Goal: Task Accomplishment & Management: Use online tool/utility

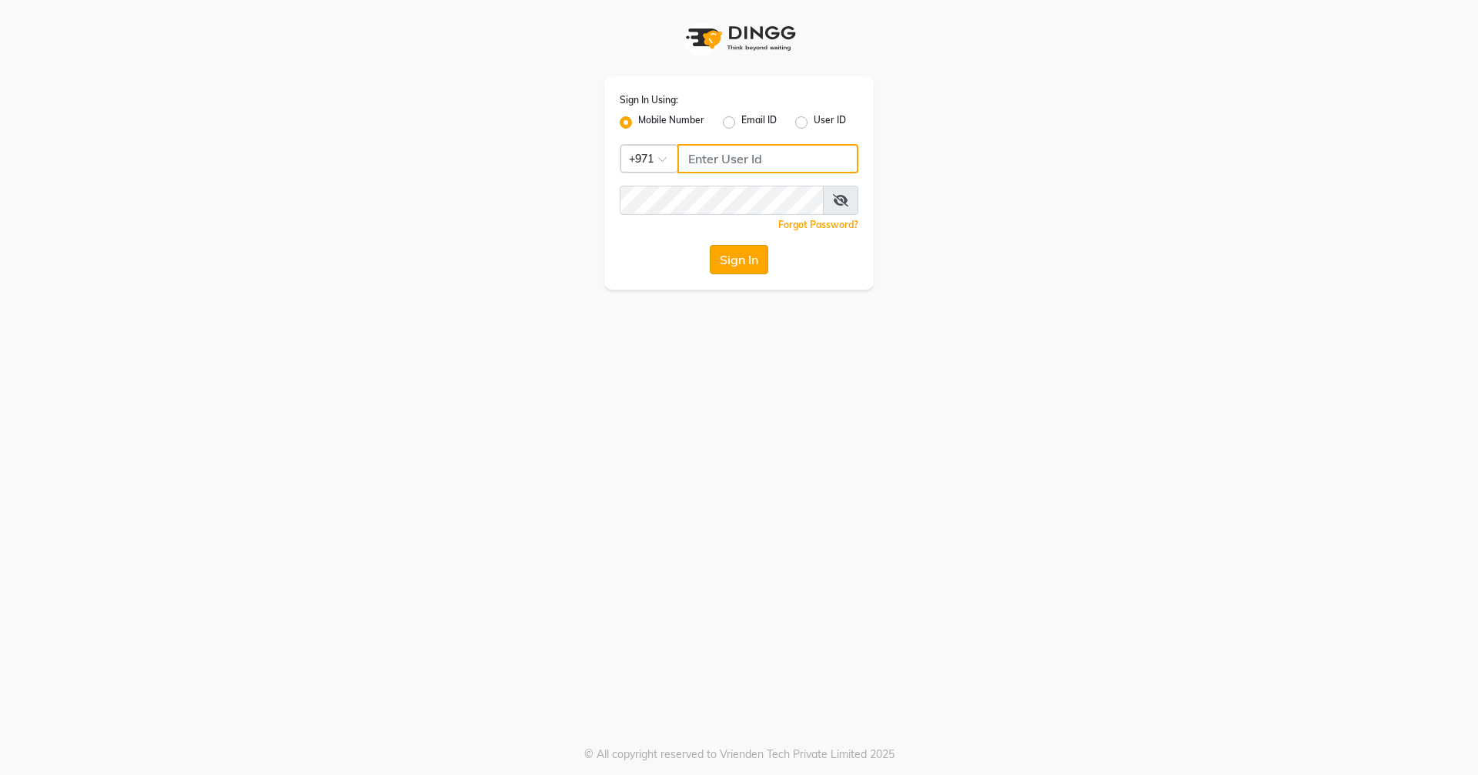
type input "523303322"
click at [725, 266] on button "Sign In" at bounding box center [739, 259] width 59 height 29
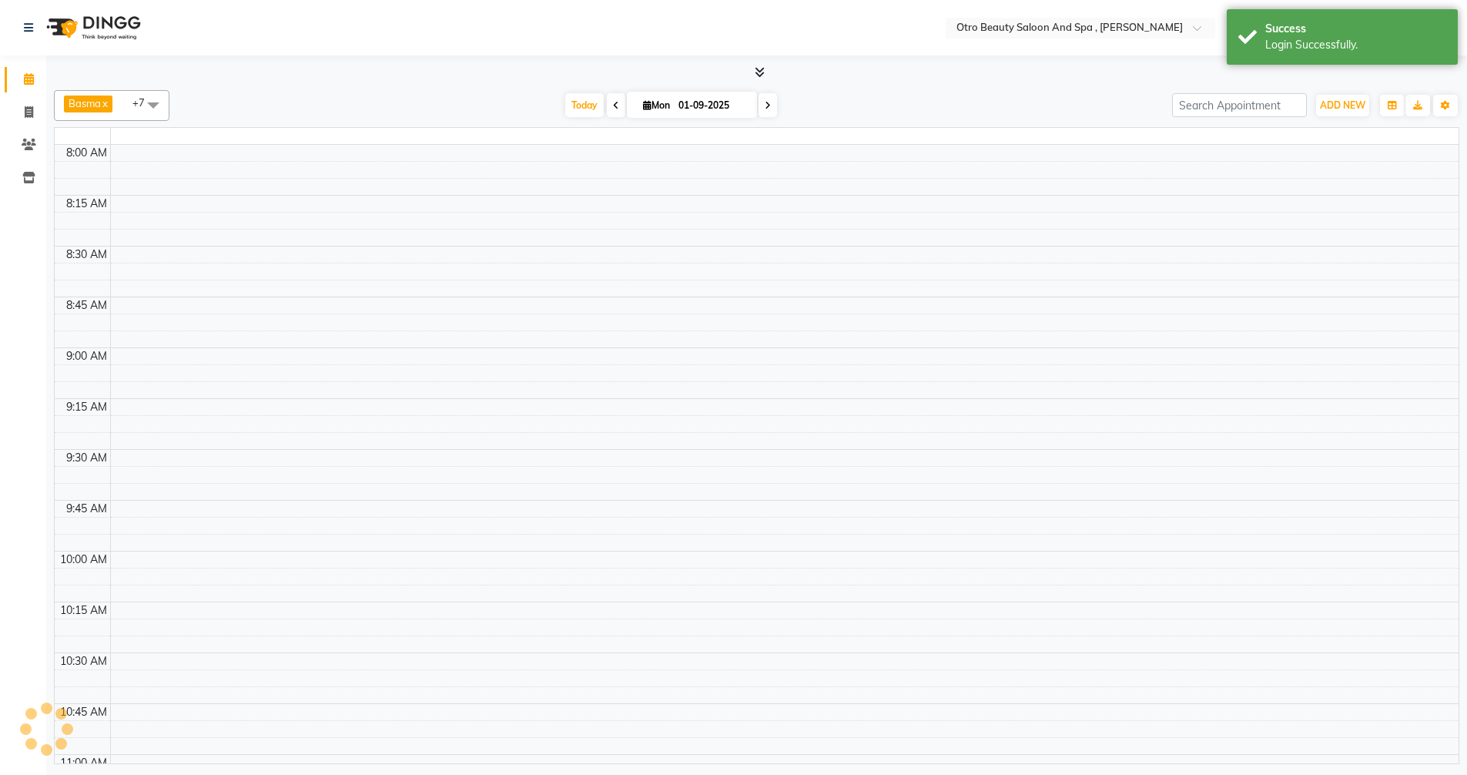
select select "en"
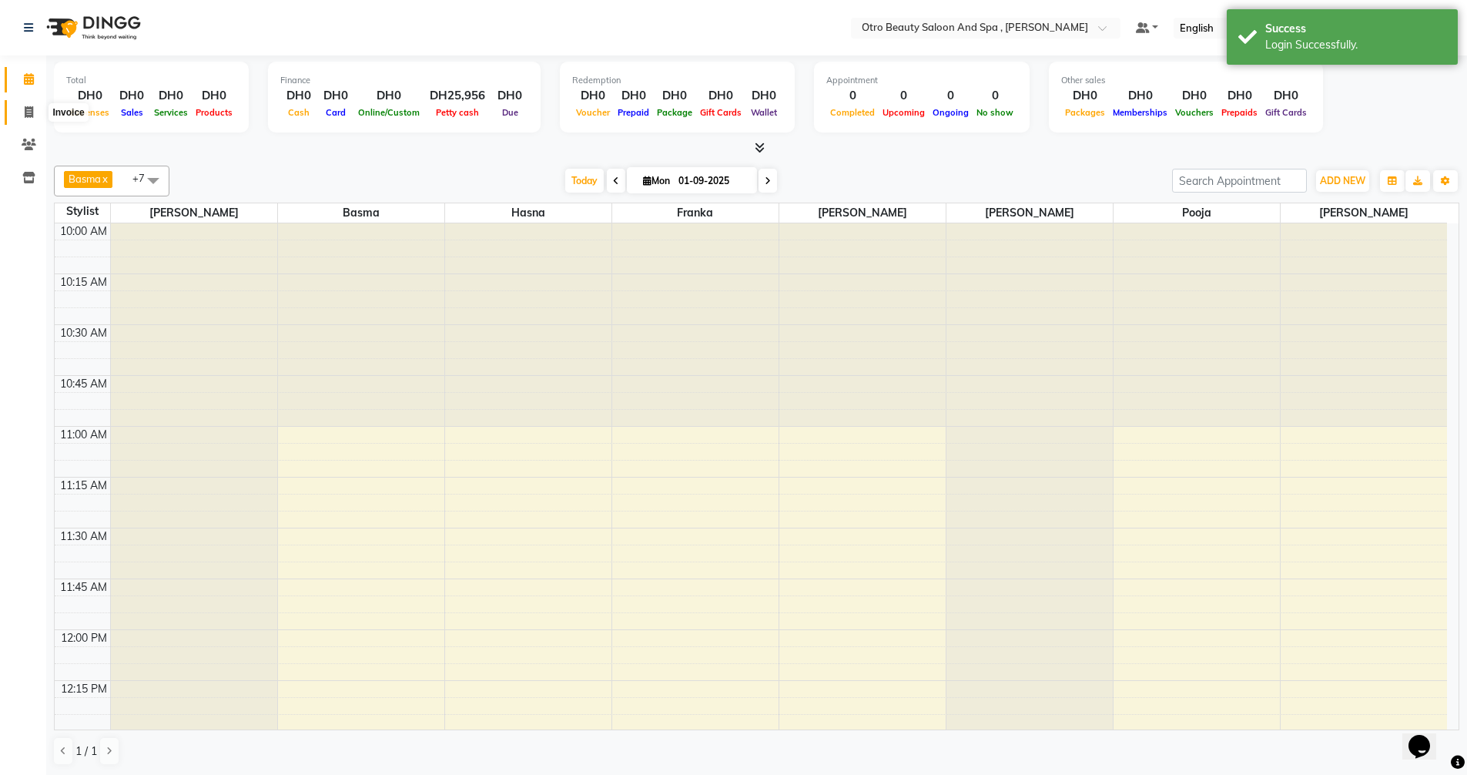
click at [32, 115] on icon at bounding box center [29, 112] width 8 height 12
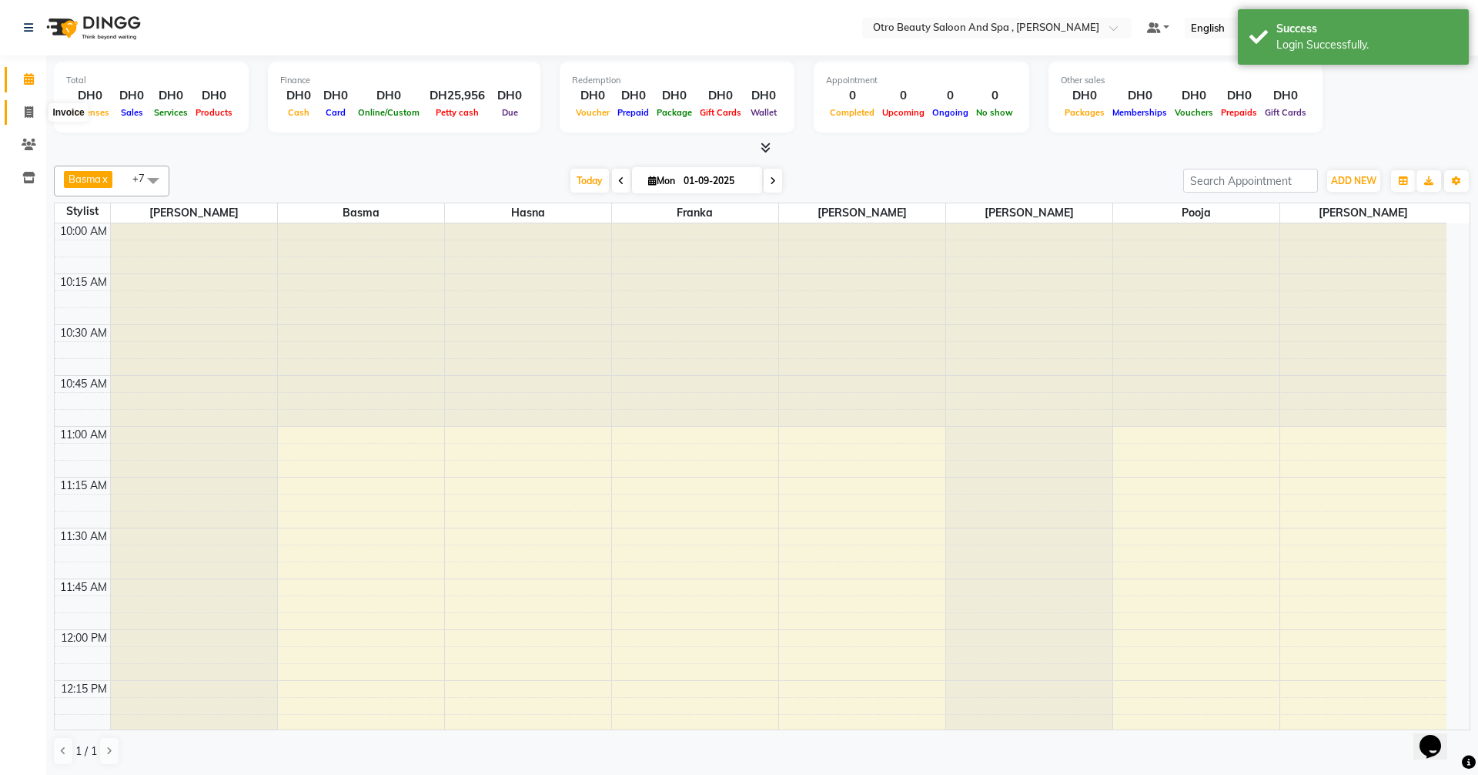
select select "8622"
select select "service"
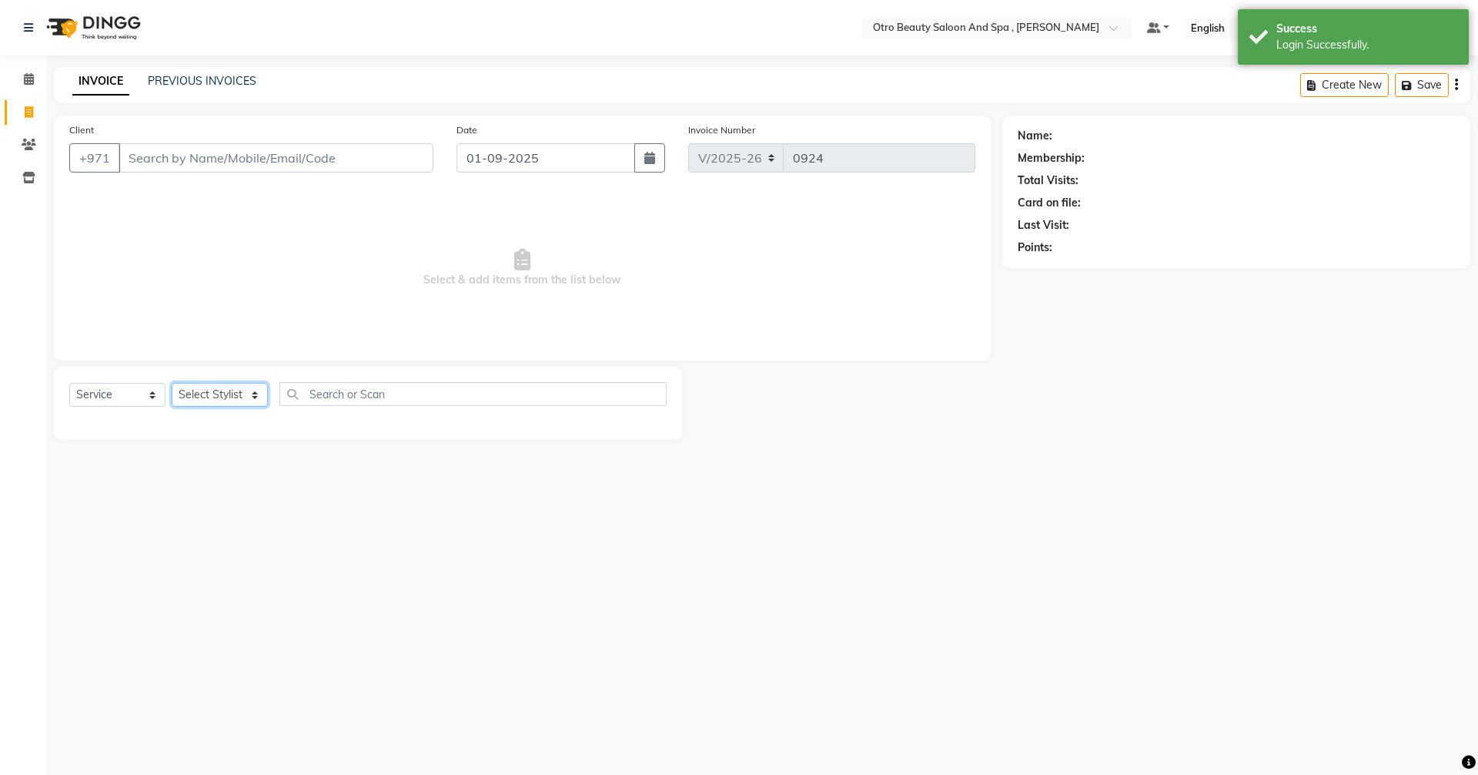
click at [261, 400] on select "Select Stylist [PERSON_NAME] [PERSON_NAME] Hera Karuna [PERSON_NAME] Mamita [PE…" at bounding box center [220, 395] width 96 height 24
select select "86184"
click at [172, 383] on select "Select Stylist [PERSON_NAME] [PERSON_NAME] Hera Karuna [PERSON_NAME] Mamita [PE…" at bounding box center [220, 395] width 96 height 24
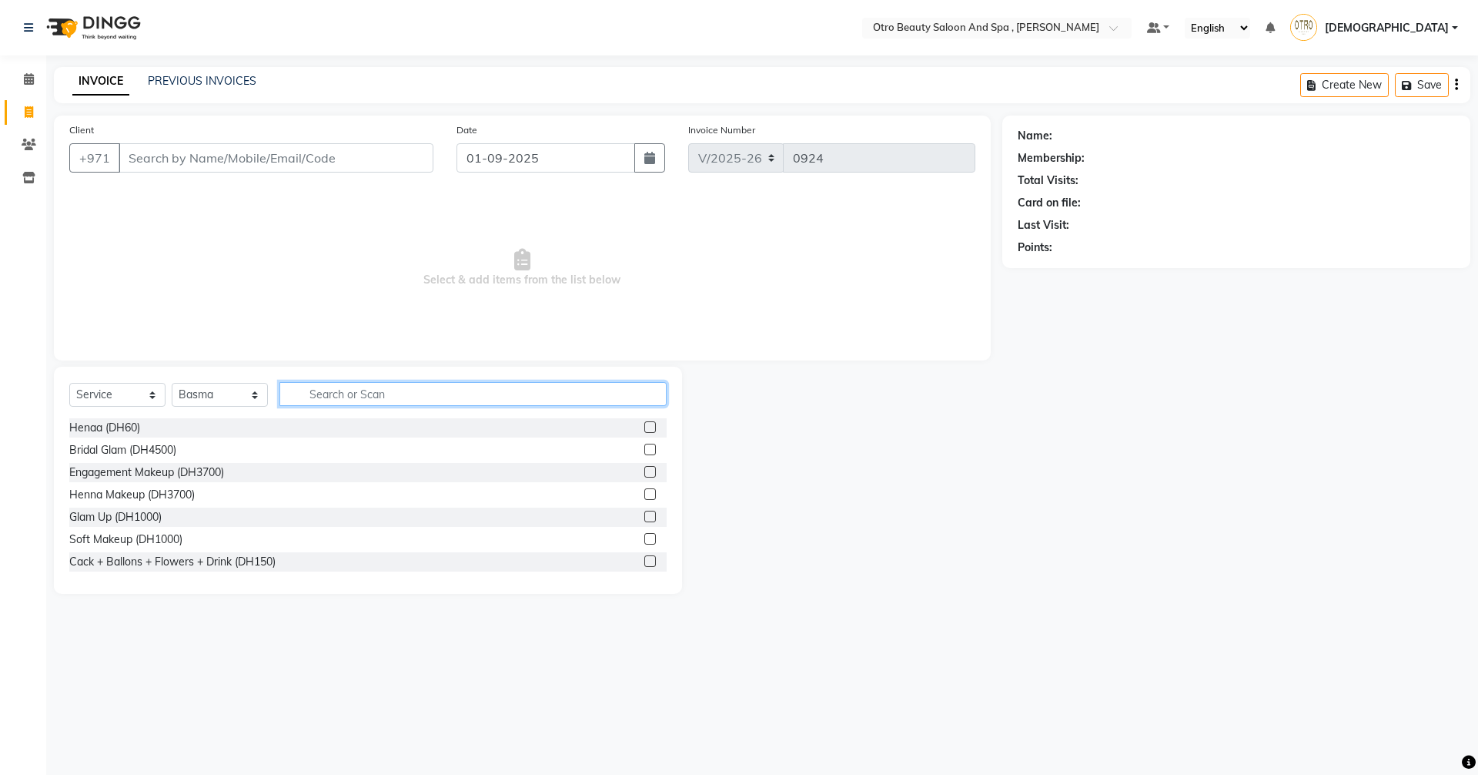
click at [320, 390] on input "text" at bounding box center [473, 394] width 387 height 24
type input "mani"
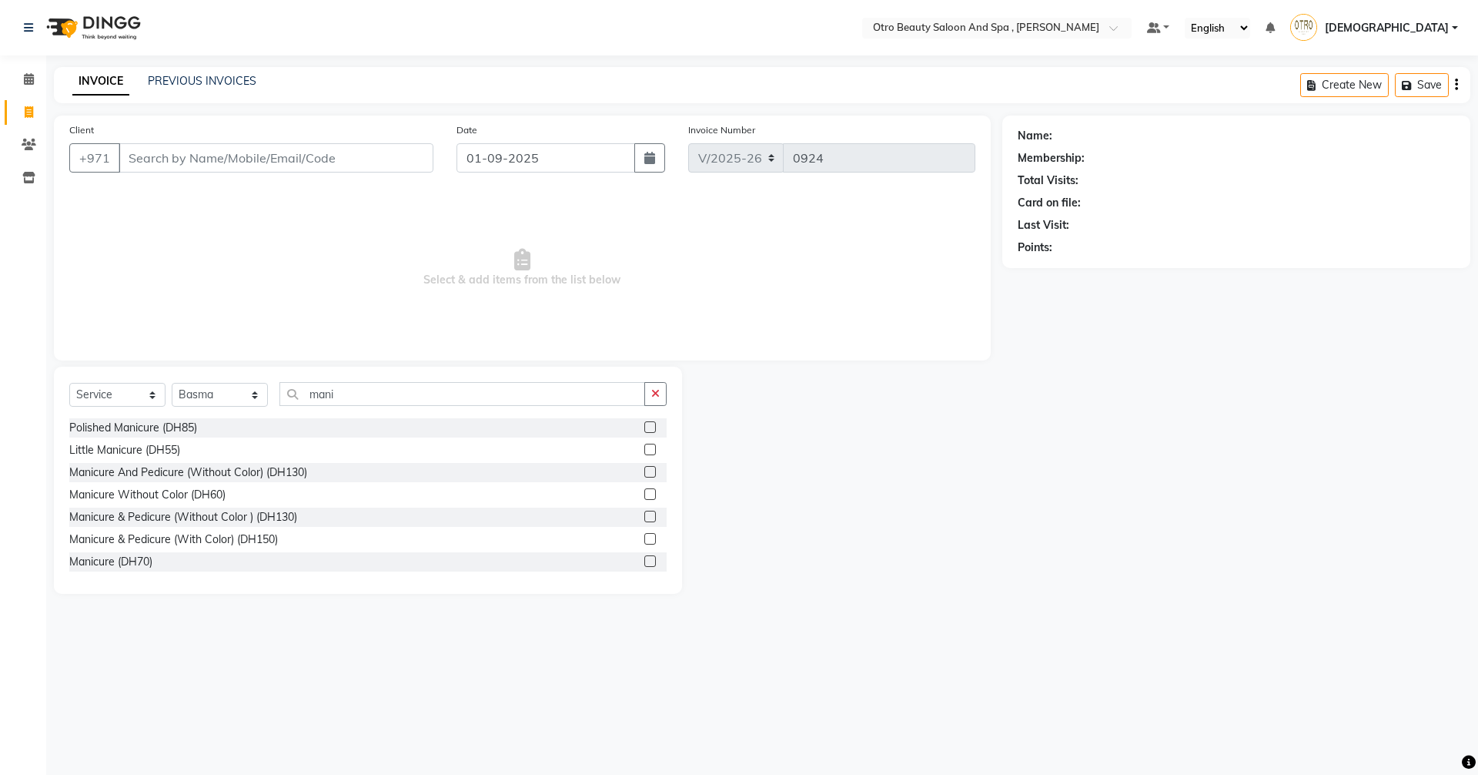
click at [644, 541] on label at bounding box center [650, 539] width 12 height 12
click at [644, 541] on input "checkbox" at bounding box center [649, 539] width 10 height 10
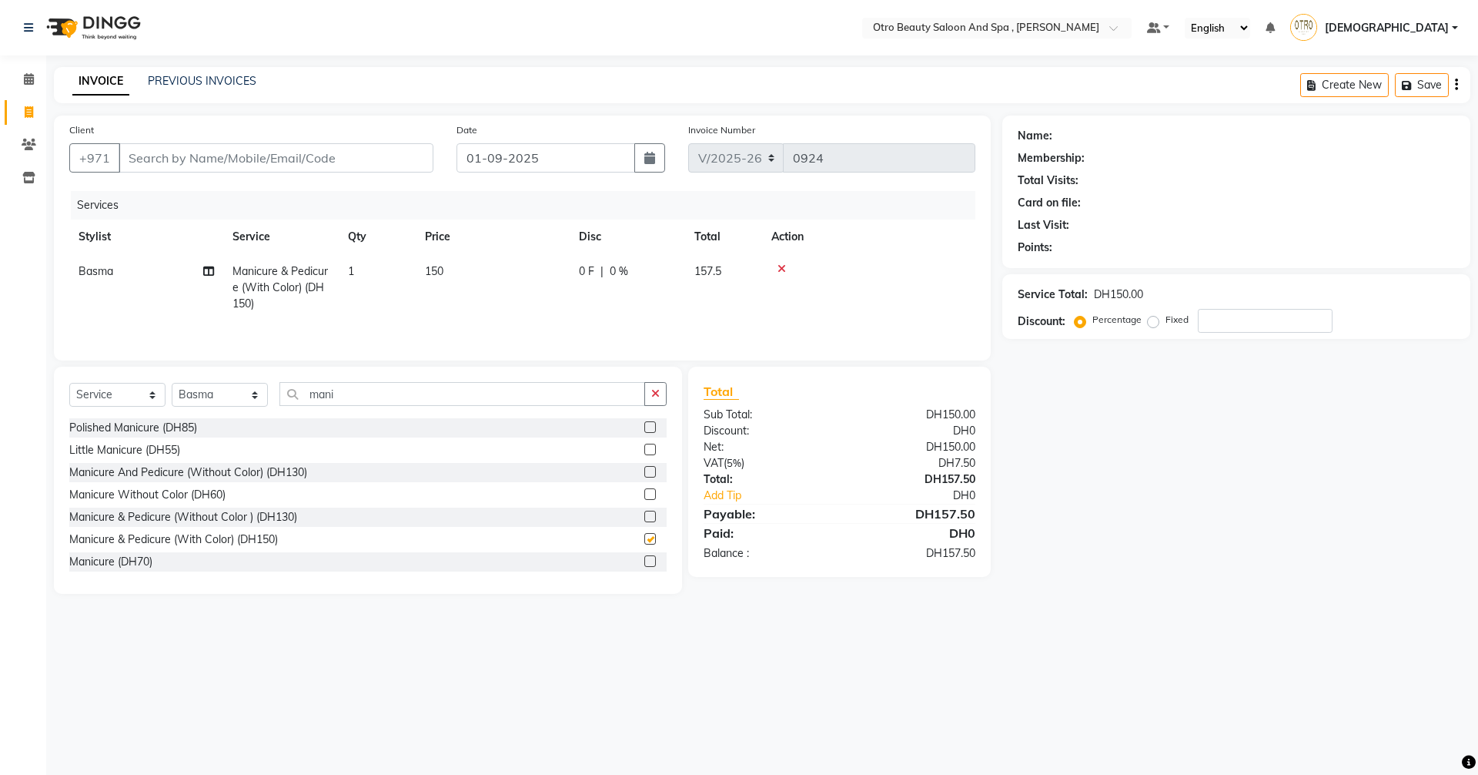
checkbox input "false"
click at [211, 271] on icon at bounding box center [208, 271] width 11 height 11
select select "86184"
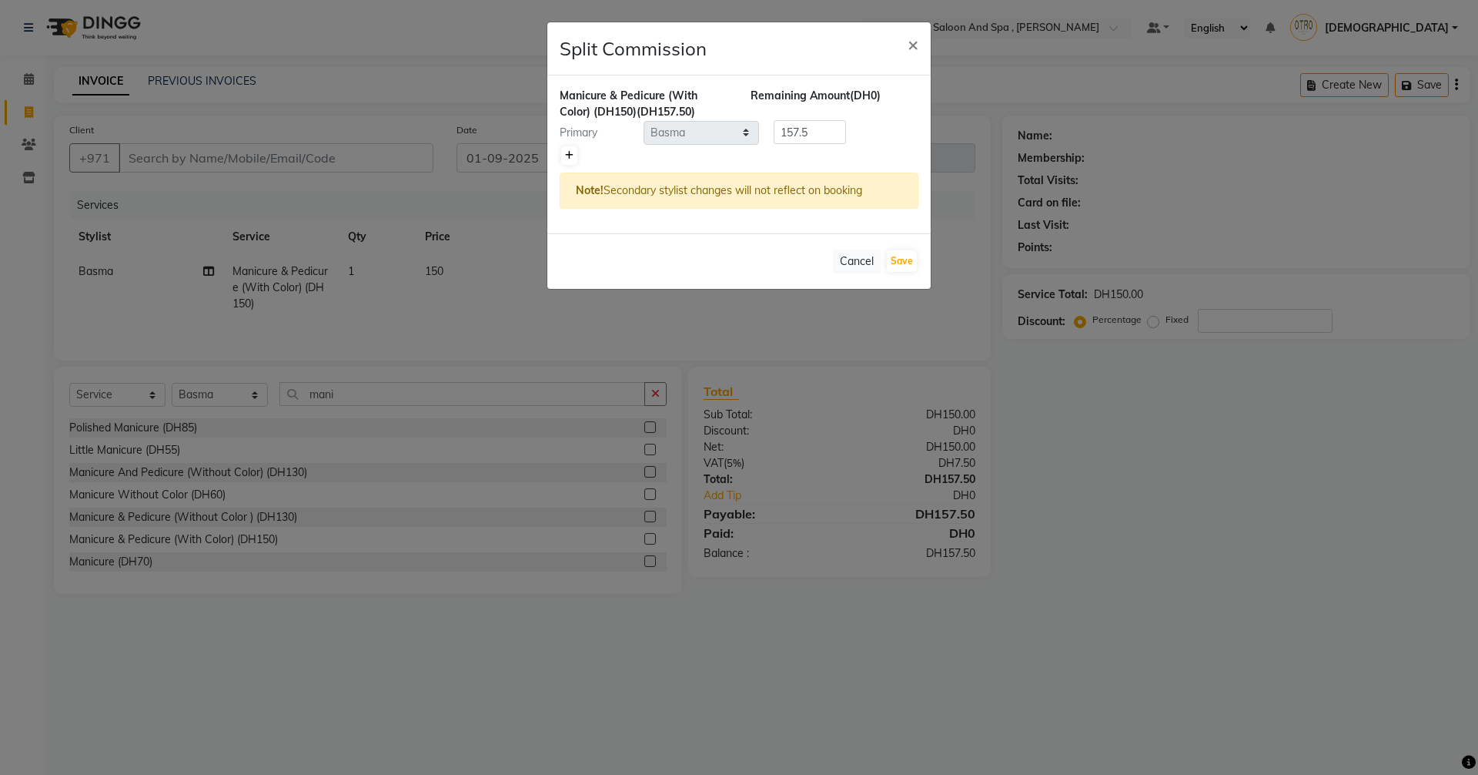
click at [565, 156] on icon at bounding box center [569, 155] width 8 height 9
type input "78.75"
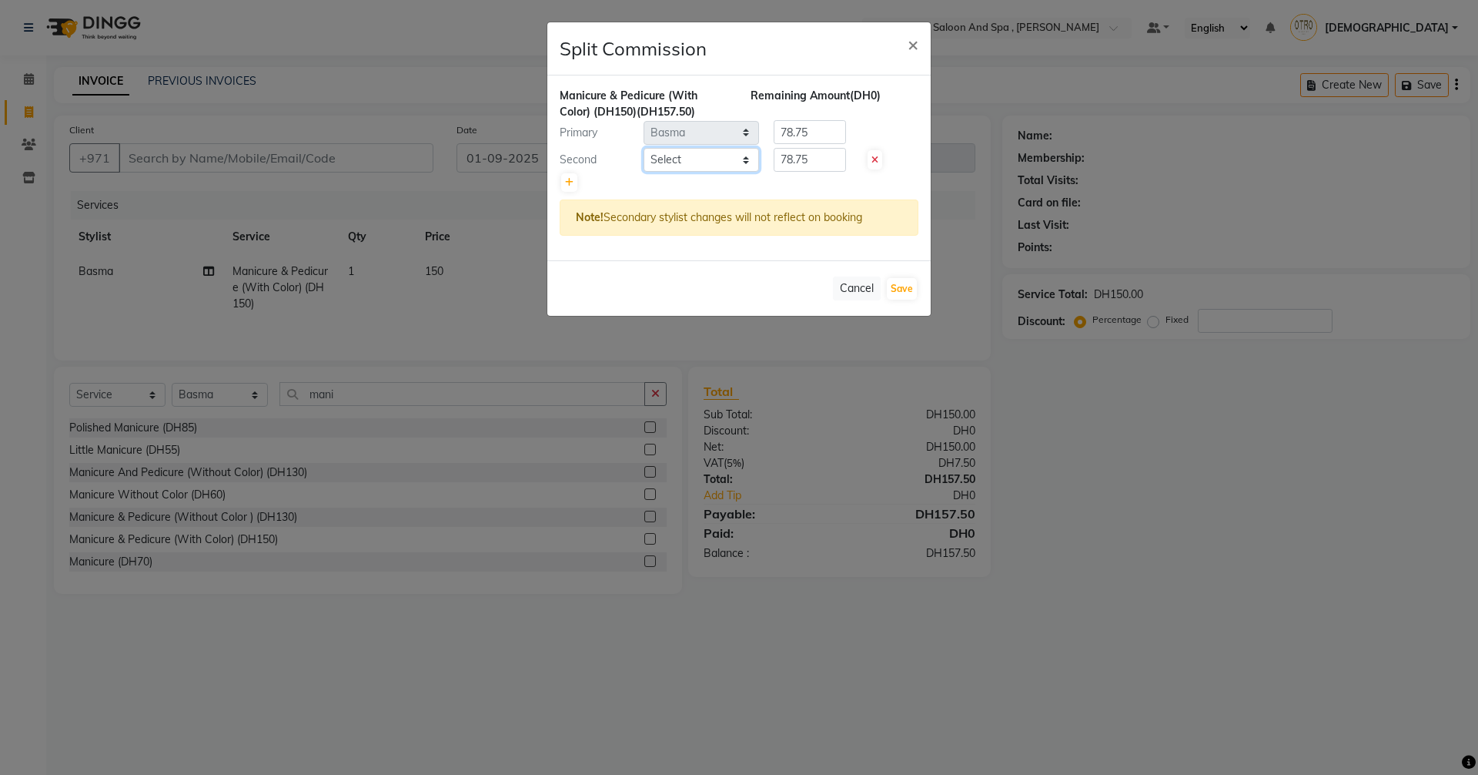
click at [742, 159] on select "Select [PERSON_NAME] [PERSON_NAME] Hera Karuna [PERSON_NAME] Mamita [PERSON_NAM…" at bounding box center [701, 160] width 115 height 24
select select "86535"
click at [644, 148] on select "Select [PERSON_NAME] [PERSON_NAME] Hera Karuna [PERSON_NAME] Mamita [PERSON_NAM…" at bounding box center [701, 160] width 115 height 24
click at [903, 287] on button "Save" at bounding box center [902, 289] width 30 height 22
select select "Select"
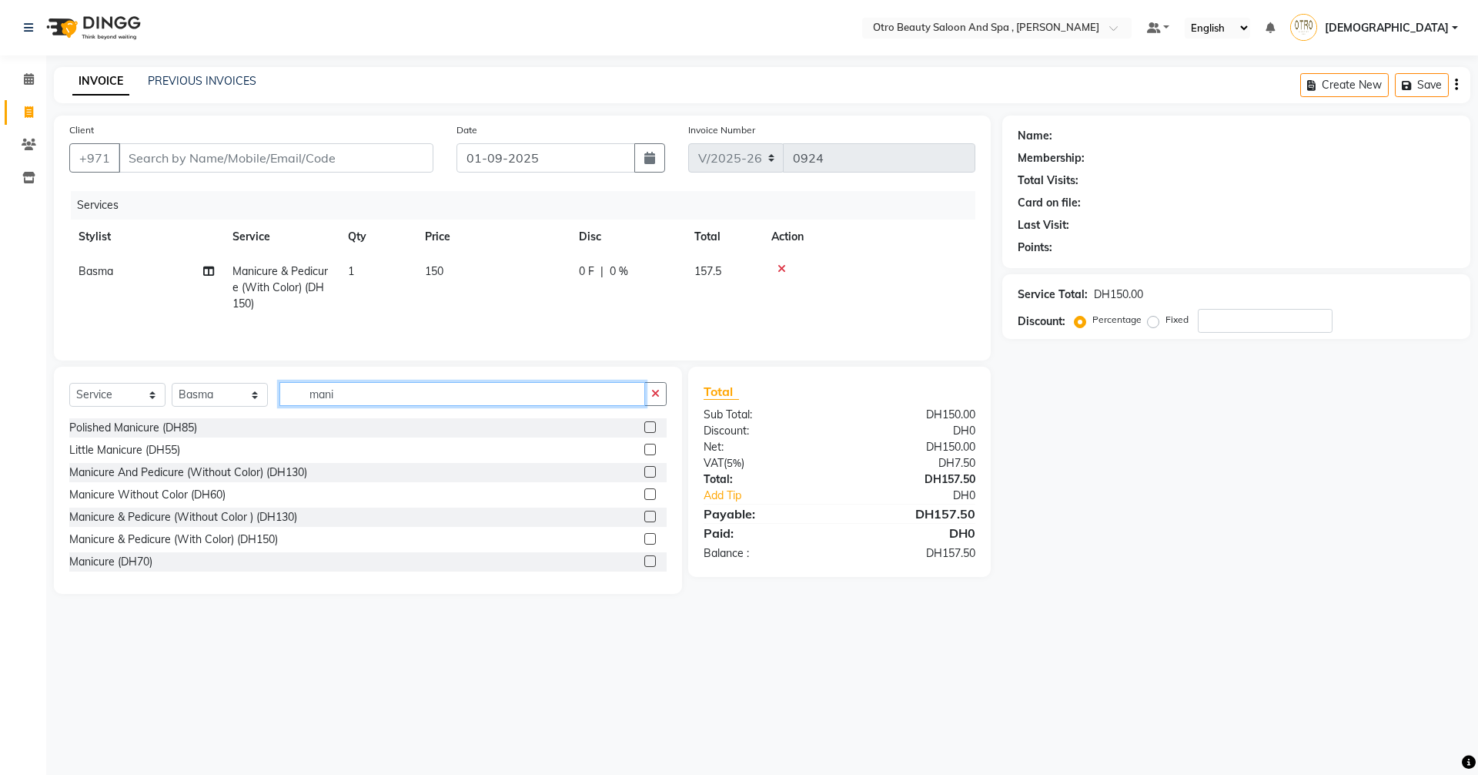
click at [353, 400] on input "mani" at bounding box center [463, 394] width 366 height 24
type input "m"
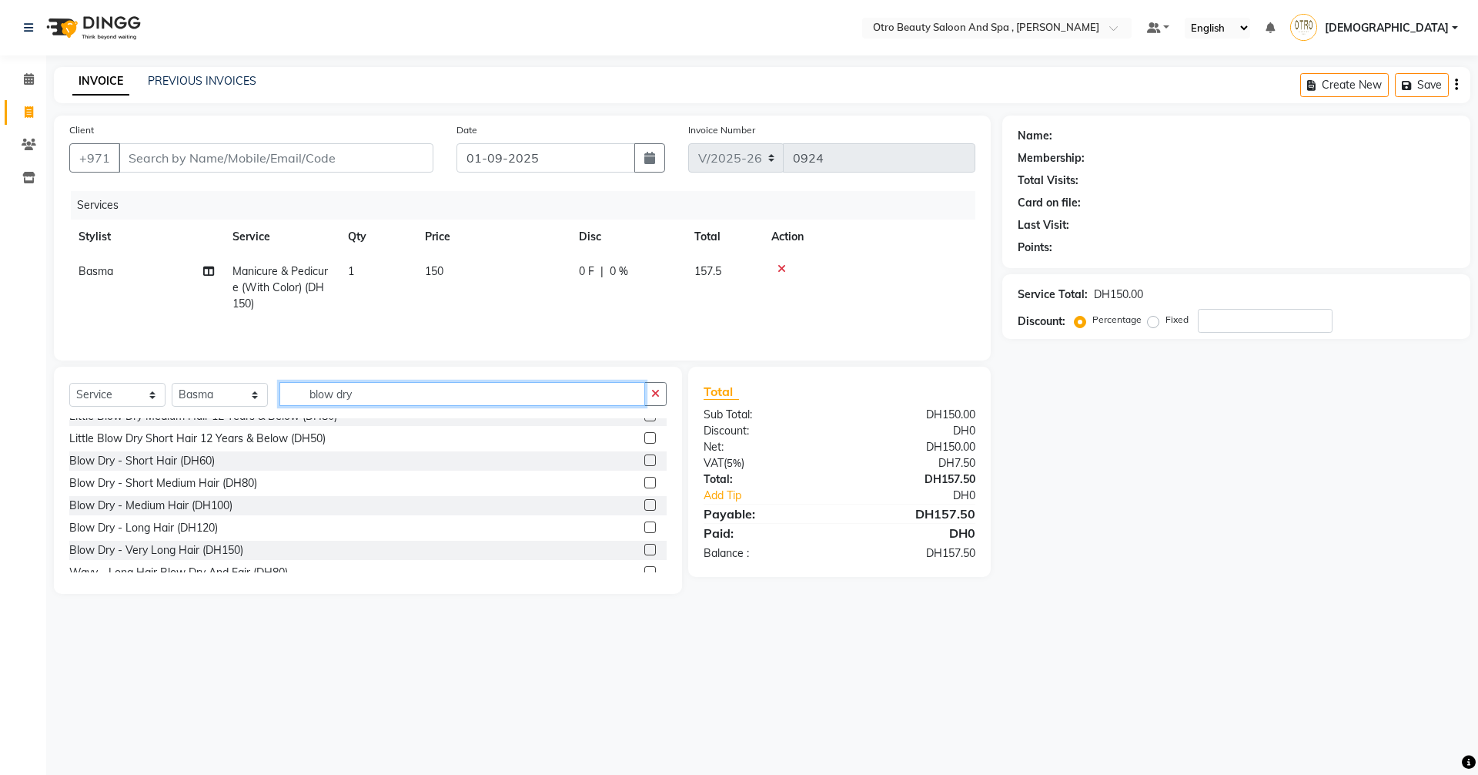
scroll to position [114, 0]
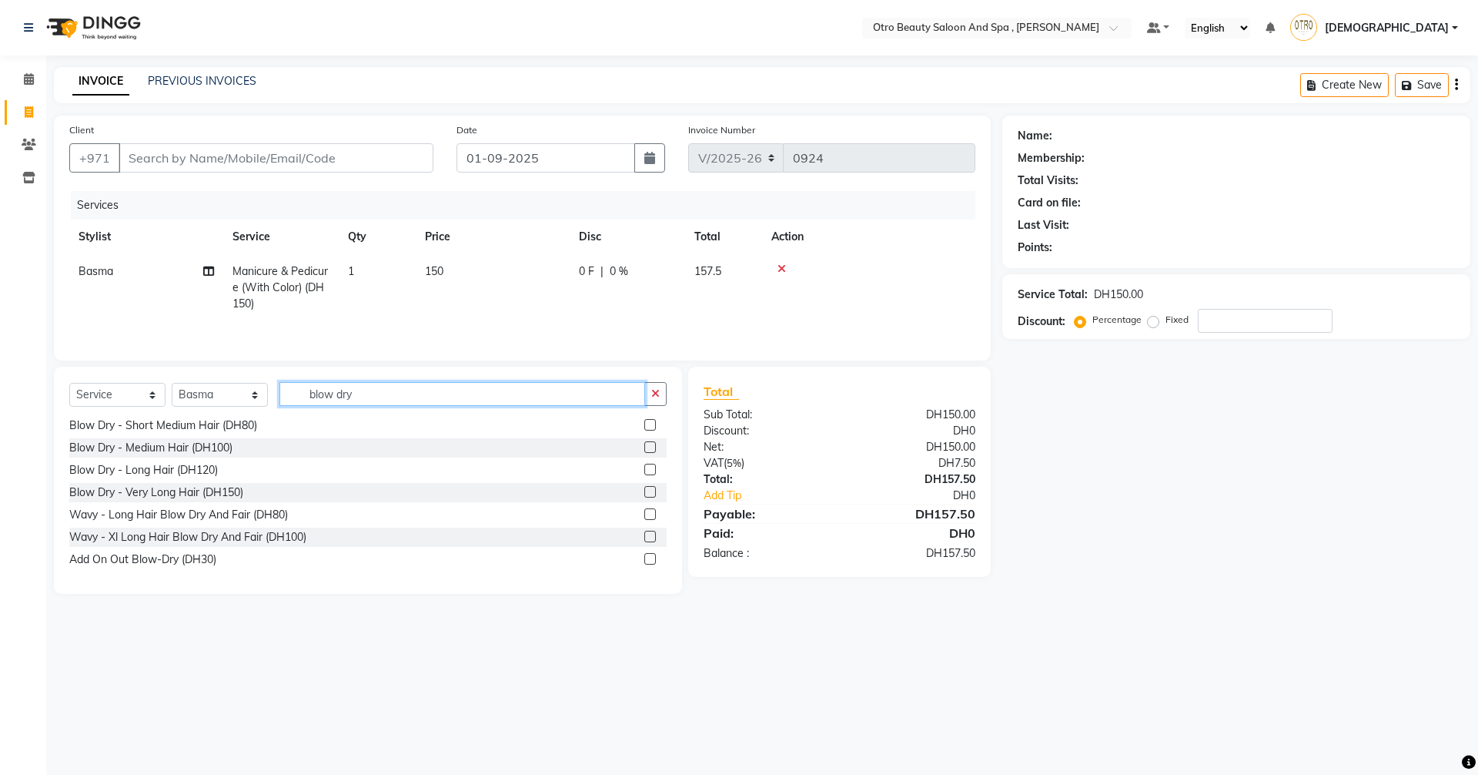
type input "blow dry"
click at [644, 468] on label at bounding box center [650, 470] width 12 height 12
click at [644, 468] on input "checkbox" at bounding box center [649, 470] width 10 height 10
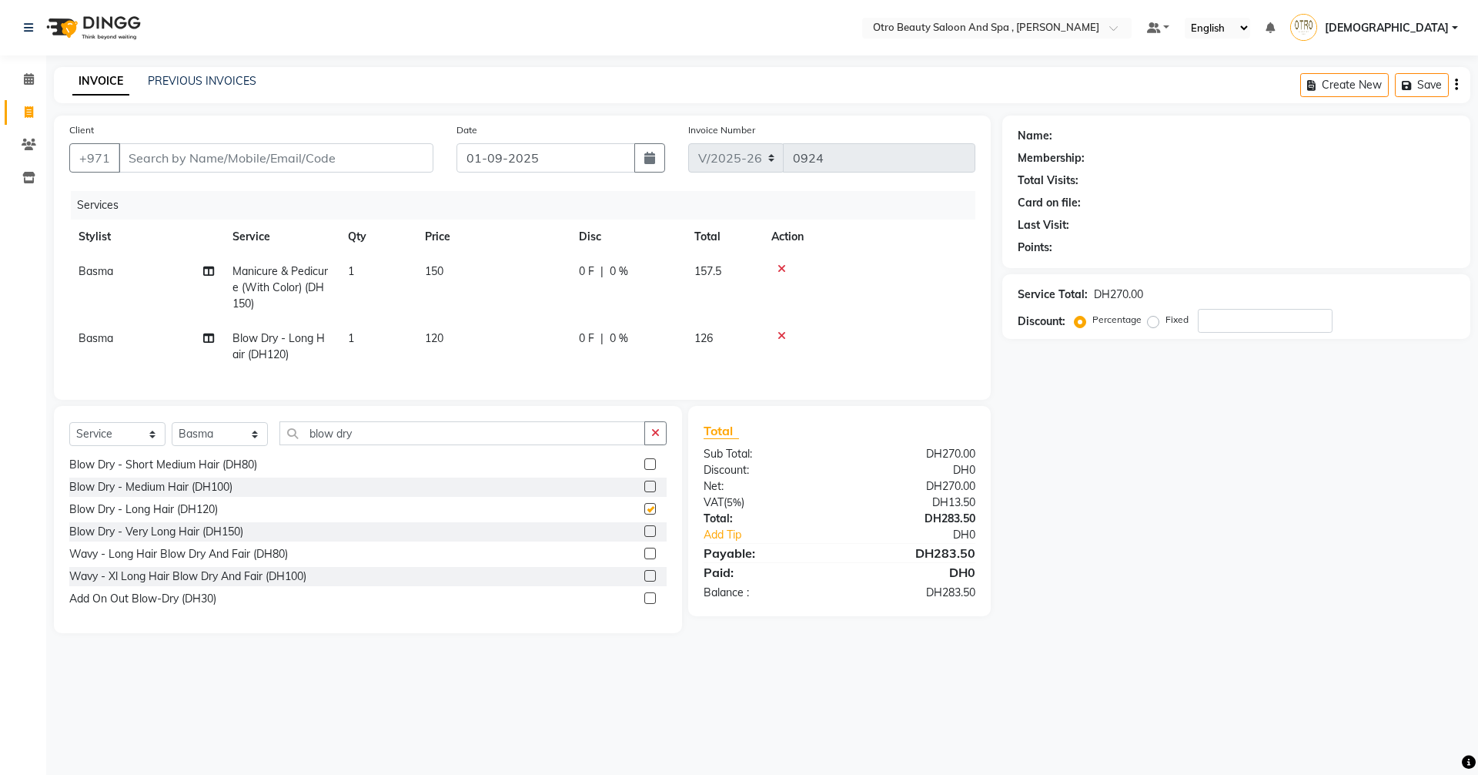
checkbox input "false"
click at [296, 153] on input "Client" at bounding box center [276, 157] width 315 height 29
click at [373, 151] on input "Client" at bounding box center [276, 157] width 315 height 29
type input "5"
type input "0"
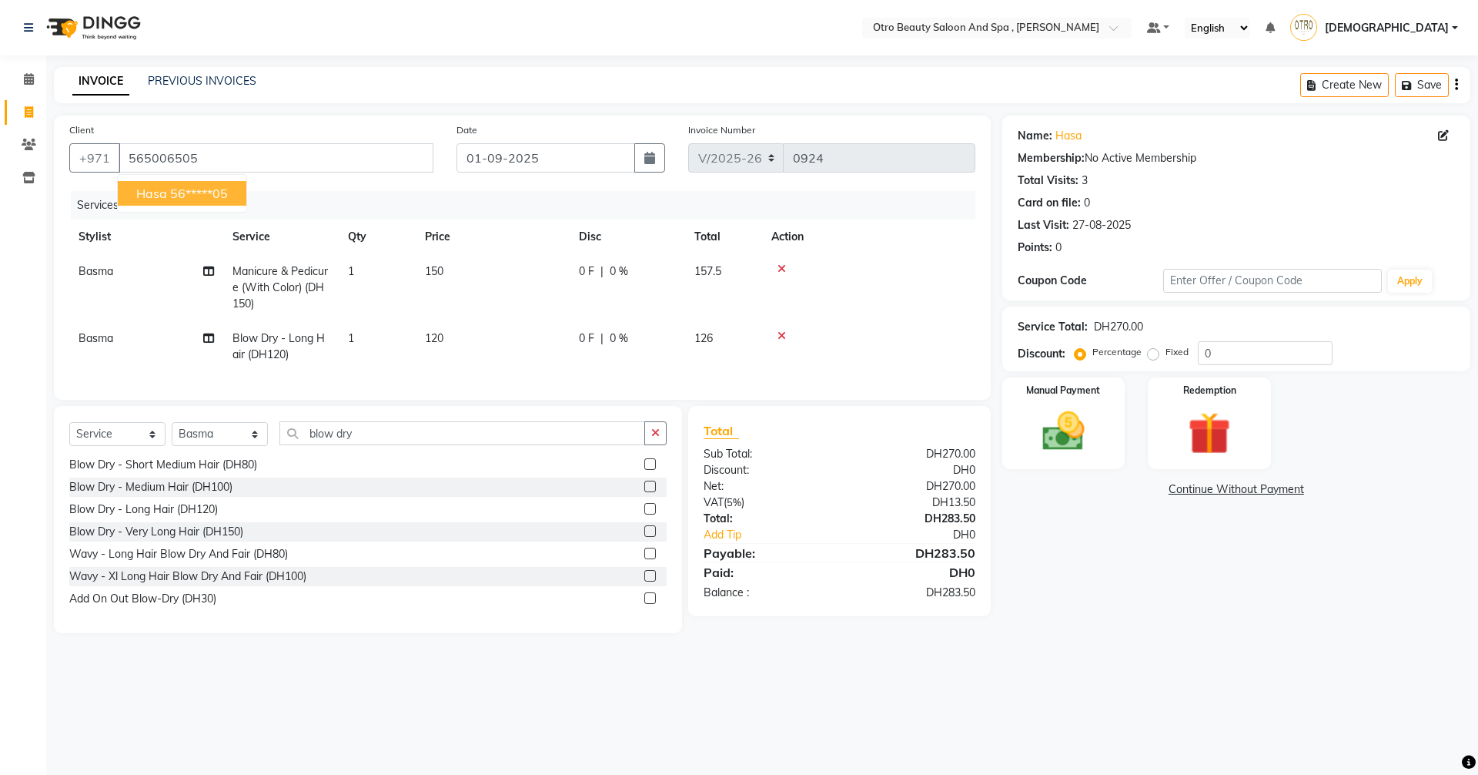
click at [153, 189] on span "hasa" at bounding box center [151, 193] width 31 height 15
type input "56*****05"
click at [1450, 136] on span at bounding box center [1446, 136] width 17 height 16
click at [1441, 136] on icon at bounding box center [1443, 135] width 11 height 11
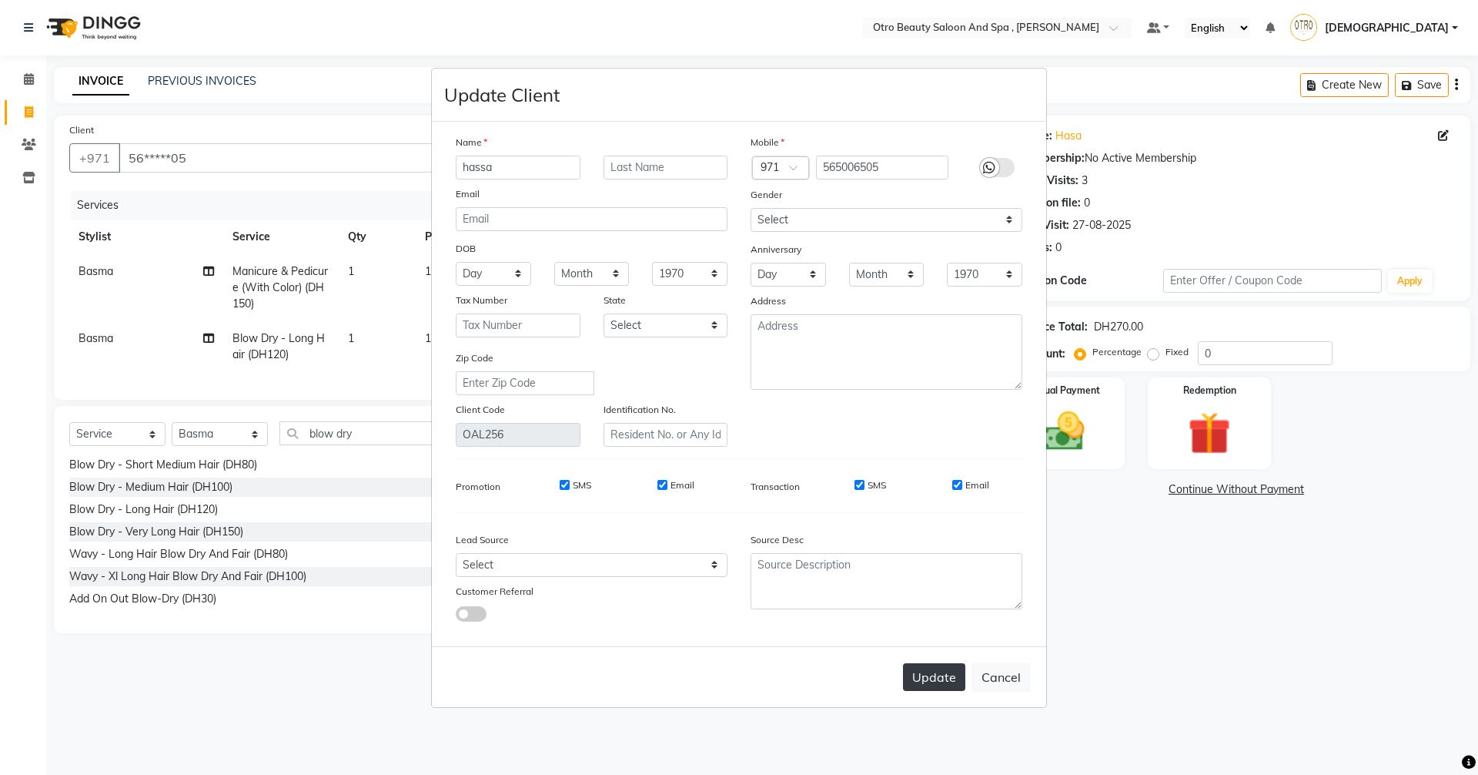
type input "hassa"
click at [949, 684] on button "Update" at bounding box center [934, 677] width 62 height 28
select select
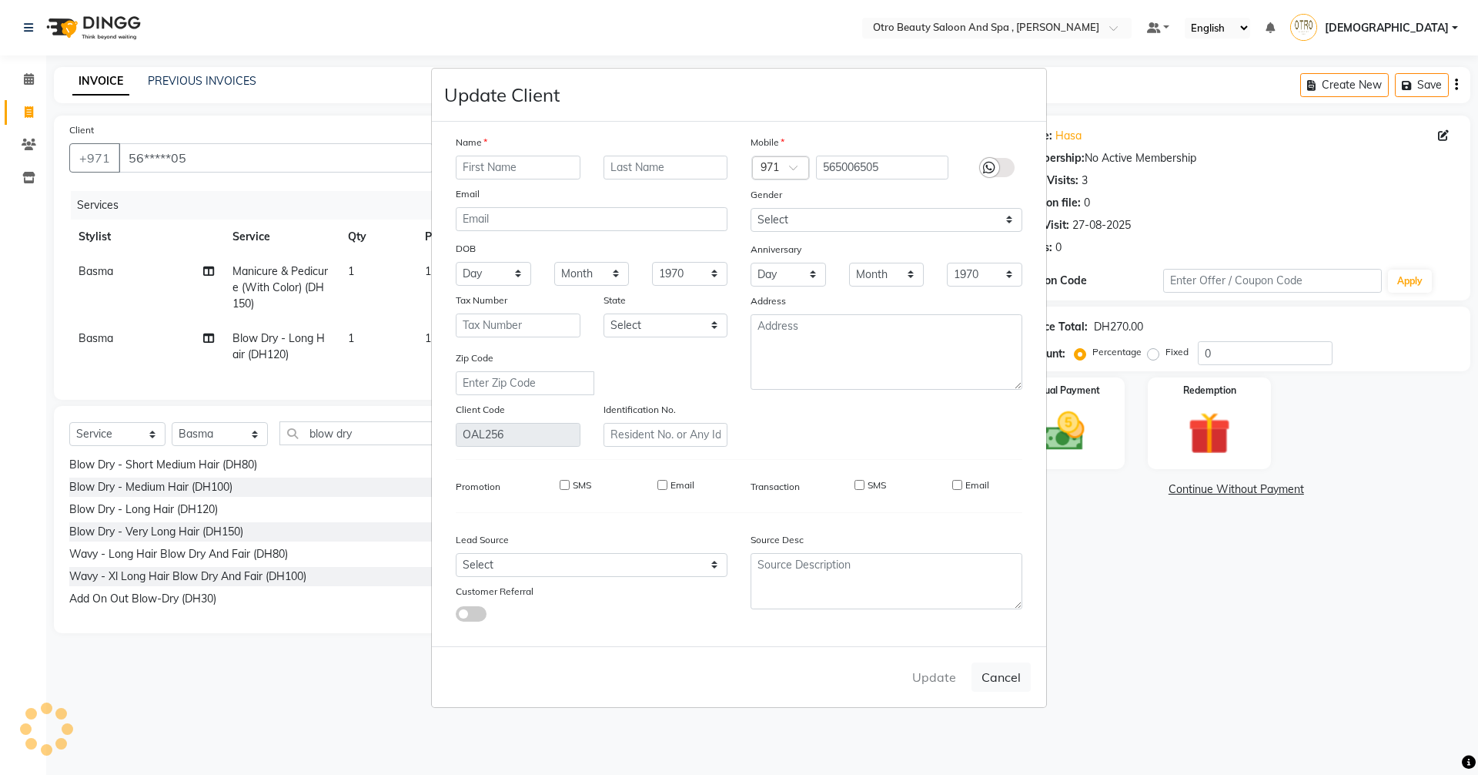
select select
checkbox input "false"
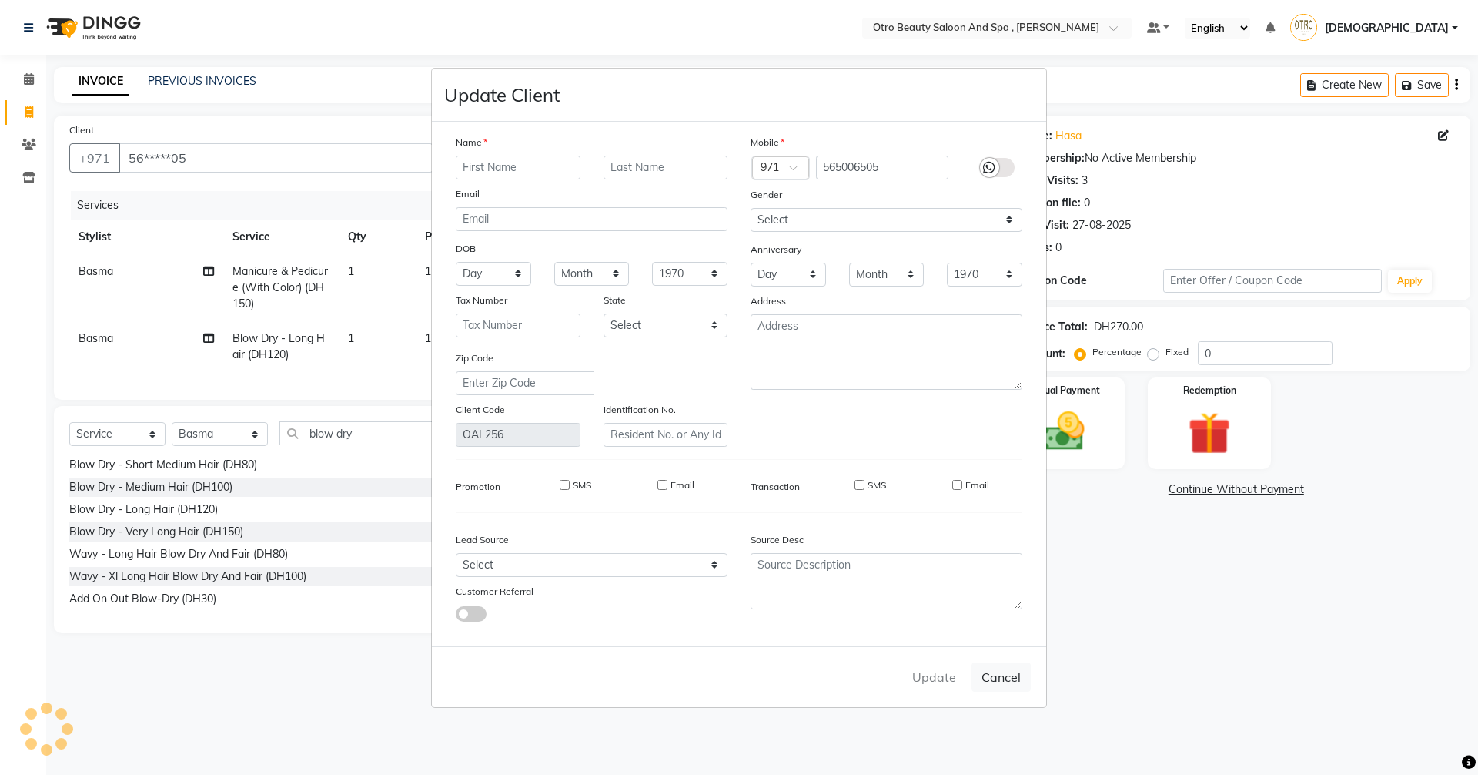
checkbox input "false"
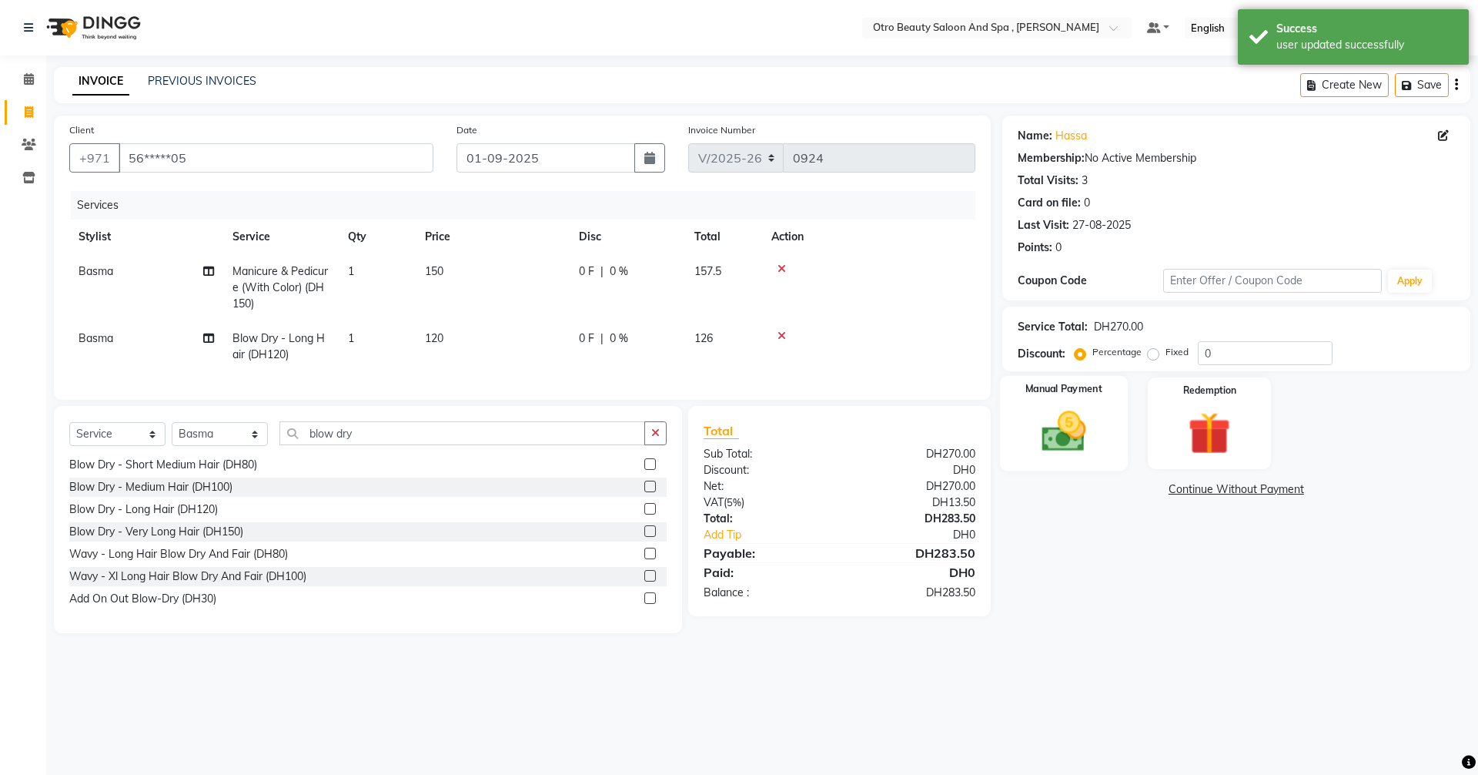
click at [1060, 407] on img at bounding box center [1064, 431] width 72 height 51
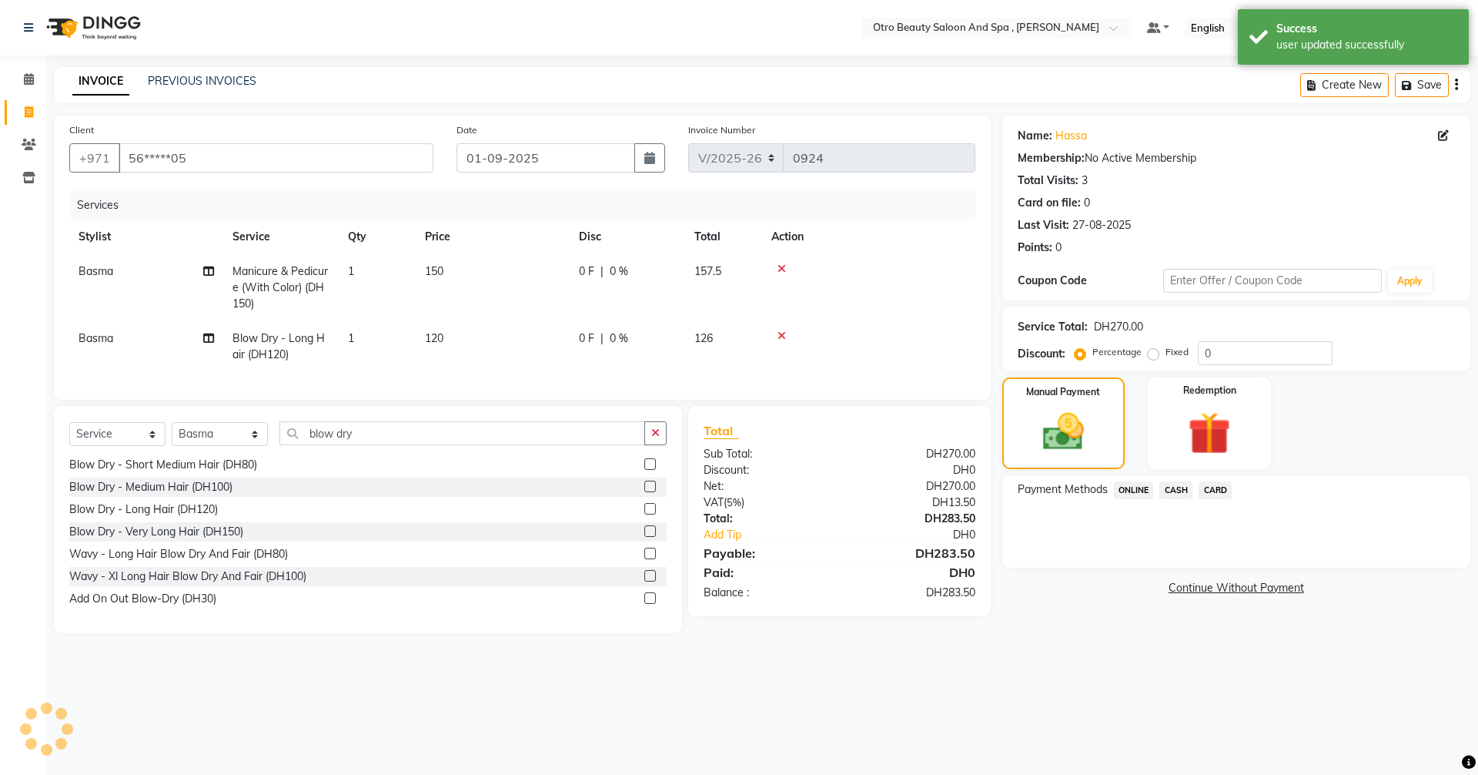
click at [1215, 488] on span "CARD" at bounding box center [1215, 490] width 33 height 18
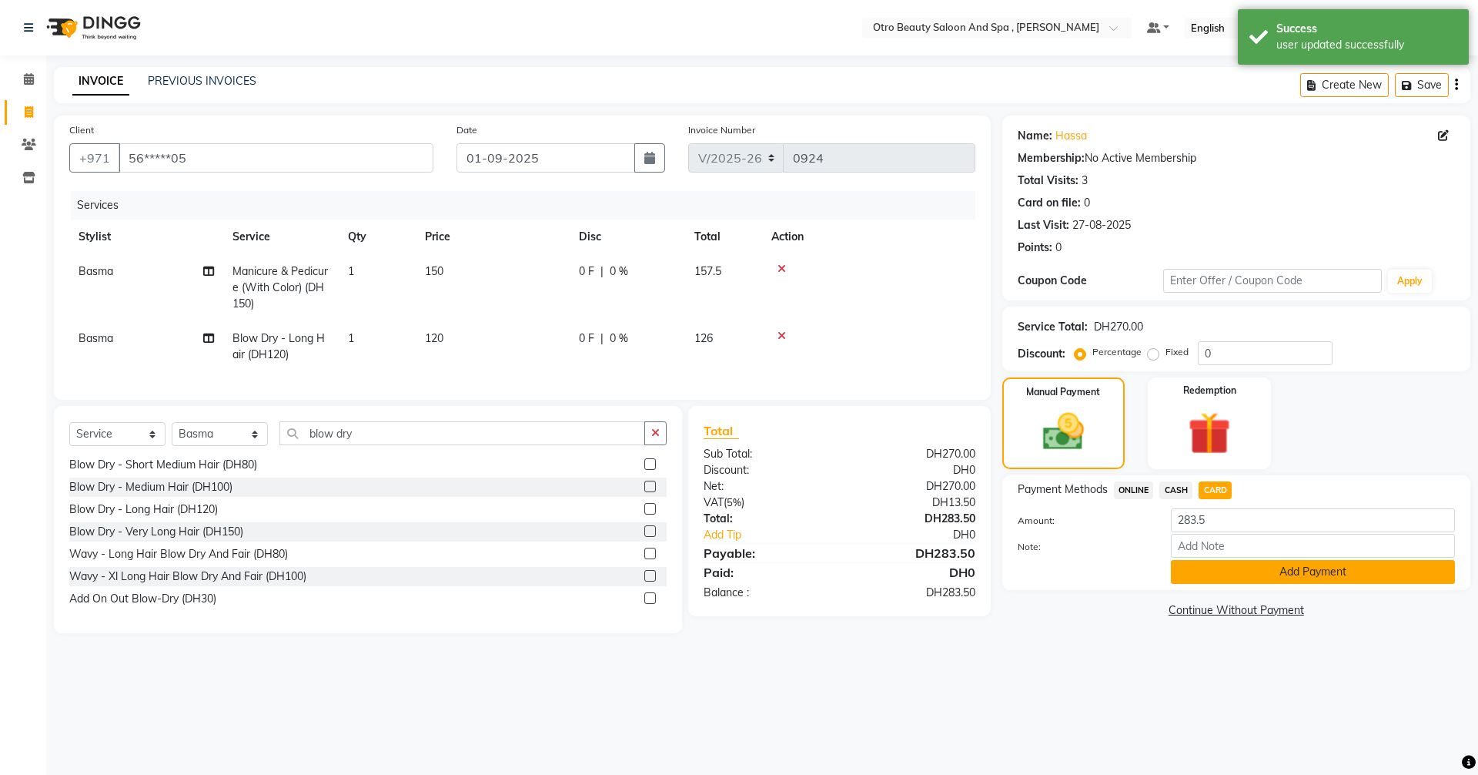
click at [1267, 574] on button "Add Payment" at bounding box center [1313, 572] width 284 height 24
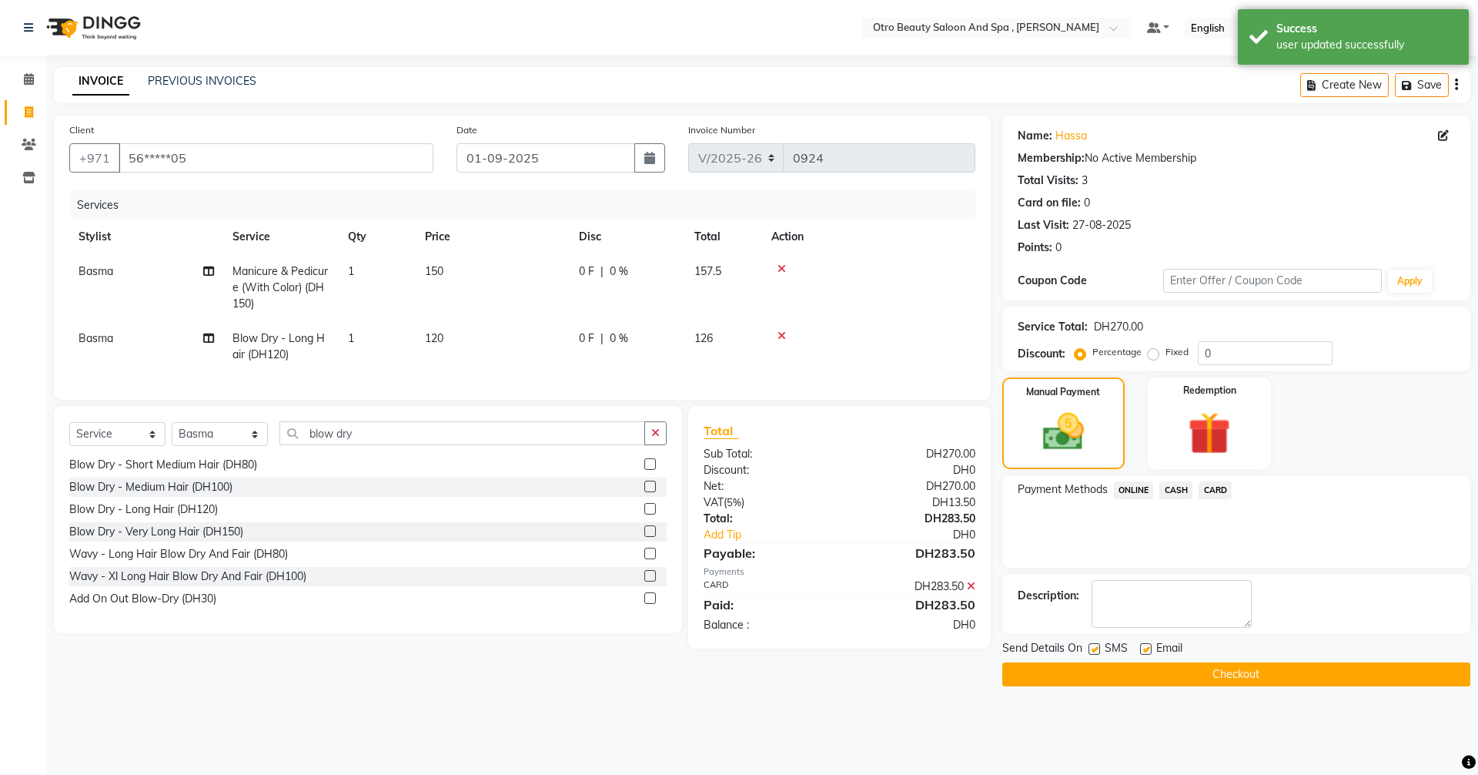
click at [1254, 681] on button "Checkout" at bounding box center [1237, 674] width 468 height 24
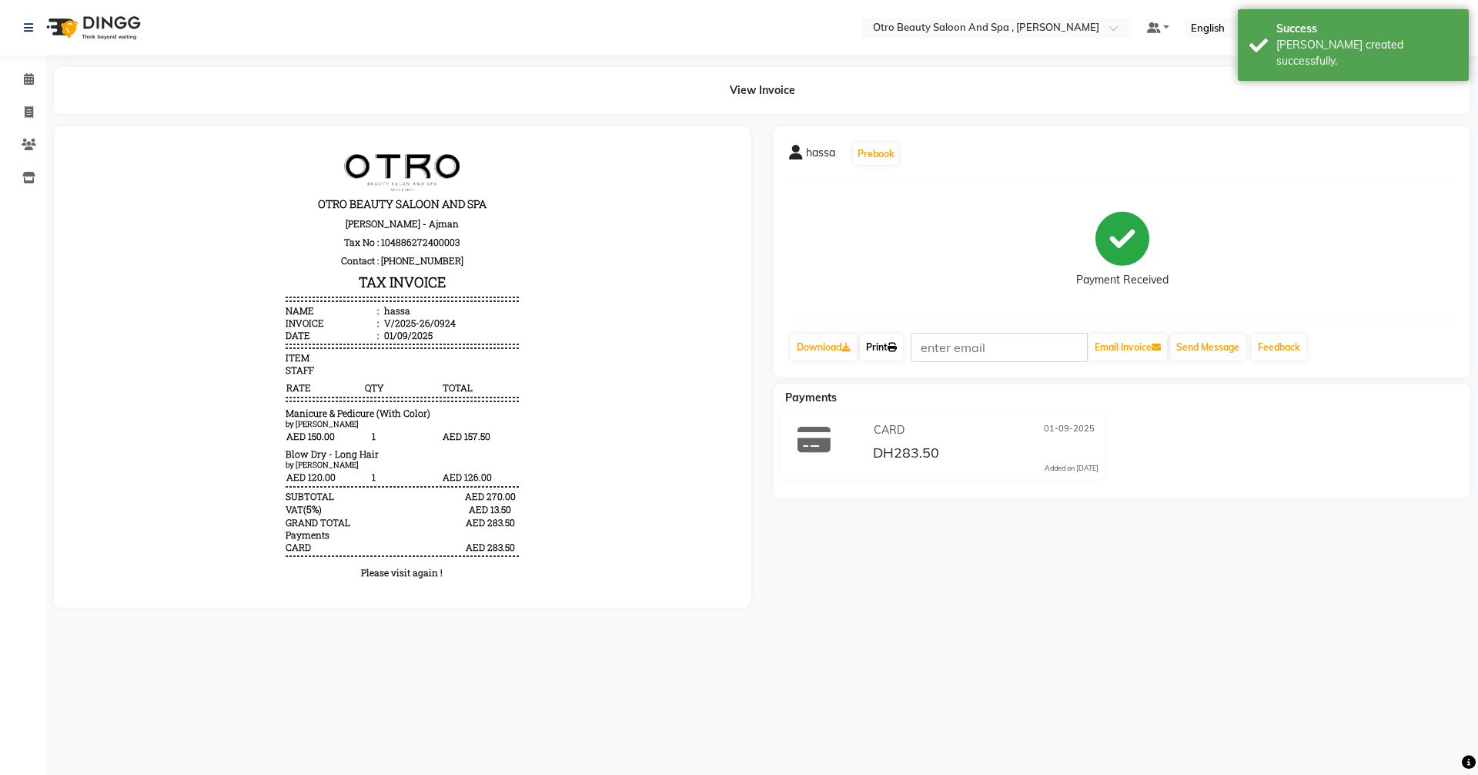
click at [882, 345] on link "Print" at bounding box center [881, 347] width 43 height 26
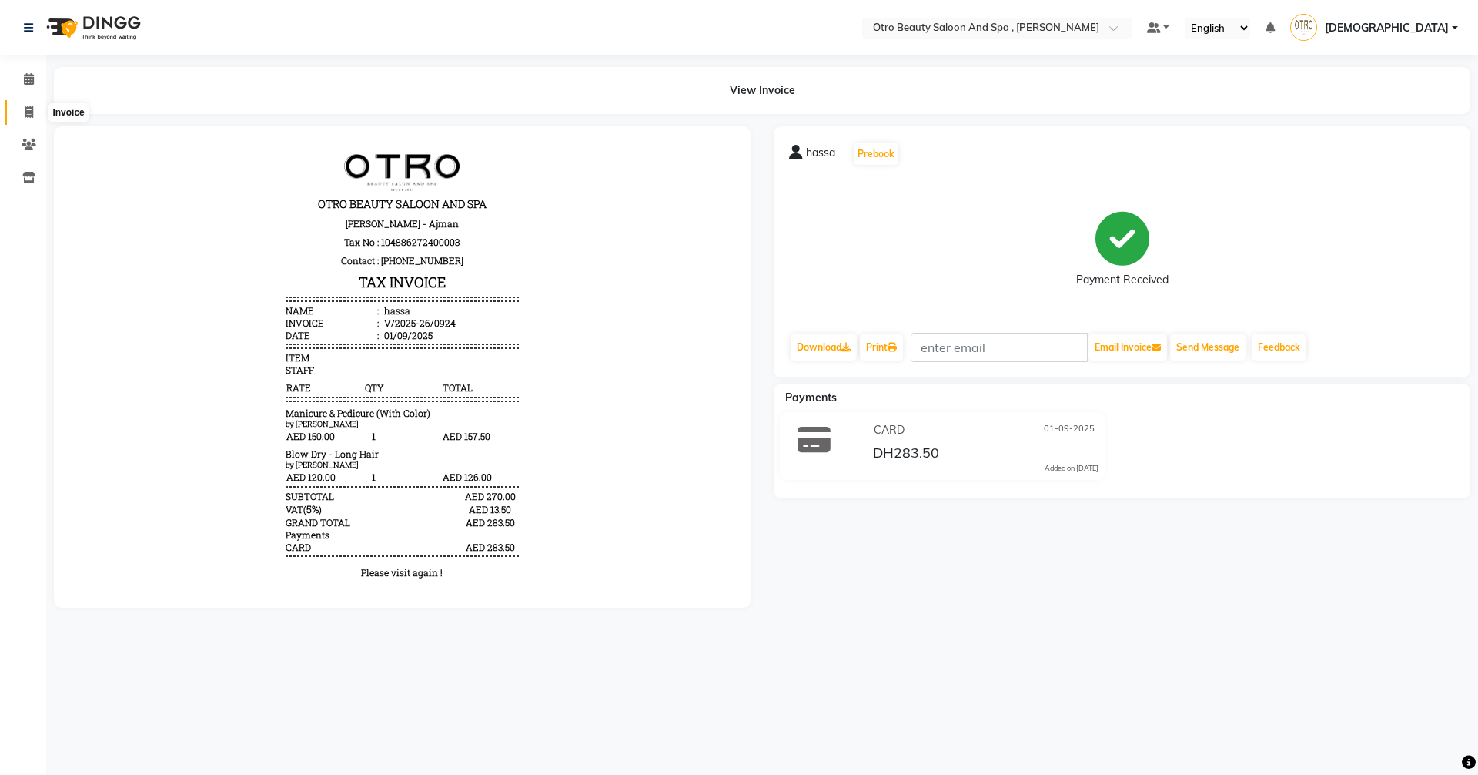
click at [26, 117] on icon at bounding box center [29, 112] width 8 height 12
select select "service"
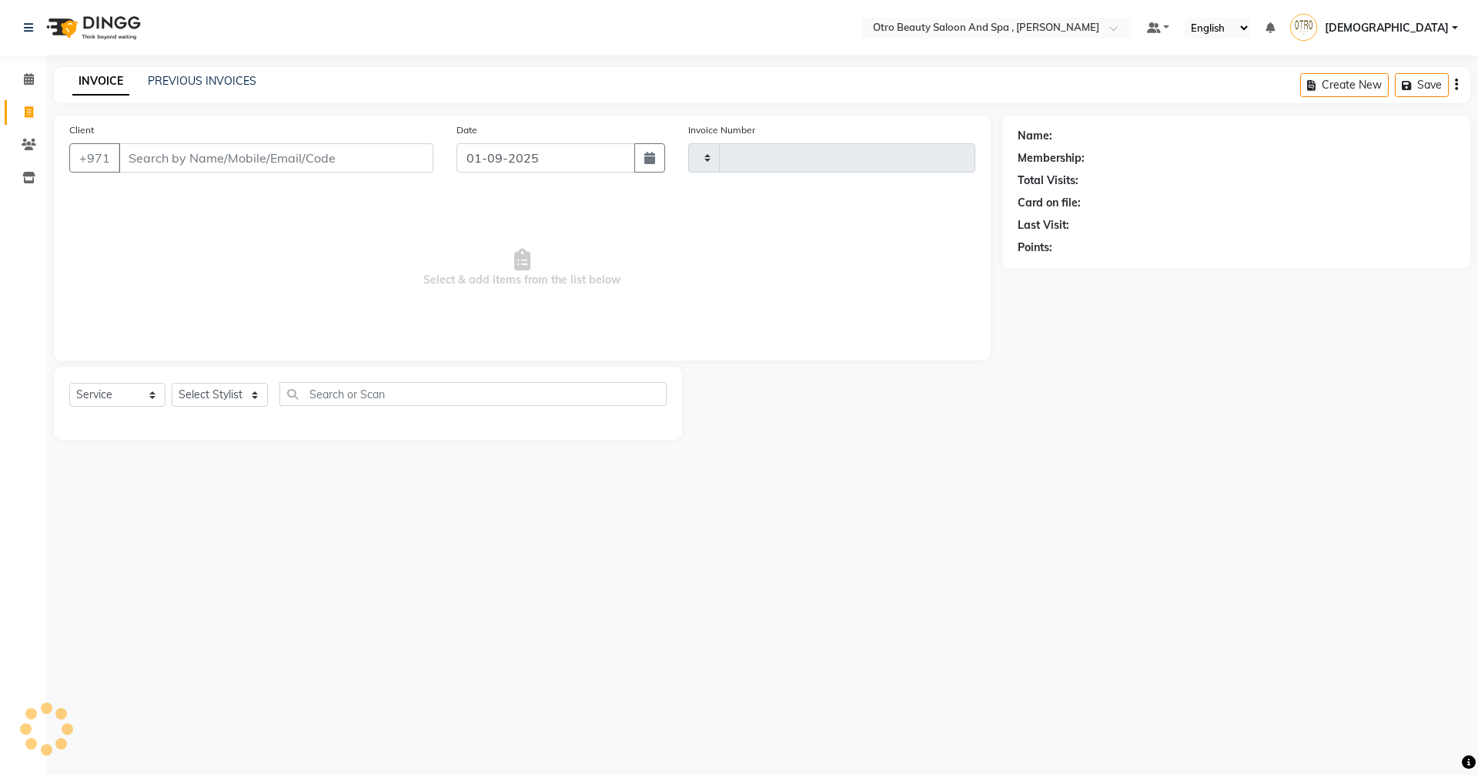
type input "0925"
select select "8622"
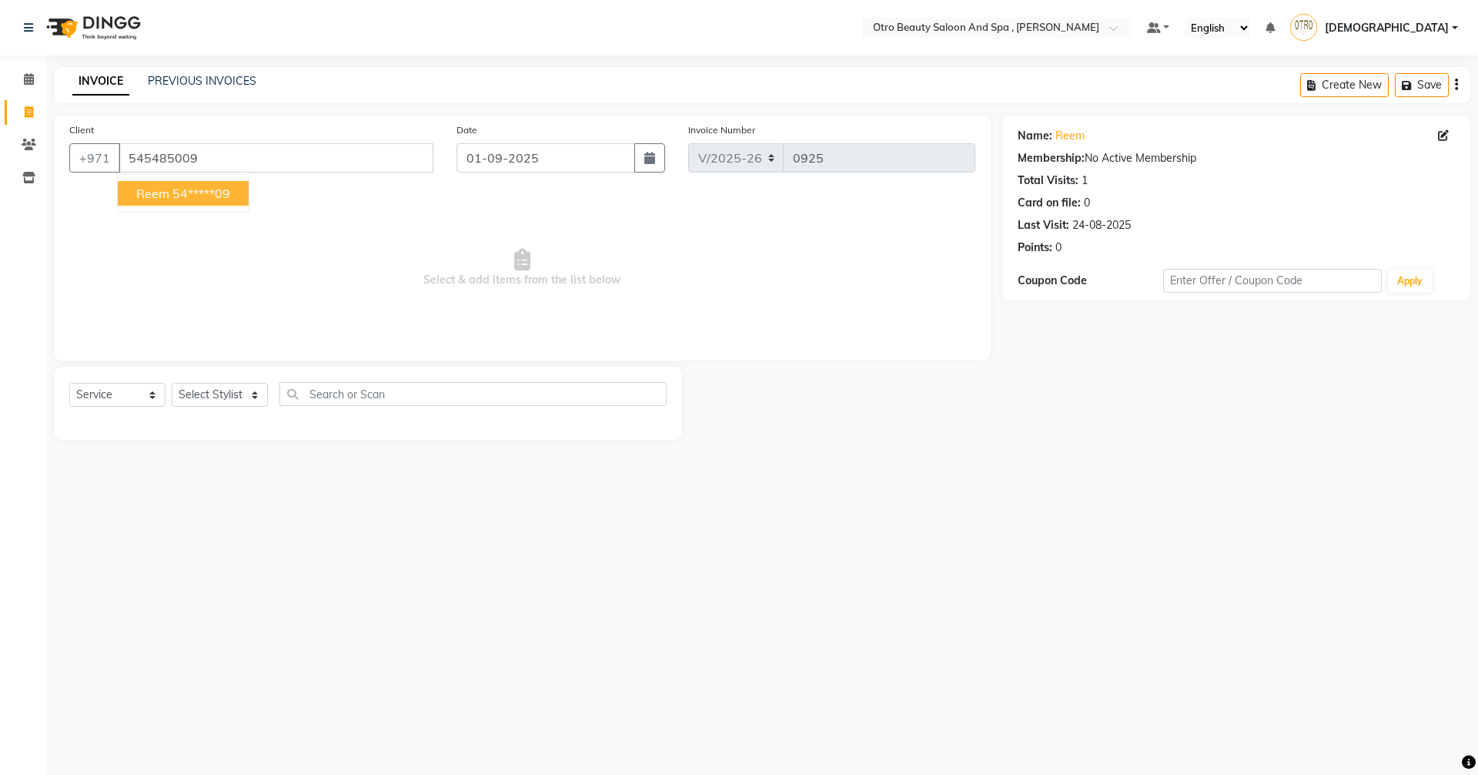
click at [216, 194] on ngb-highlight "54*****09" at bounding box center [201, 193] width 58 height 15
type input "54*****09"
click at [263, 397] on select "Select Stylist [PERSON_NAME] [PERSON_NAME] Hera Karuna [PERSON_NAME] Mamita [PE…" at bounding box center [220, 395] width 96 height 24
select select "86535"
click at [172, 383] on select "Select Stylist [PERSON_NAME] [PERSON_NAME] Hera Karuna [PERSON_NAME] Mamita [PE…" at bounding box center [220, 395] width 96 height 24
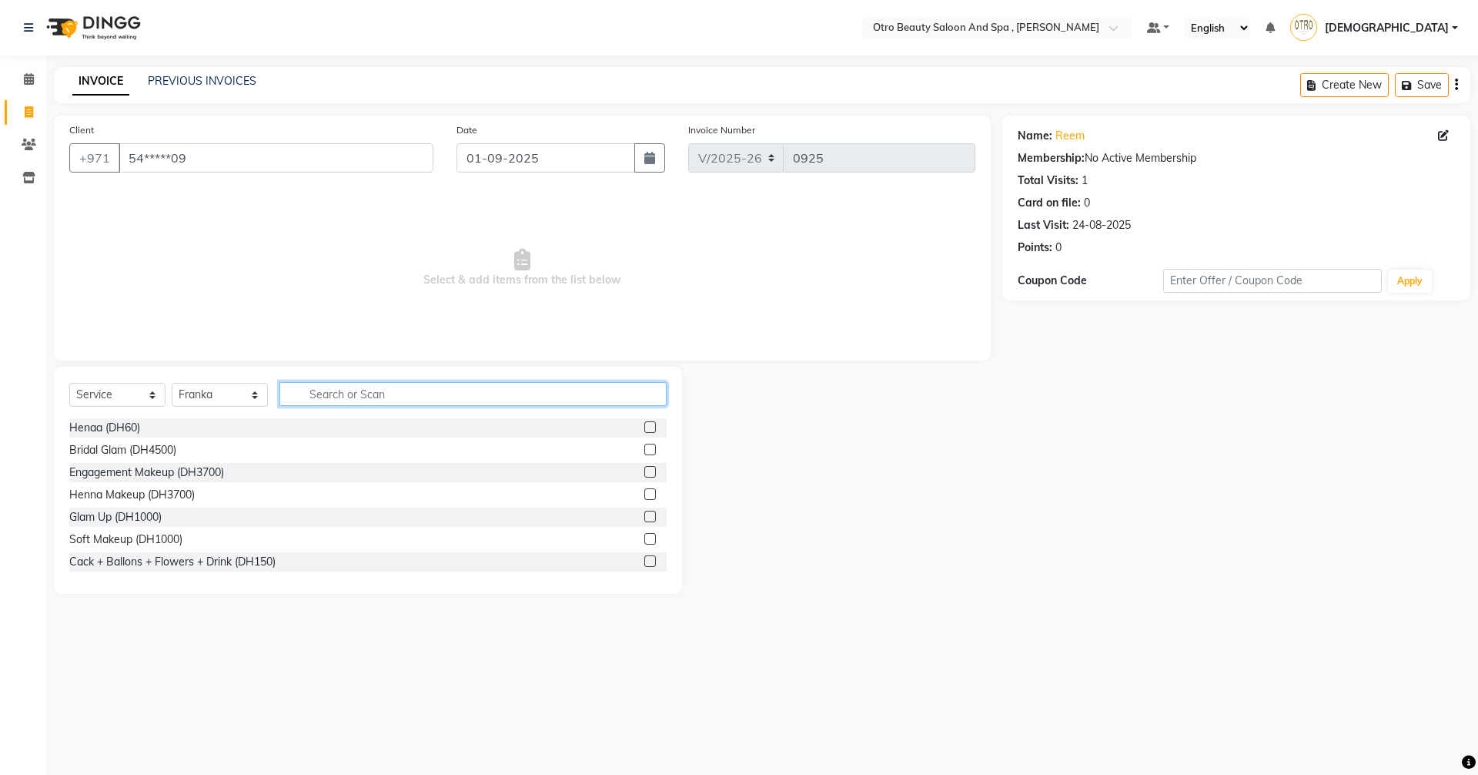
click at [310, 391] on input "text" at bounding box center [473, 394] width 387 height 24
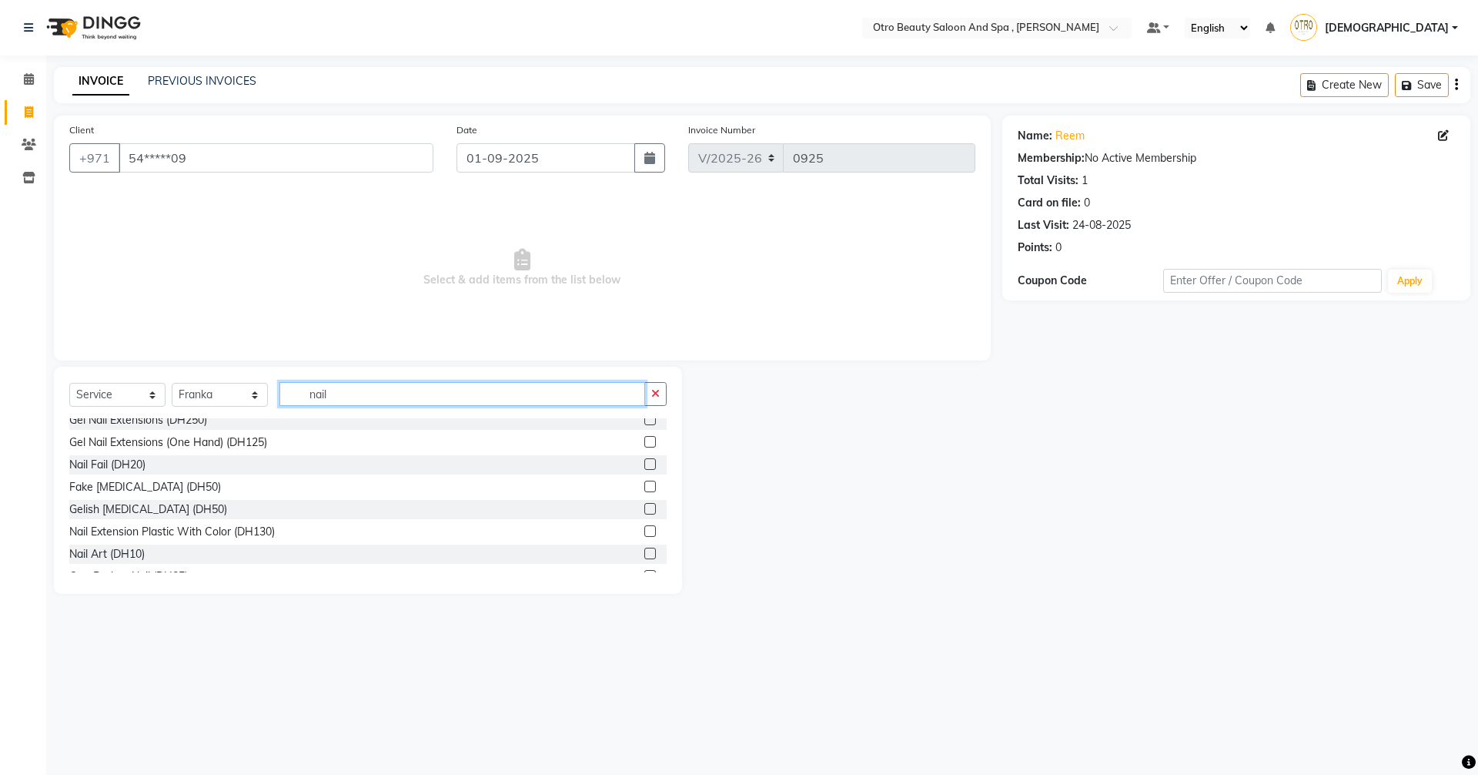
scroll to position [159, 0]
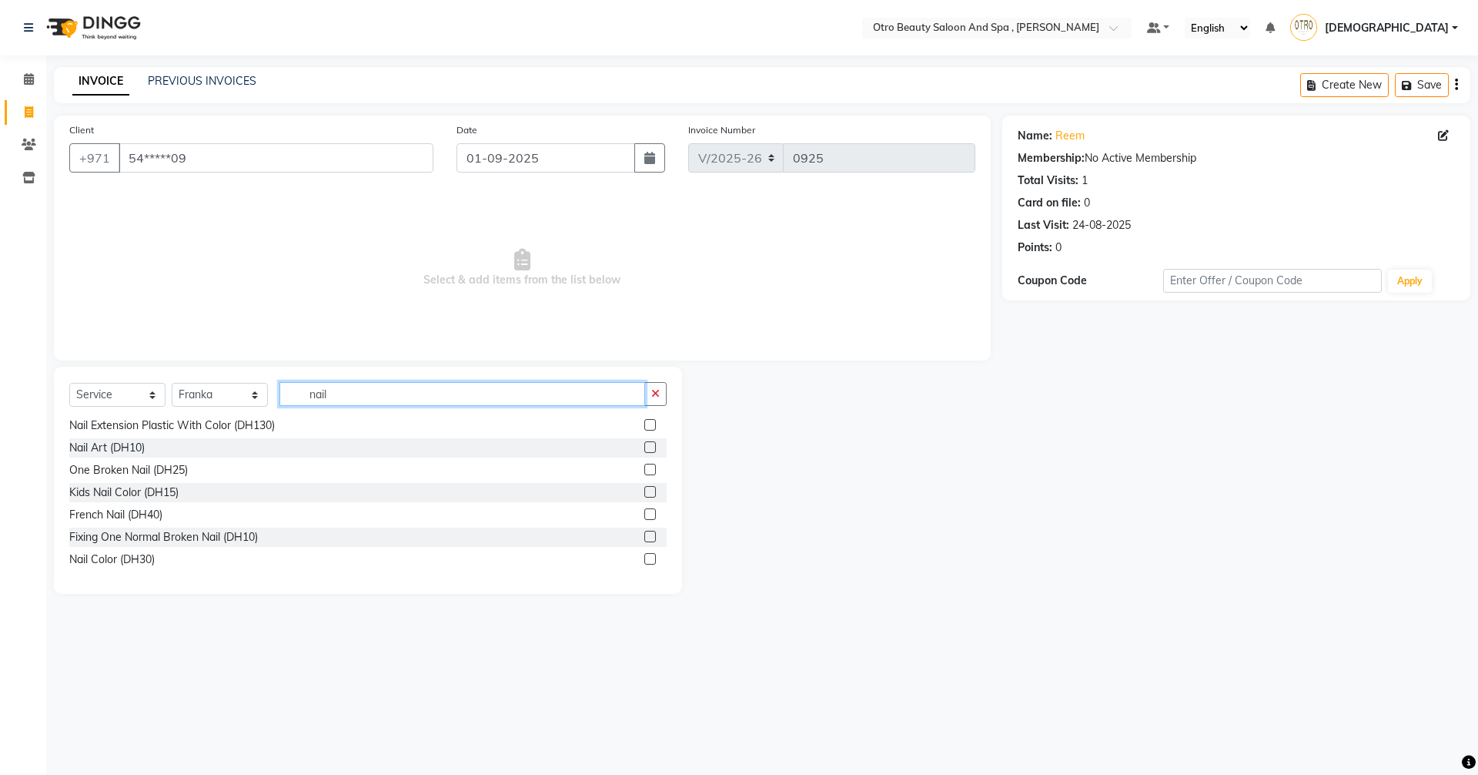
type input "nail"
click at [644, 559] on label at bounding box center [650, 559] width 12 height 12
click at [644, 559] on input "checkbox" at bounding box center [649, 559] width 10 height 10
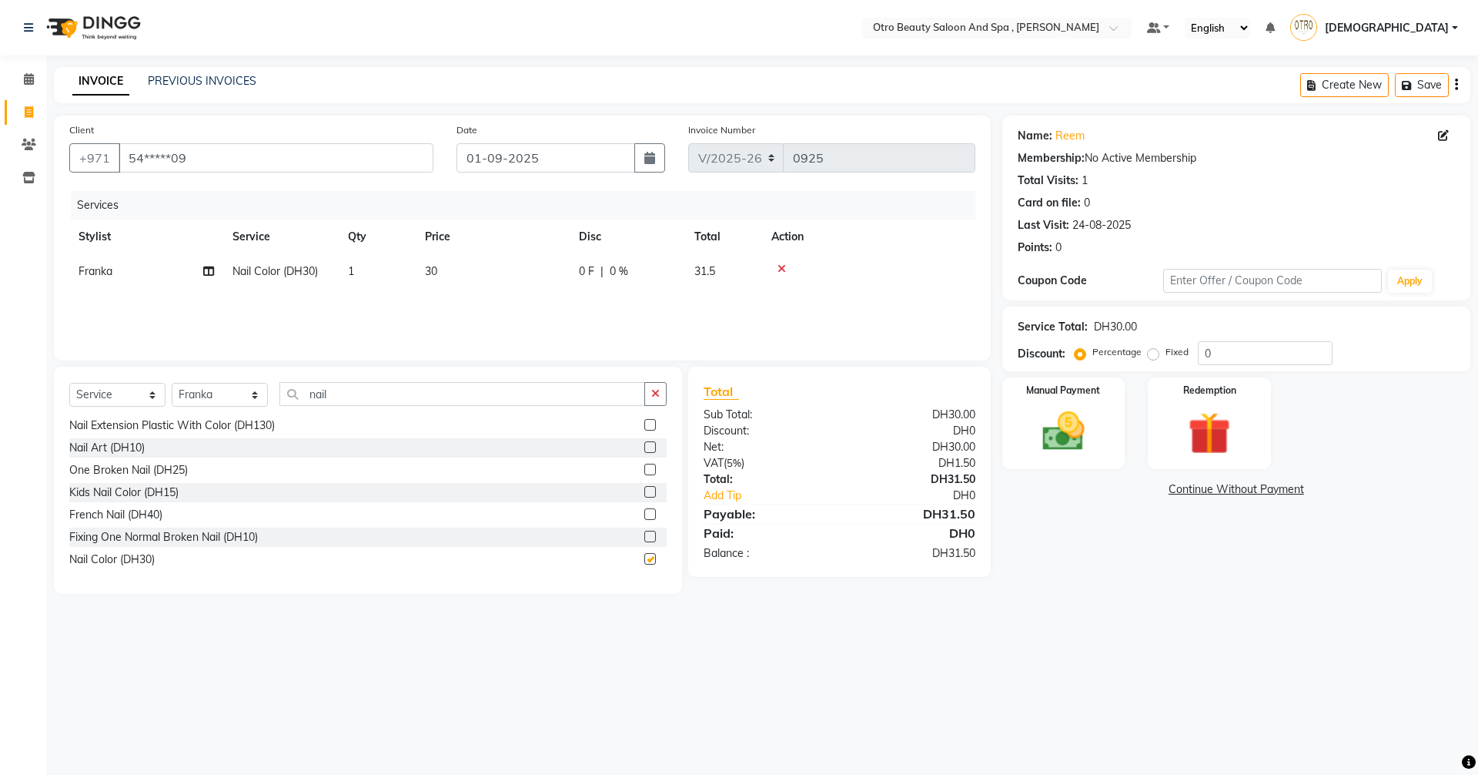
checkbox input "false"
click at [389, 385] on input "nail" at bounding box center [463, 394] width 366 height 24
type input "n"
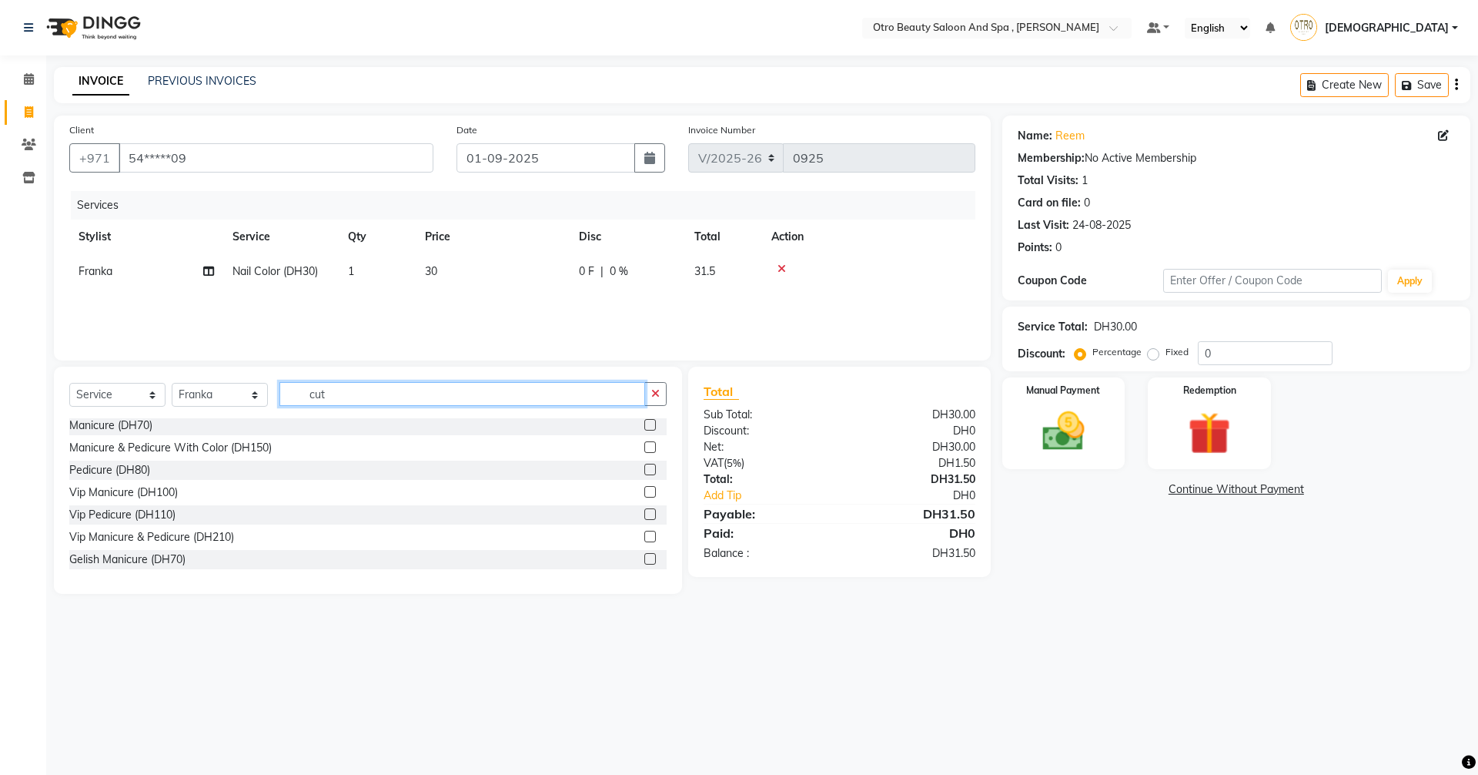
scroll to position [0, 0]
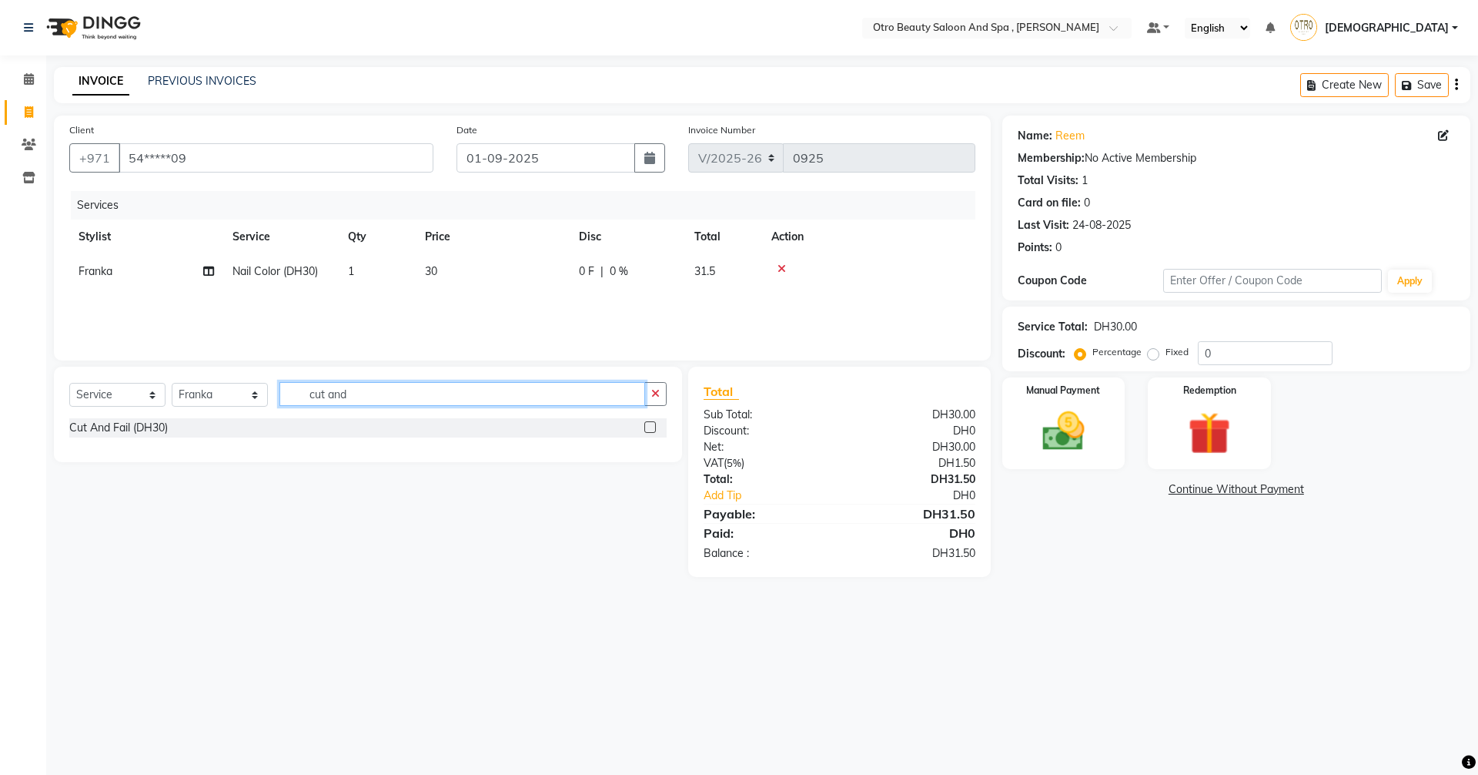
type input "cut and"
click at [651, 423] on label at bounding box center [650, 427] width 12 height 12
click at [651, 423] on input "checkbox" at bounding box center [649, 428] width 10 height 10
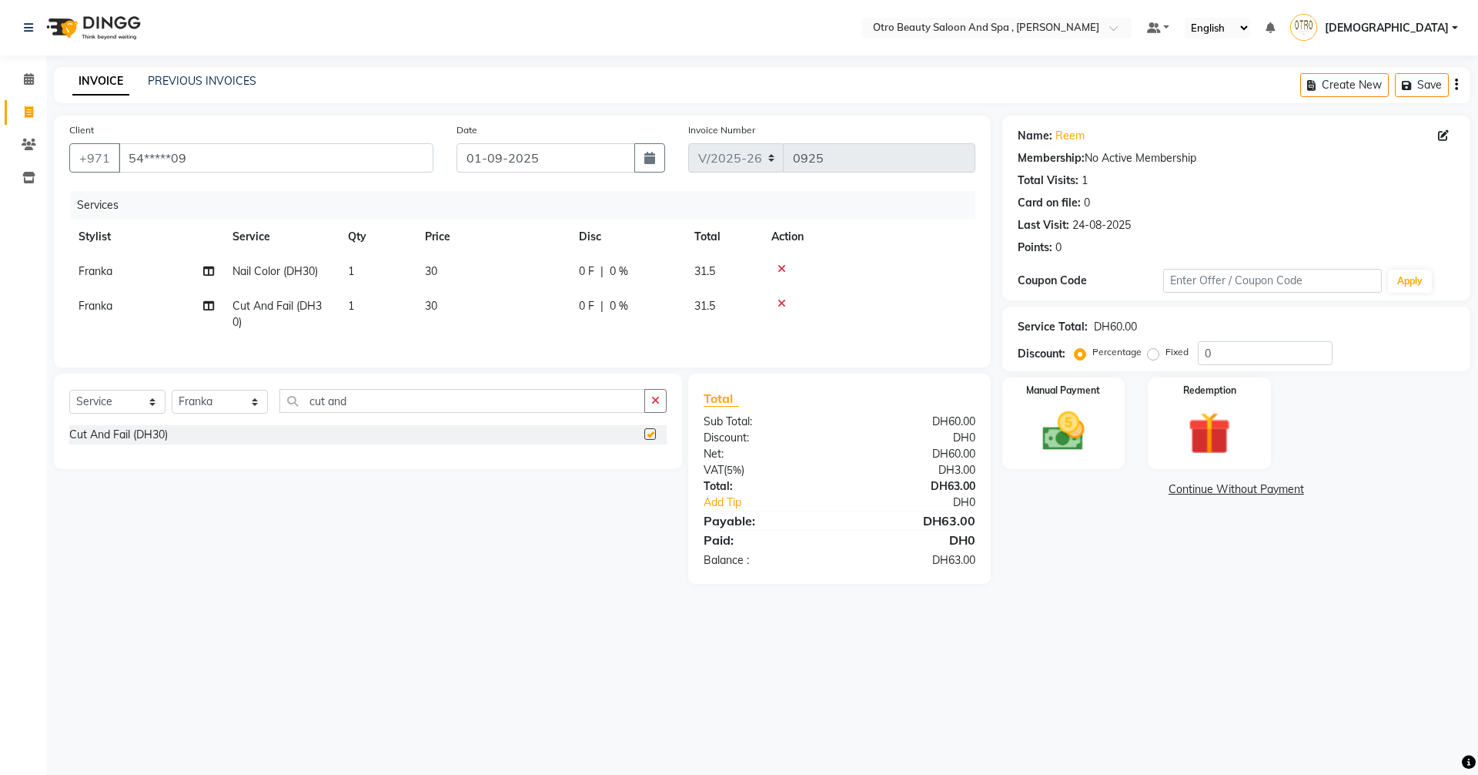
checkbox input "false"
click at [1053, 410] on img at bounding box center [1064, 431] width 72 height 51
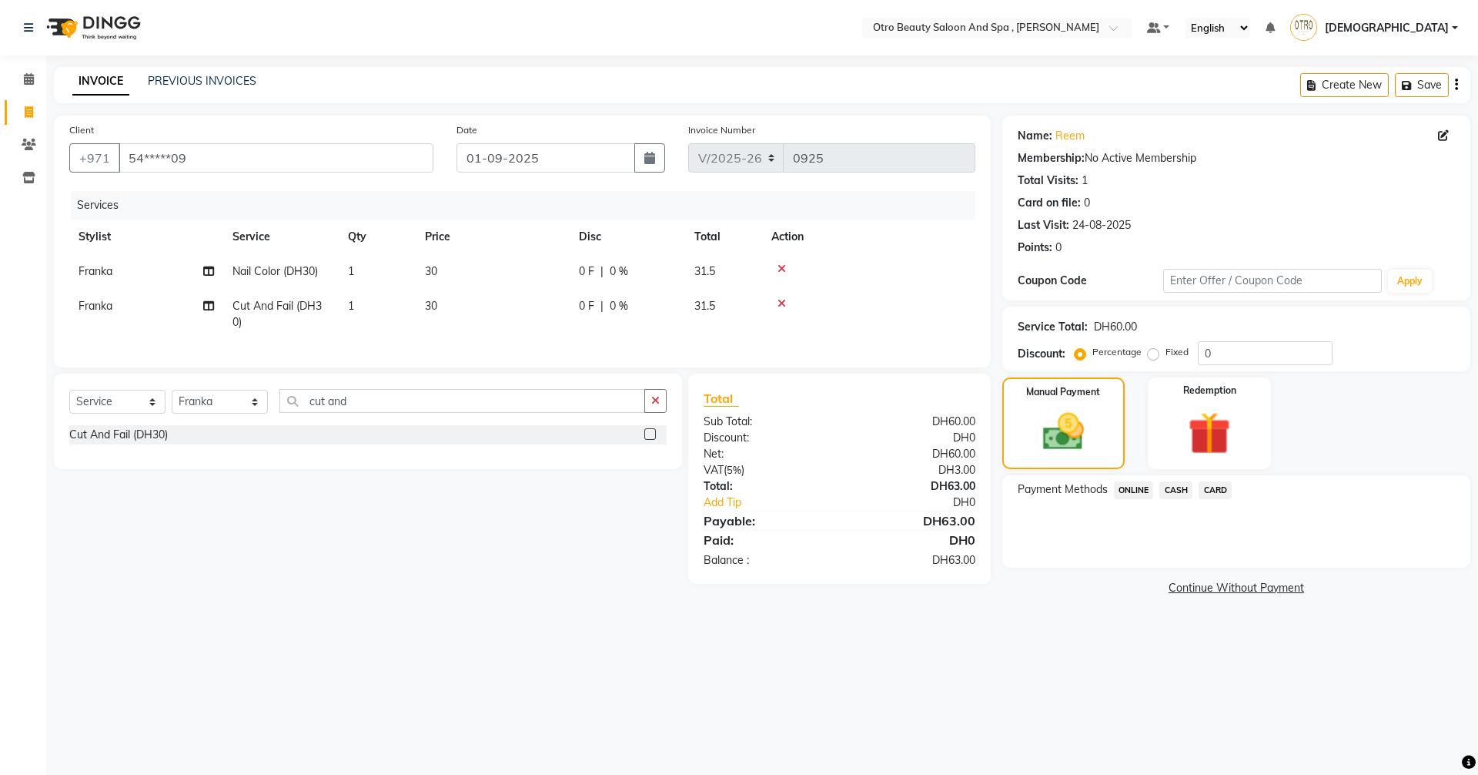
click at [1210, 490] on span "CARD" at bounding box center [1215, 490] width 33 height 18
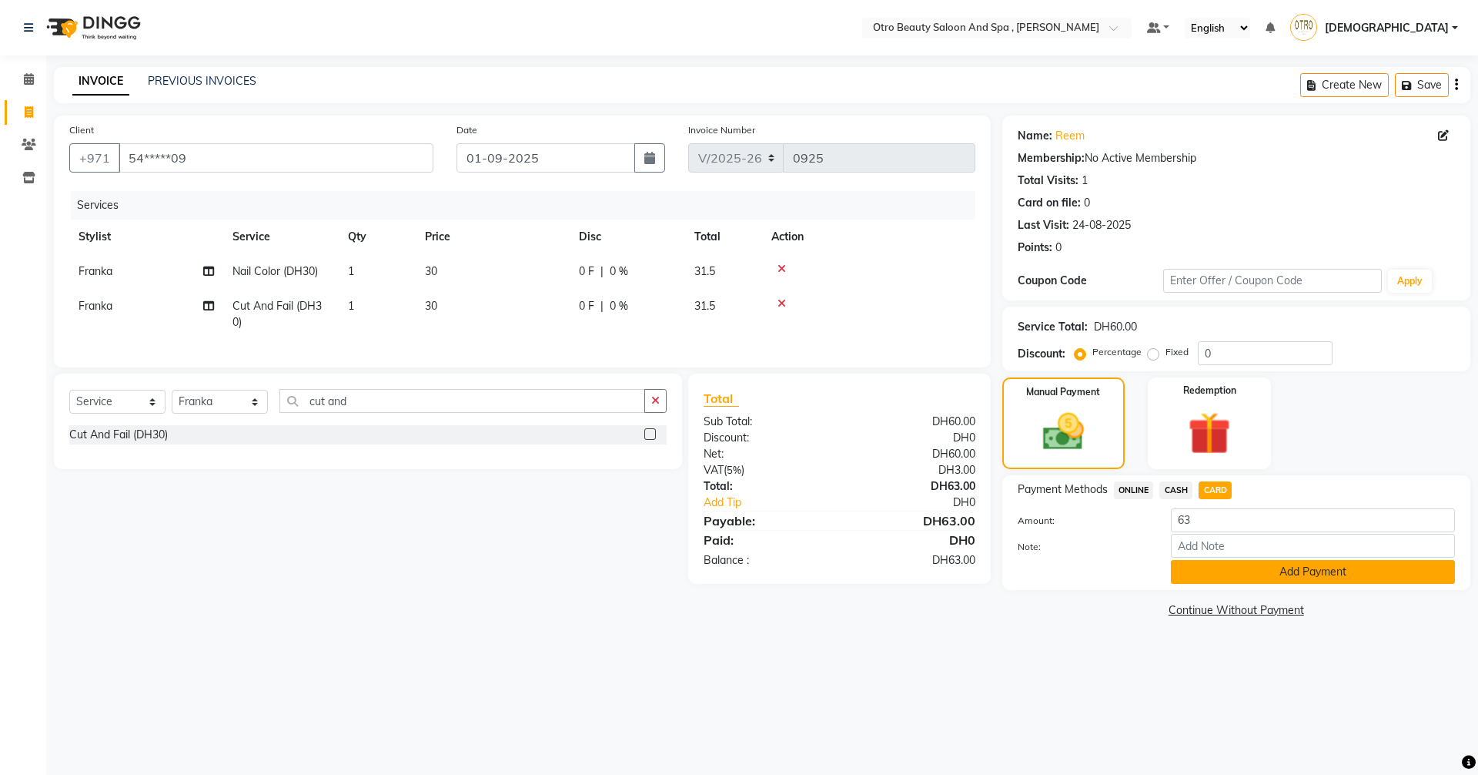
click at [1227, 572] on button "Add Payment" at bounding box center [1313, 572] width 284 height 24
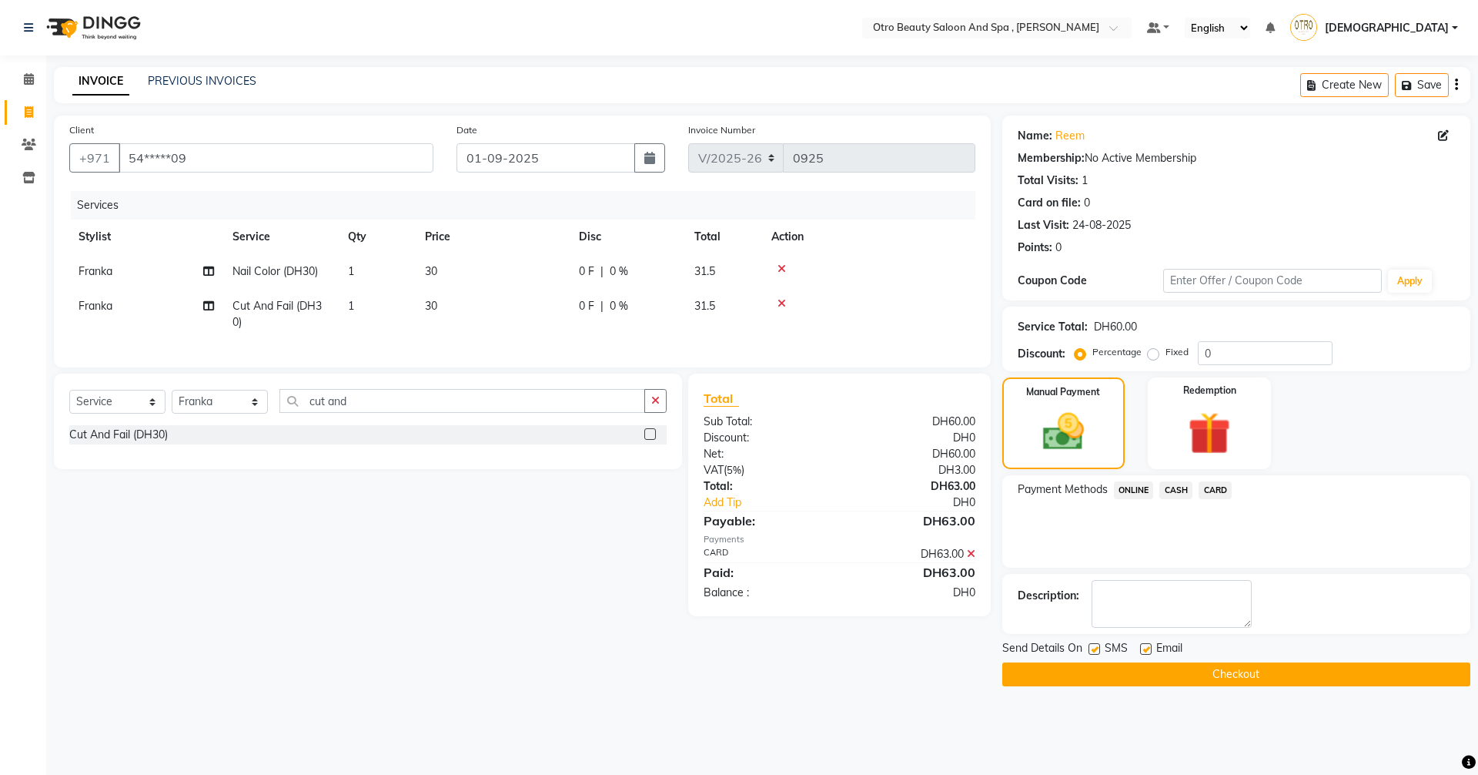
click at [1230, 671] on button "Checkout" at bounding box center [1237, 674] width 468 height 24
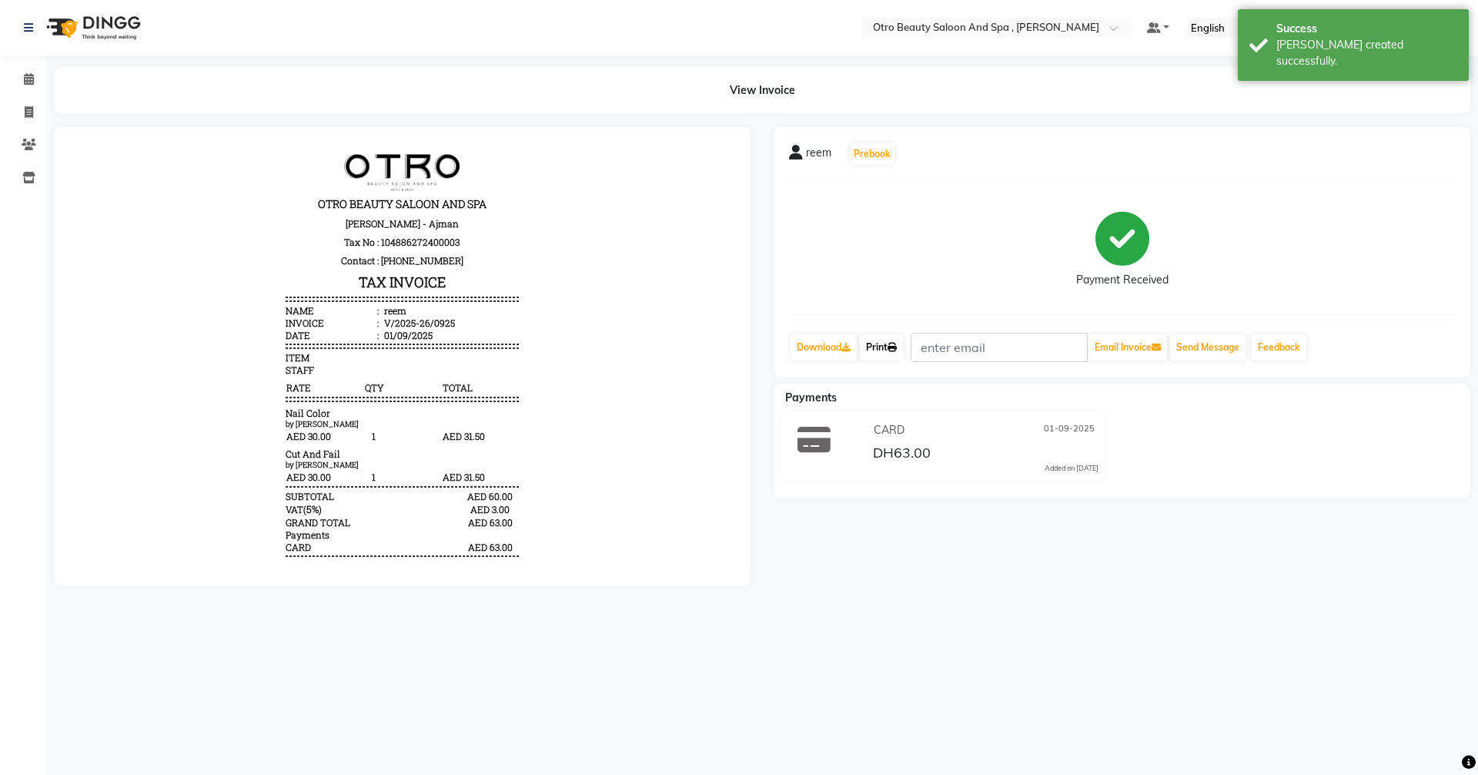
click at [884, 353] on link "Print" at bounding box center [881, 347] width 43 height 26
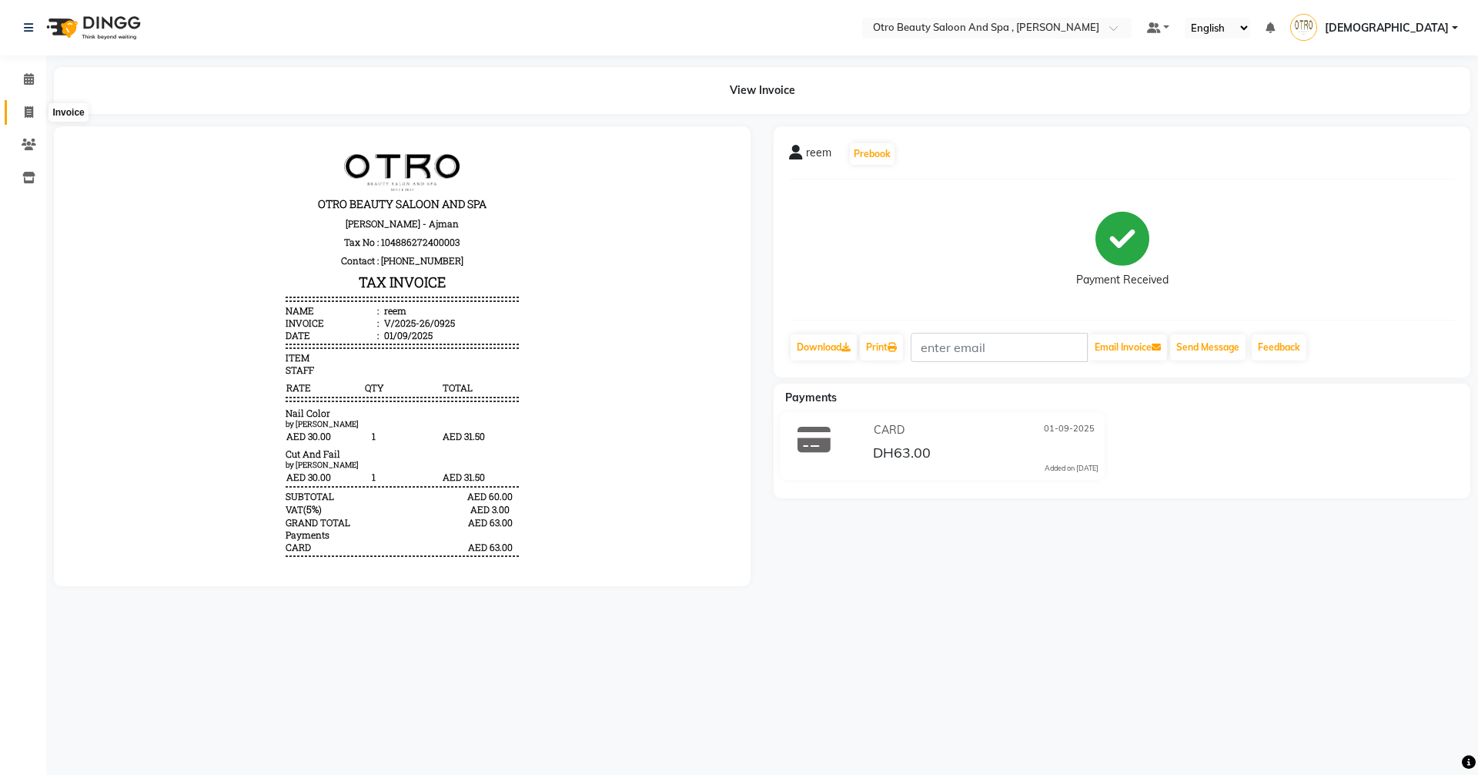
click at [37, 109] on span at bounding box center [28, 113] width 27 height 18
select select "service"
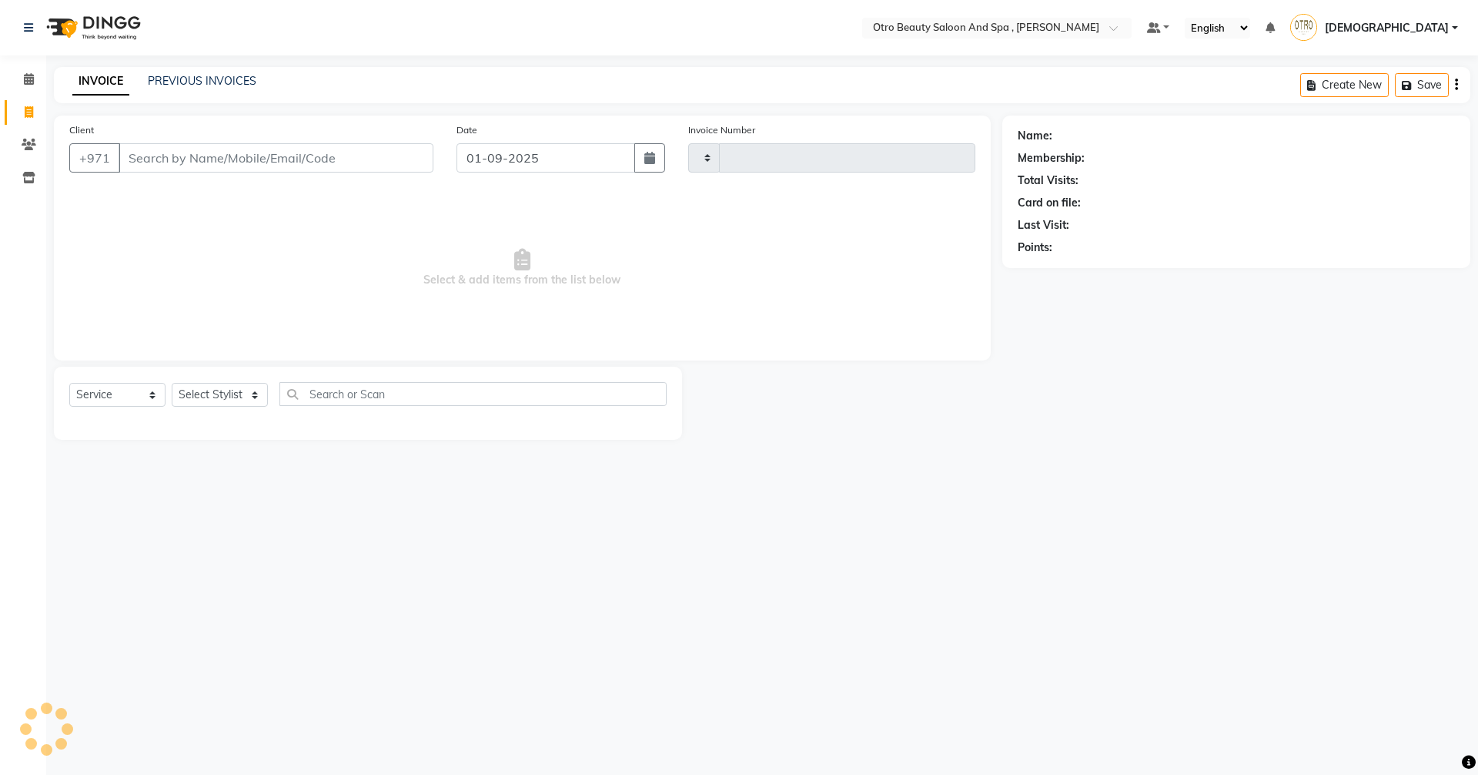
type input "0926"
select select "8622"
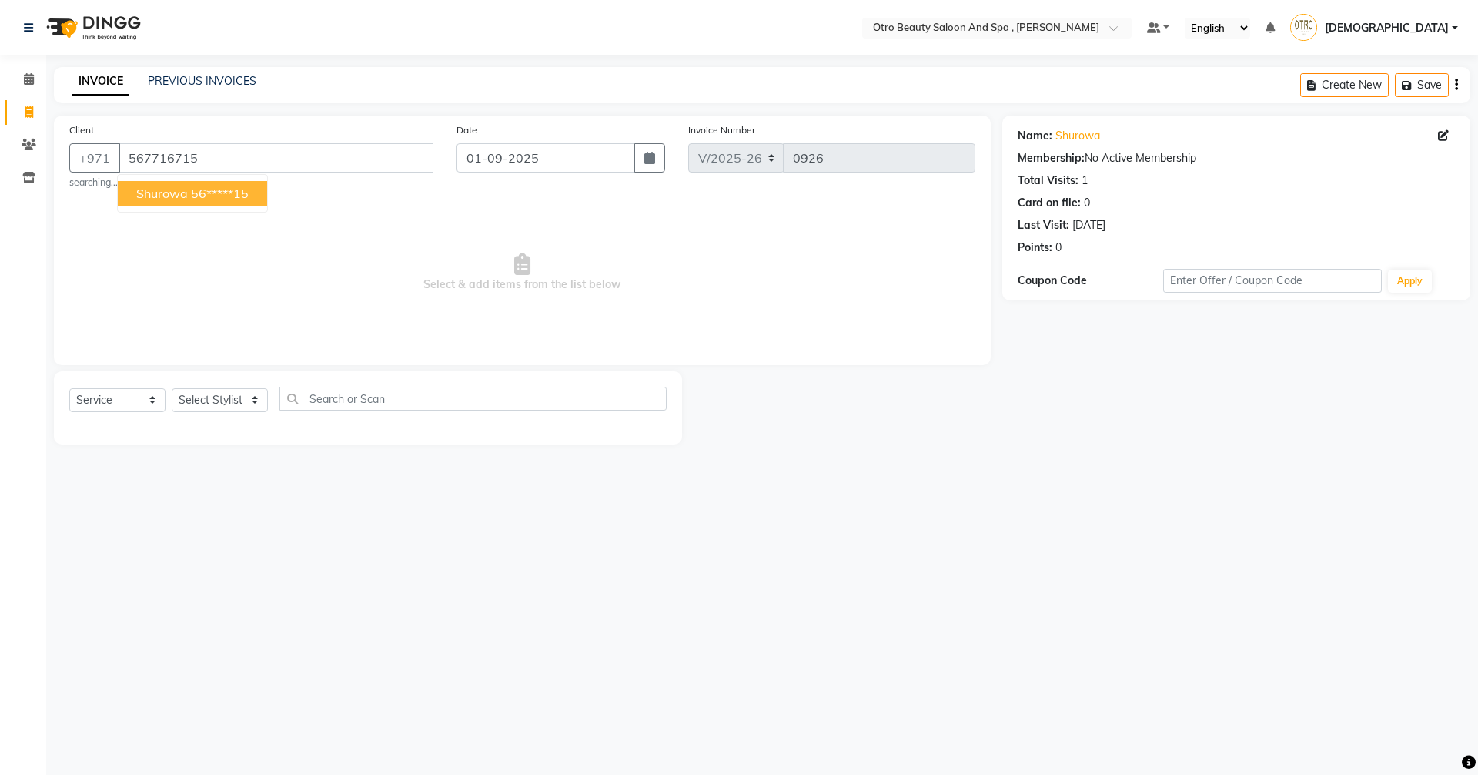
click at [202, 195] on ngb-highlight "56*****15" at bounding box center [220, 193] width 58 height 15
type input "56*****15"
click at [1446, 136] on icon at bounding box center [1443, 135] width 11 height 11
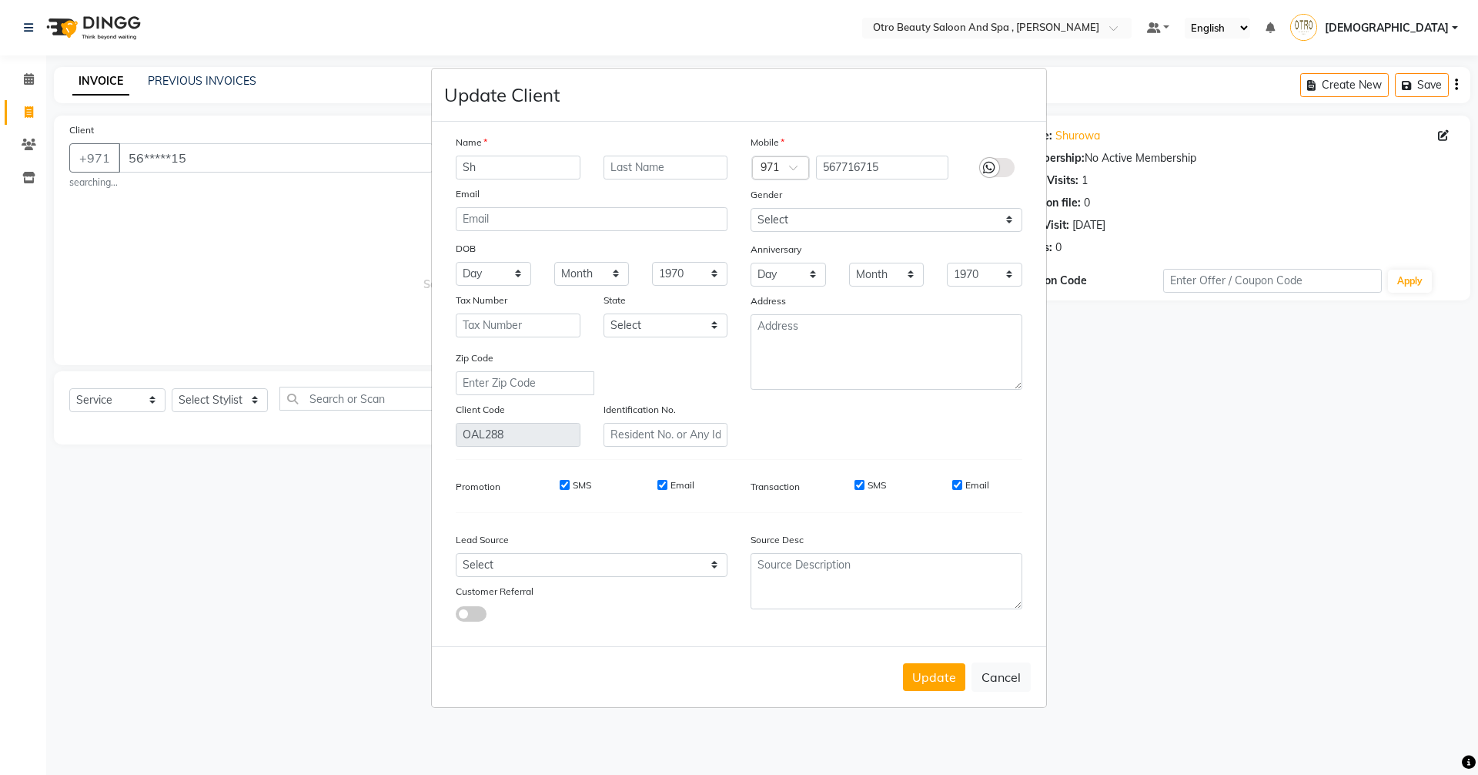
type input "S"
type input "shurouq"
click at [952, 688] on button "Update" at bounding box center [934, 677] width 62 height 28
select select
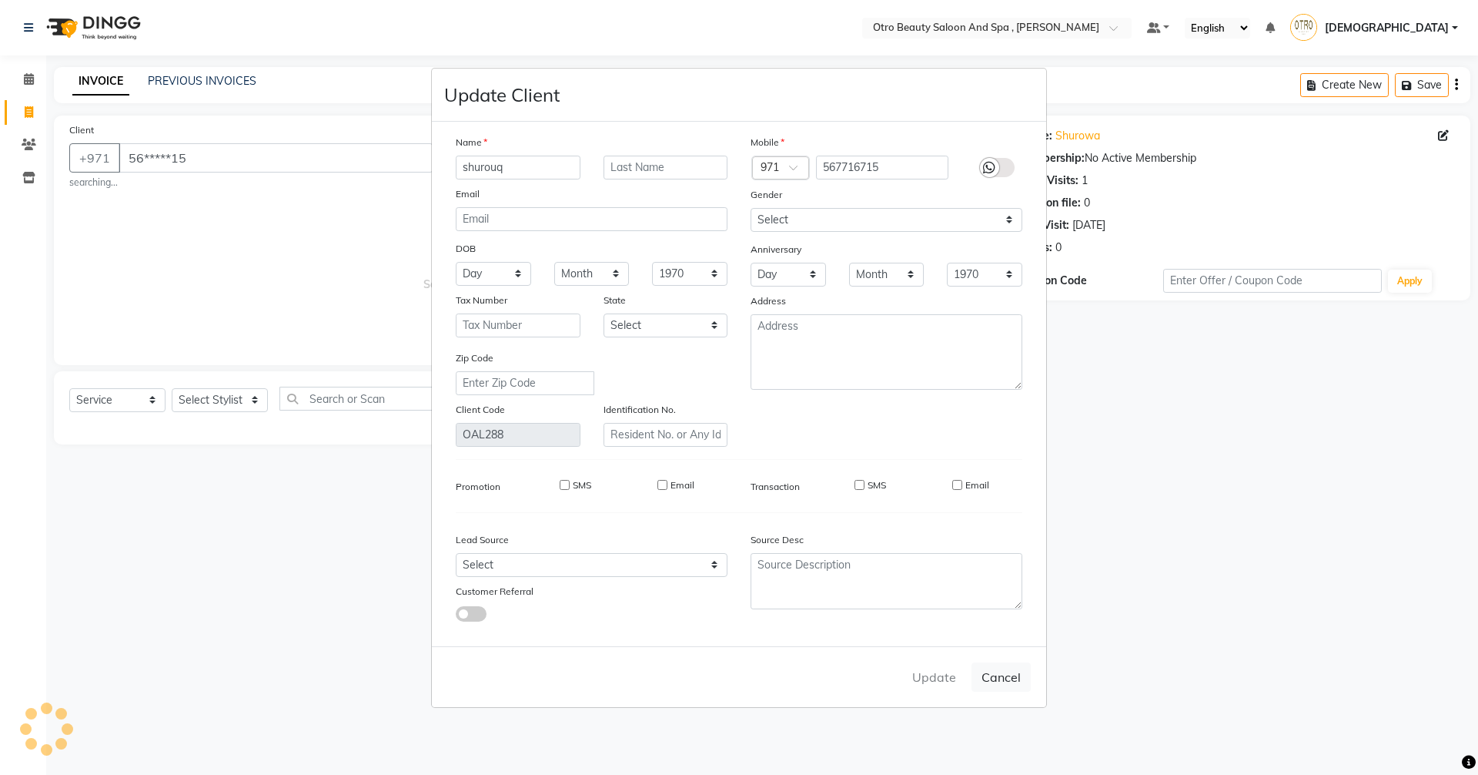
select select
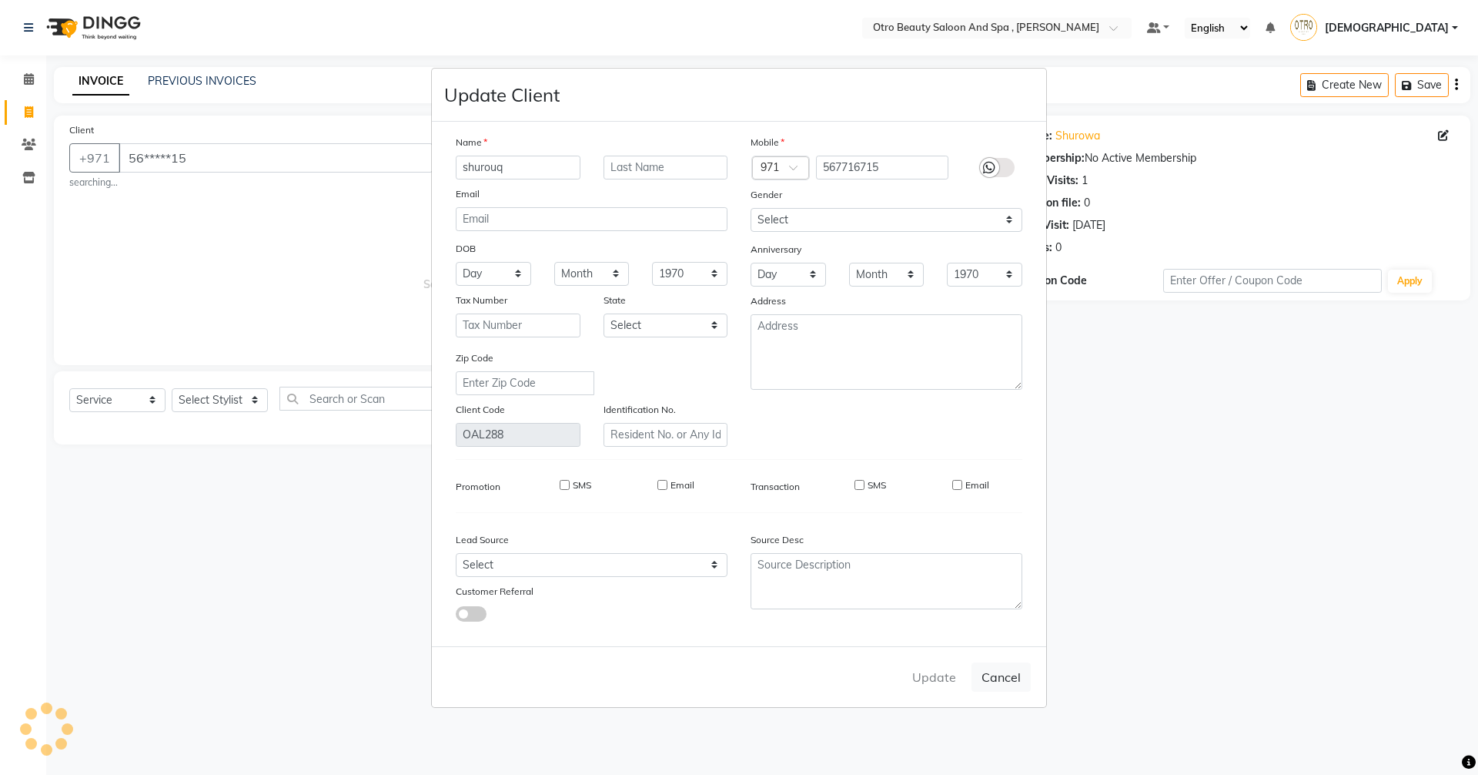
checkbox input "false"
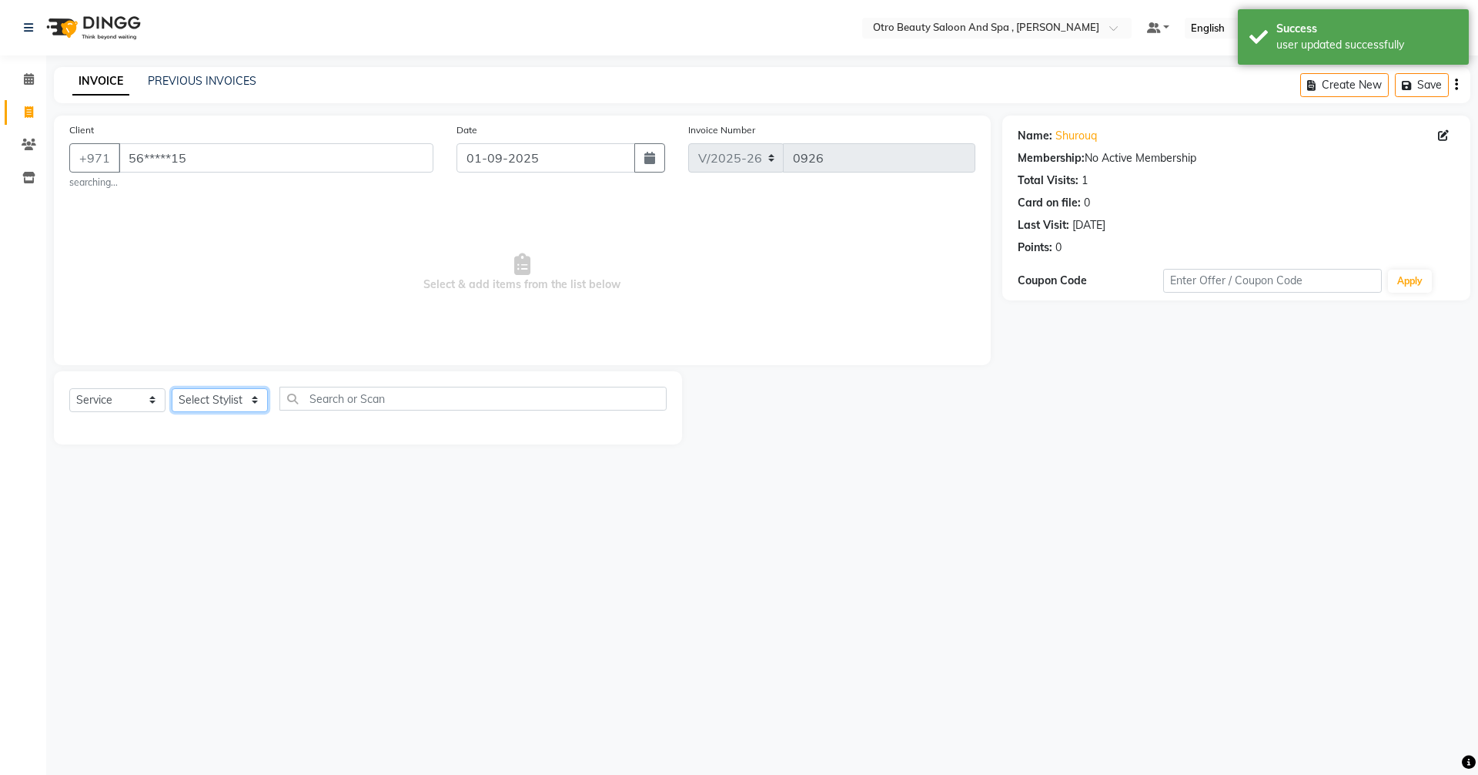
click at [256, 402] on select "Select Stylist [PERSON_NAME] [PERSON_NAME] Hera Karuna [PERSON_NAME] Mamita [PE…" at bounding box center [220, 400] width 96 height 24
select select "86184"
click at [172, 388] on select "Select Stylist [PERSON_NAME] [PERSON_NAME] Hera Karuna [PERSON_NAME] Mamita [PE…" at bounding box center [220, 400] width 96 height 24
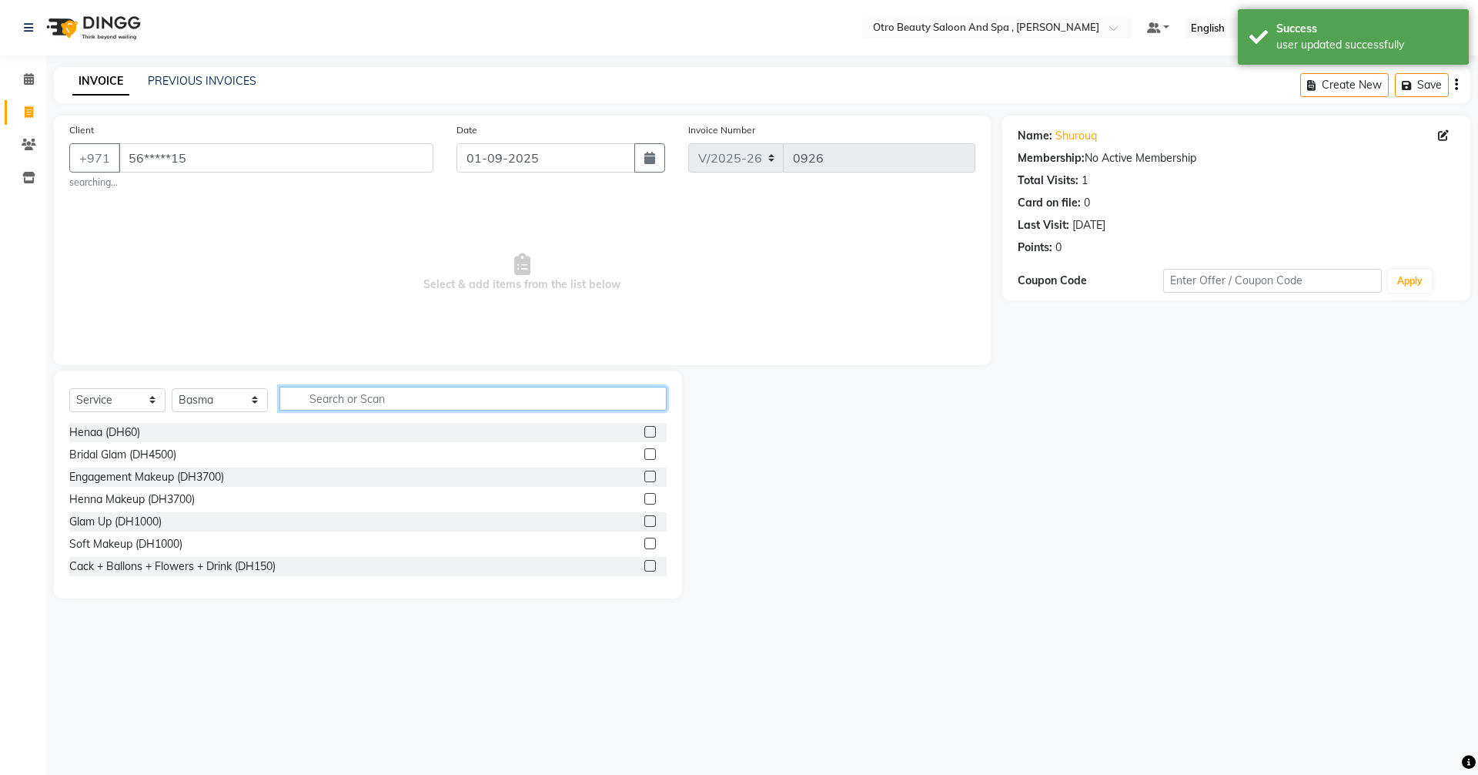
click at [345, 397] on input "text" at bounding box center [473, 399] width 387 height 24
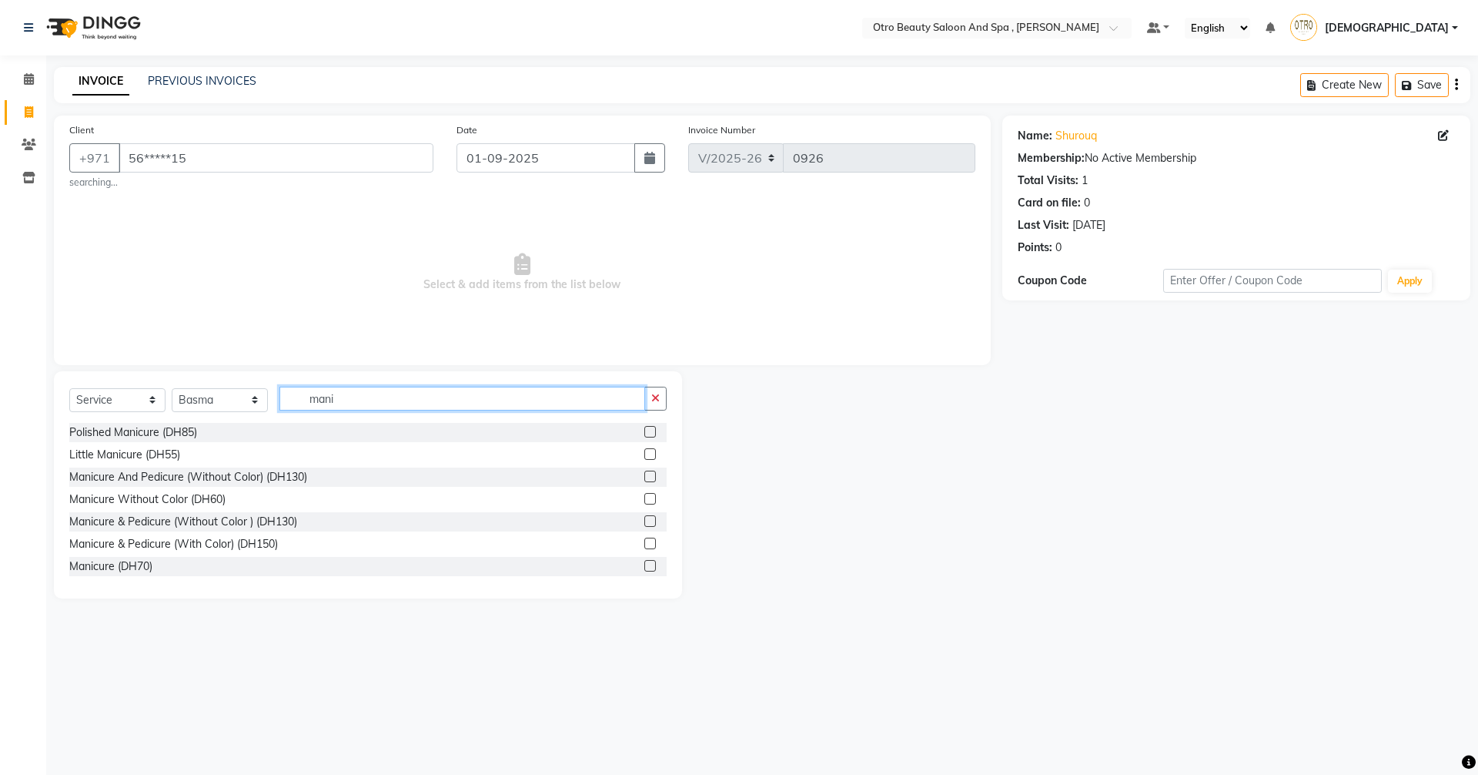
type input "mani"
drag, startPoint x: 641, startPoint y: 521, endPoint x: 425, endPoint y: 469, distance: 221.9
click at [644, 521] on label at bounding box center [650, 521] width 12 height 12
click at [644, 521] on input "checkbox" at bounding box center [649, 522] width 10 height 10
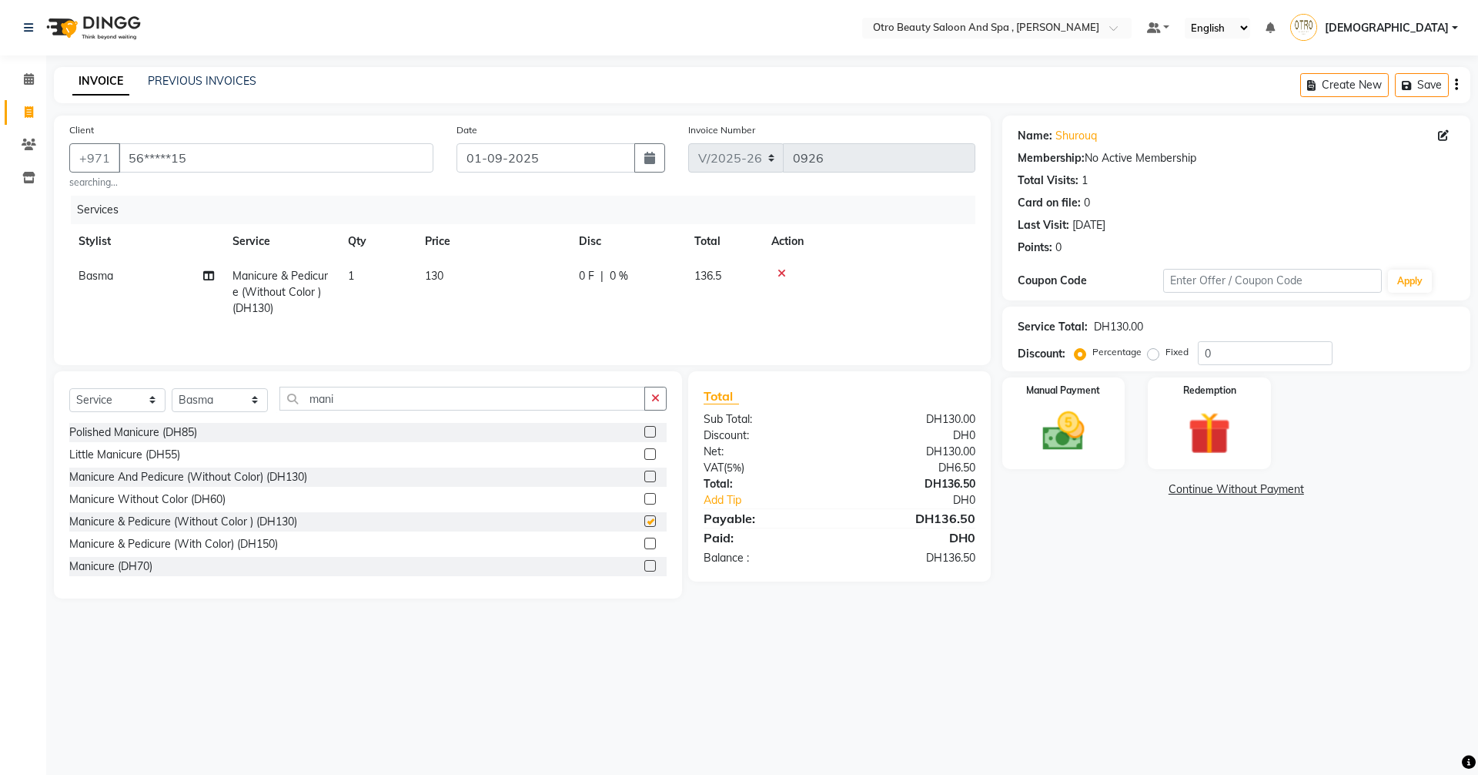
checkbox input "false"
click at [203, 273] on icon at bounding box center [208, 275] width 11 height 11
select select "86184"
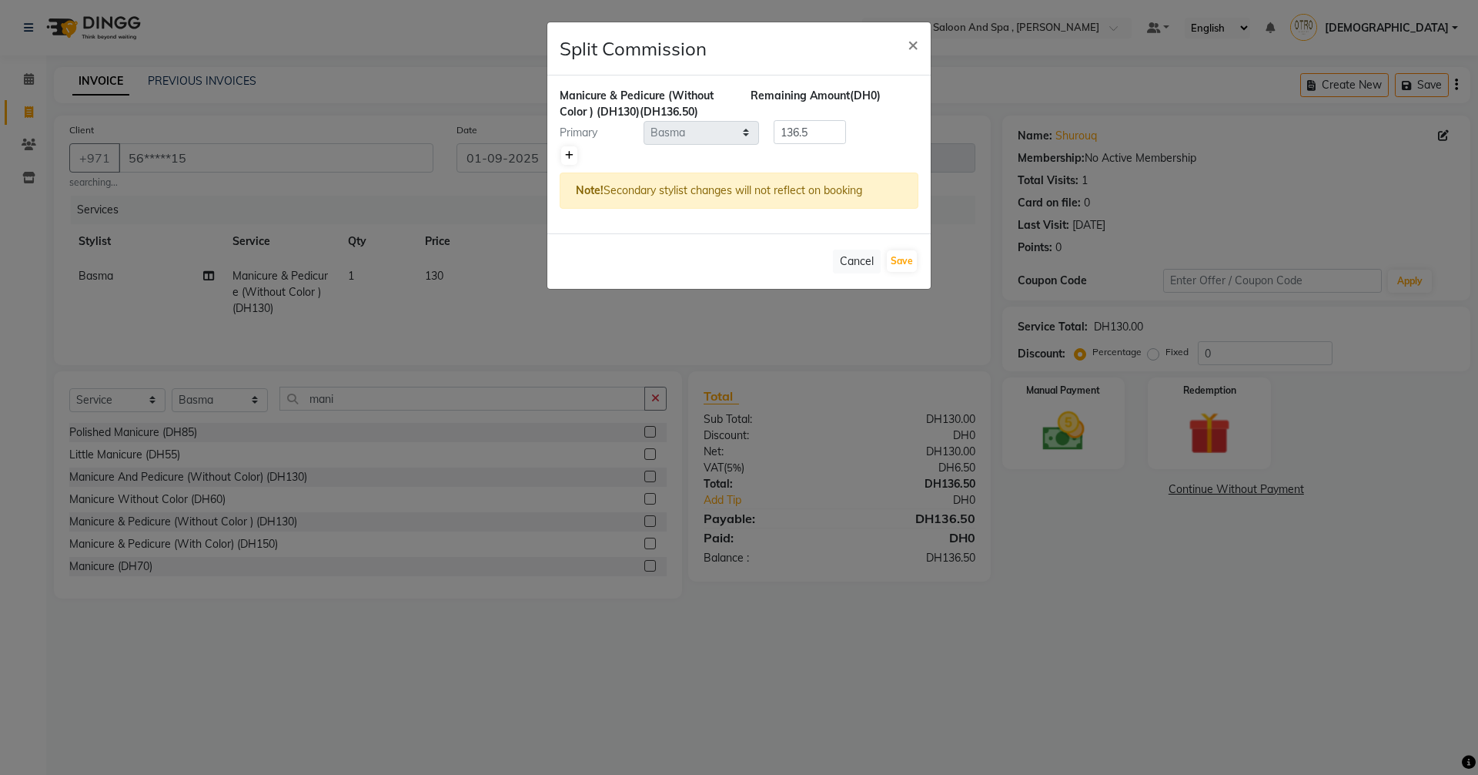
click at [564, 159] on link at bounding box center [569, 155] width 16 height 18
type input "68.25"
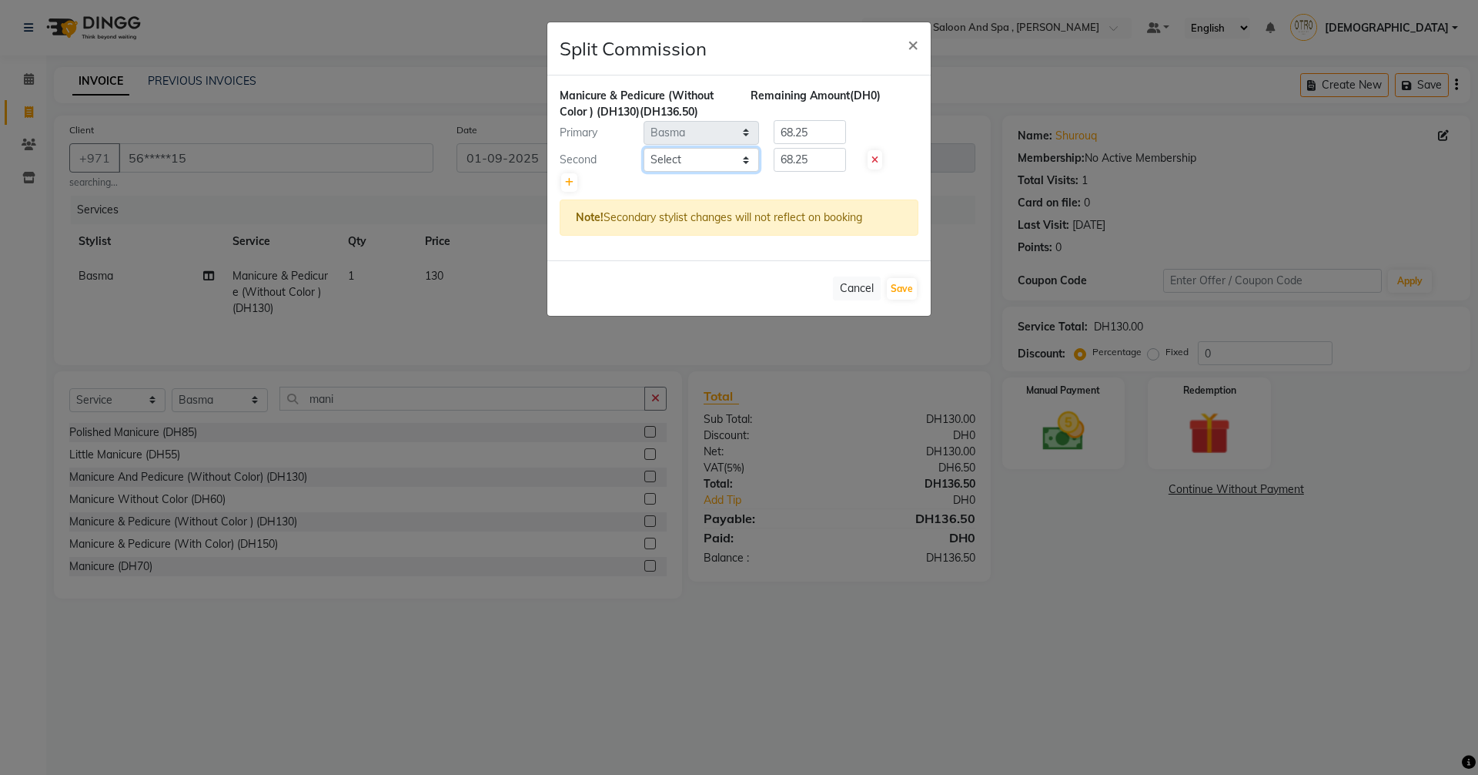
click at [752, 163] on select "Select [PERSON_NAME] [PERSON_NAME] Hera Karuna [PERSON_NAME] Mamita [PERSON_NAM…" at bounding box center [701, 160] width 115 height 24
select select "86538"
click at [644, 148] on select "Select [PERSON_NAME] [PERSON_NAME] Hera Karuna [PERSON_NAME] Mamita [PERSON_NAM…" at bounding box center [701, 160] width 115 height 24
click at [903, 284] on button "Save" at bounding box center [902, 289] width 30 height 22
select select "Select"
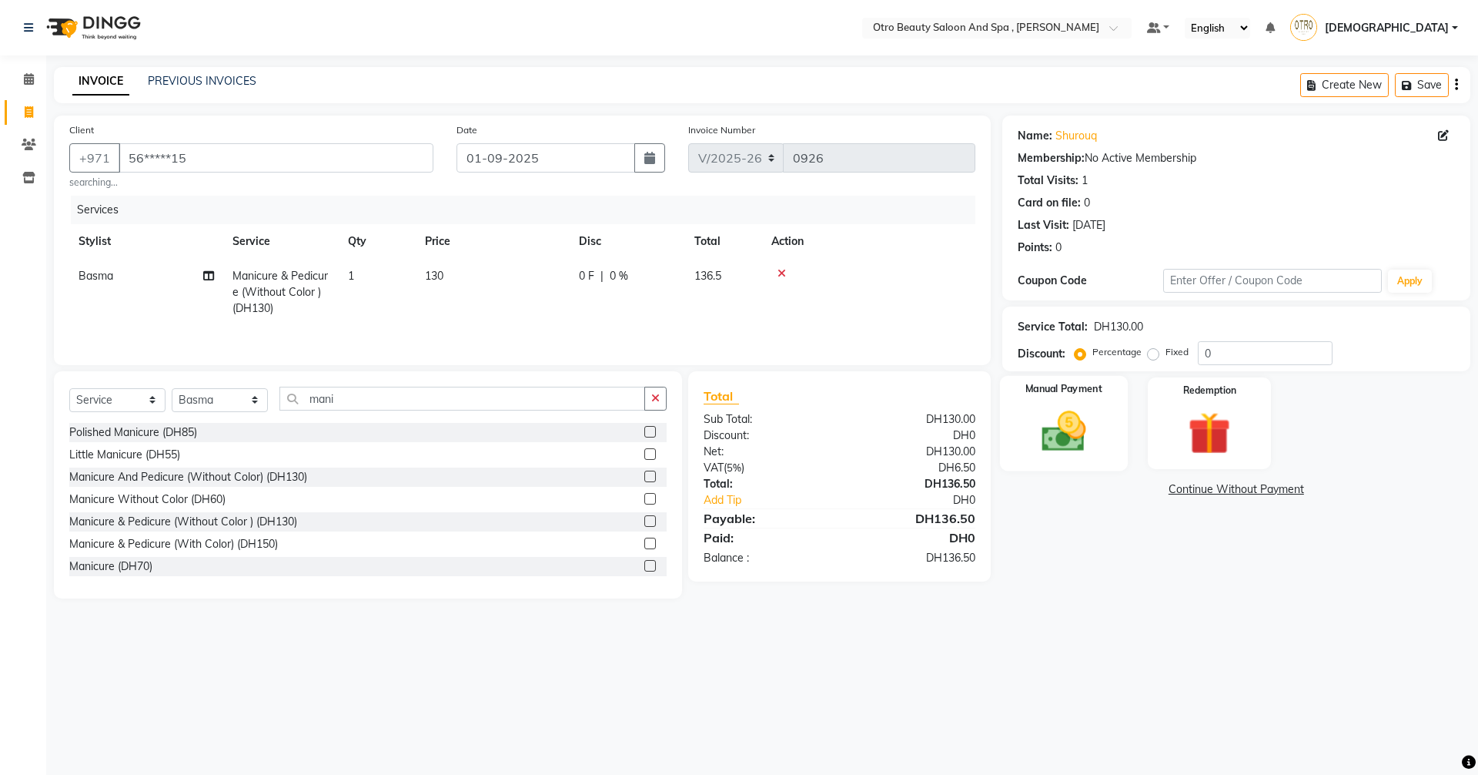
click at [1049, 447] on img at bounding box center [1064, 431] width 72 height 51
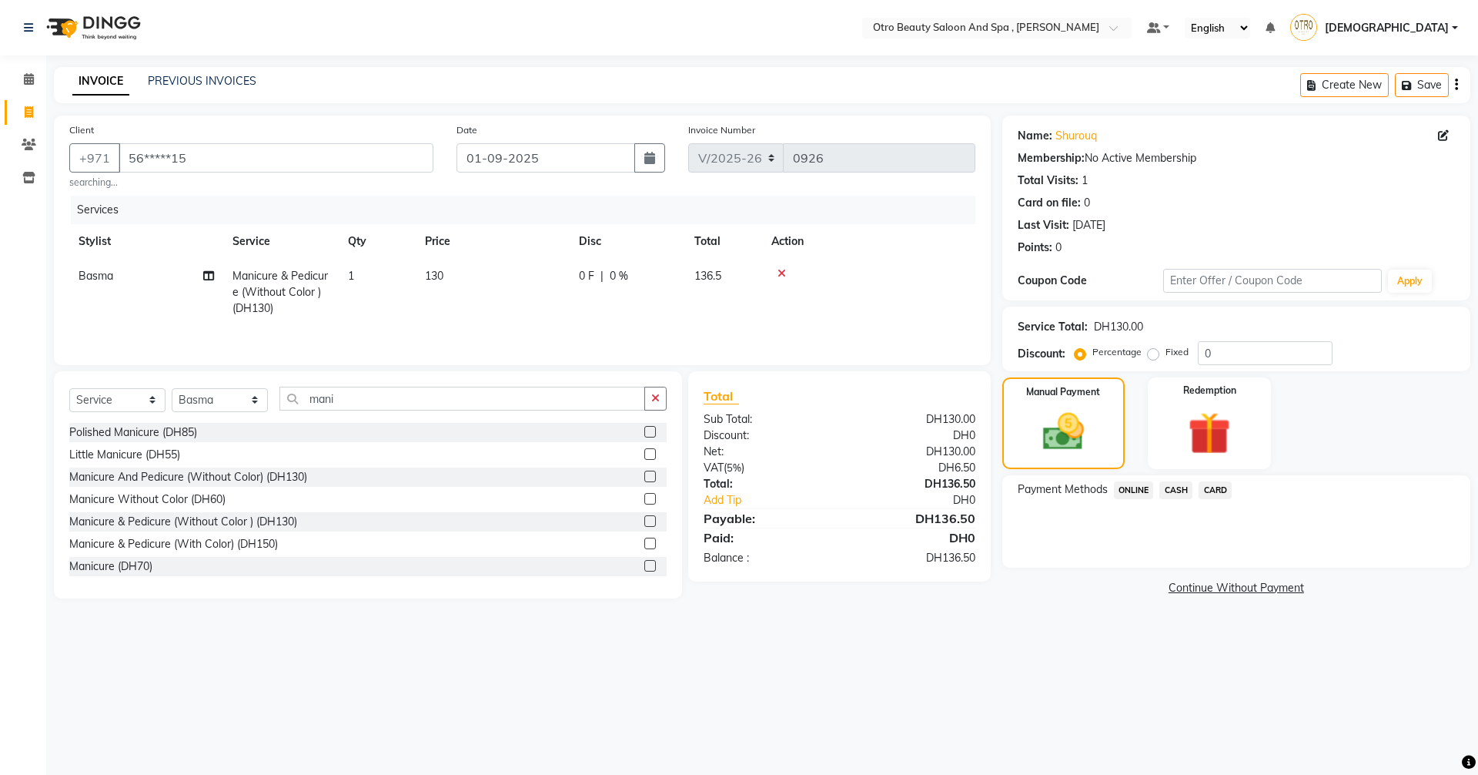
click at [1218, 487] on span "CARD" at bounding box center [1215, 490] width 33 height 18
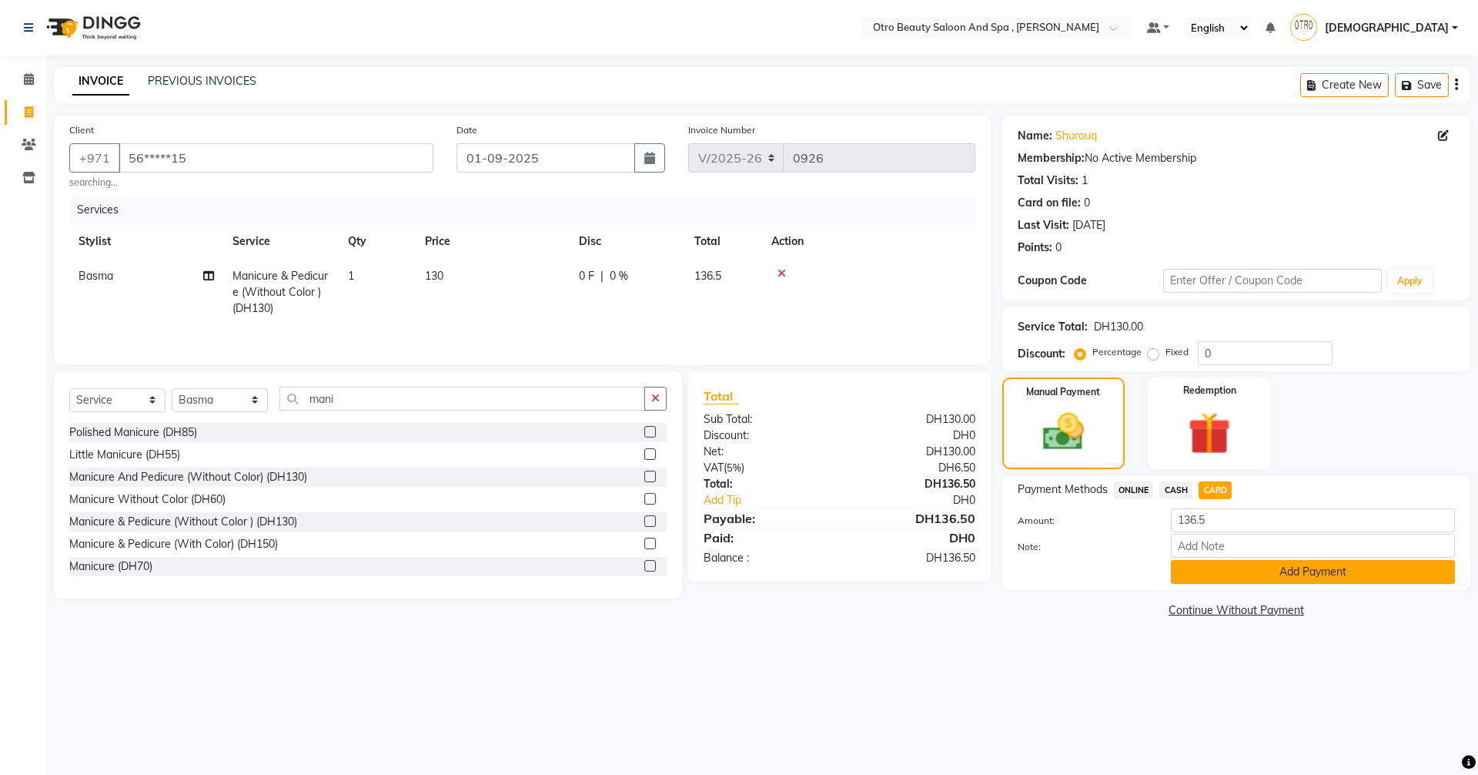
click at [1275, 577] on button "Add Payment" at bounding box center [1313, 572] width 284 height 24
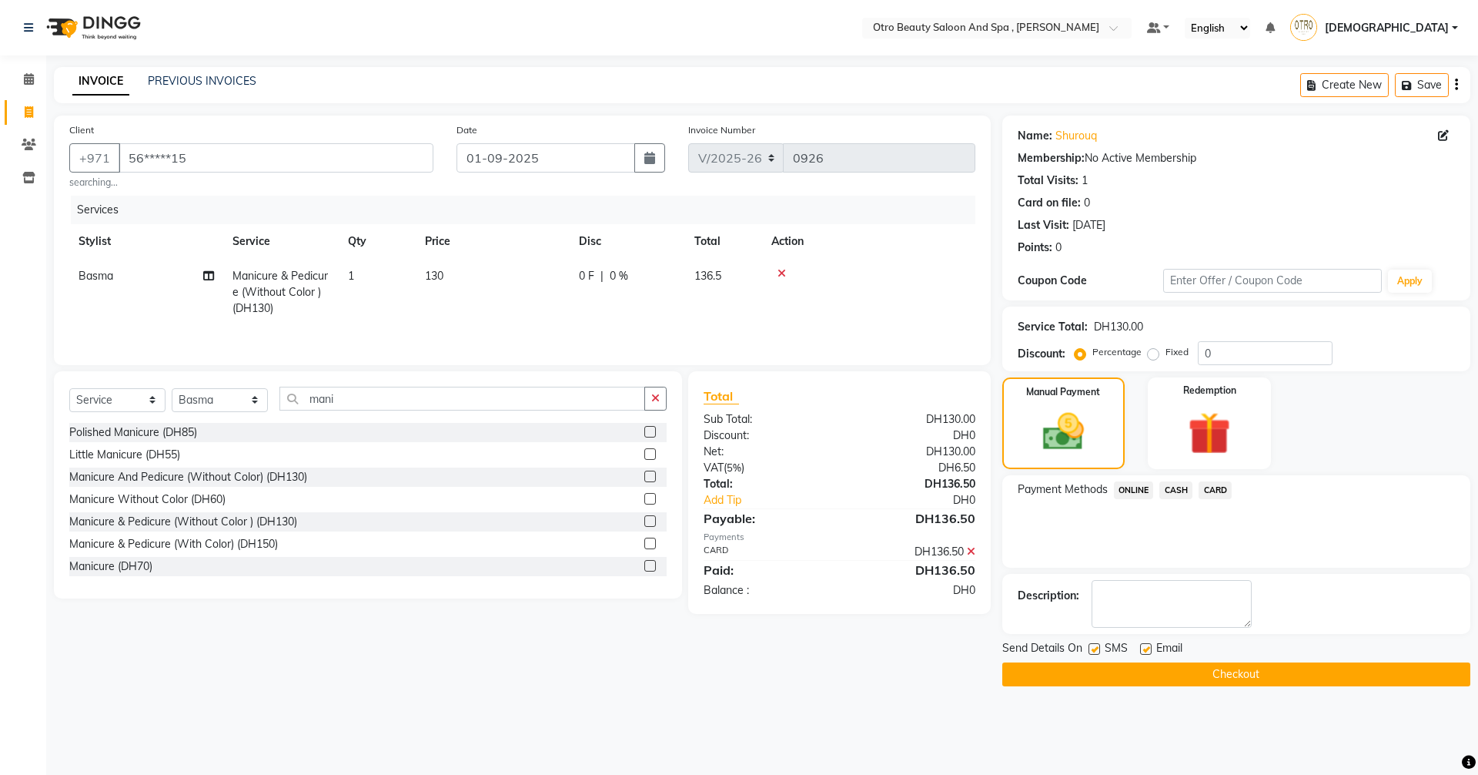
click at [1274, 674] on button "Checkout" at bounding box center [1237, 674] width 468 height 24
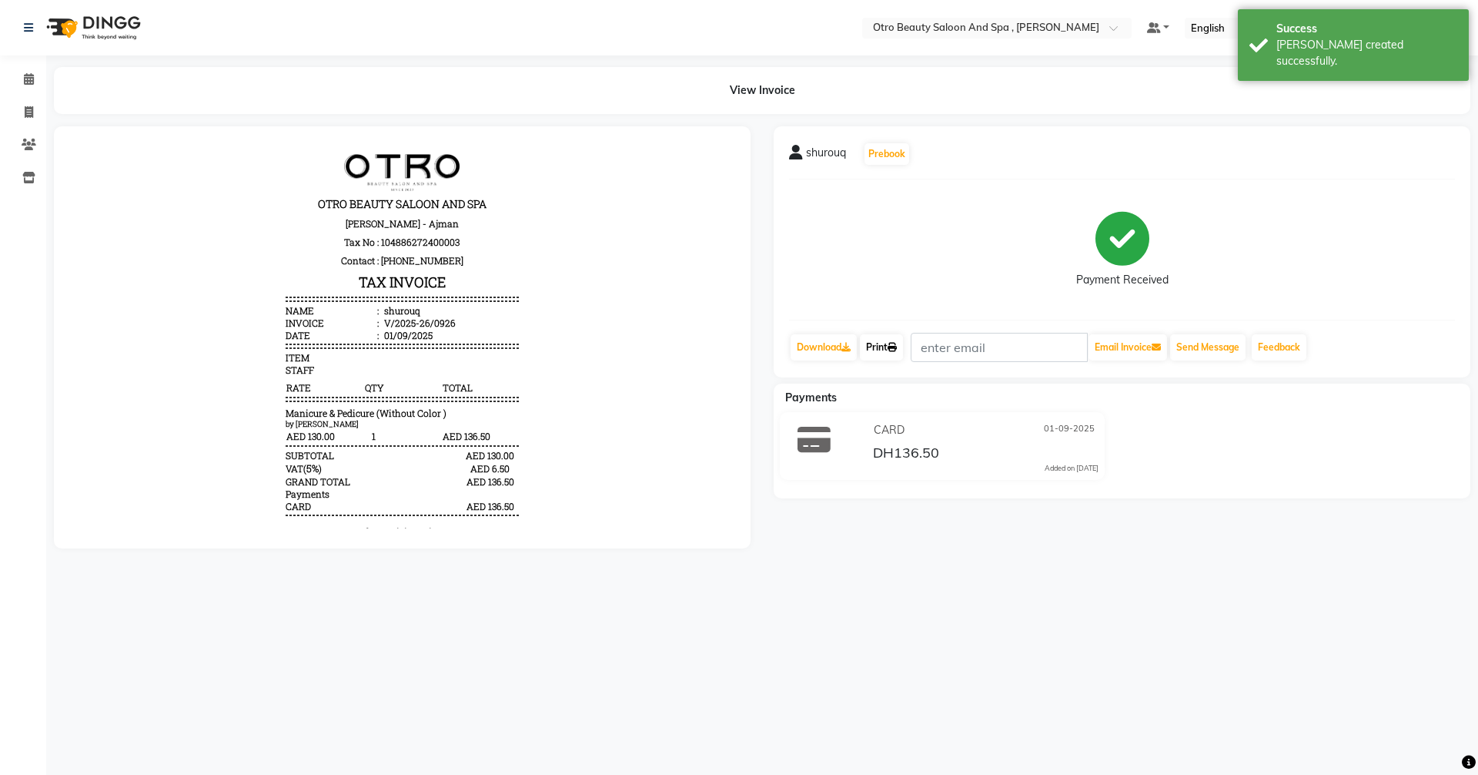
click at [879, 351] on link "Print" at bounding box center [881, 347] width 43 height 26
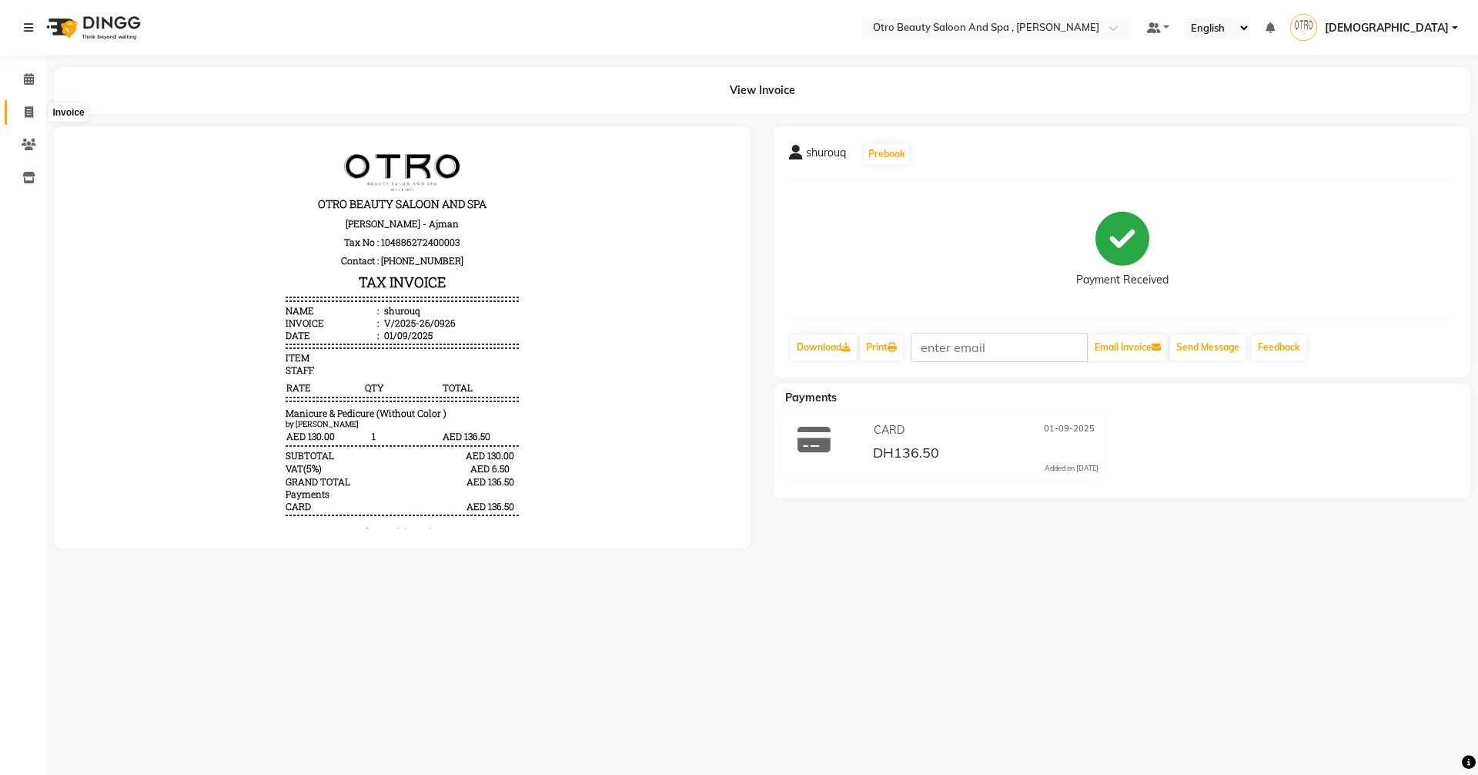
click at [31, 116] on icon at bounding box center [29, 112] width 8 height 12
select select "service"
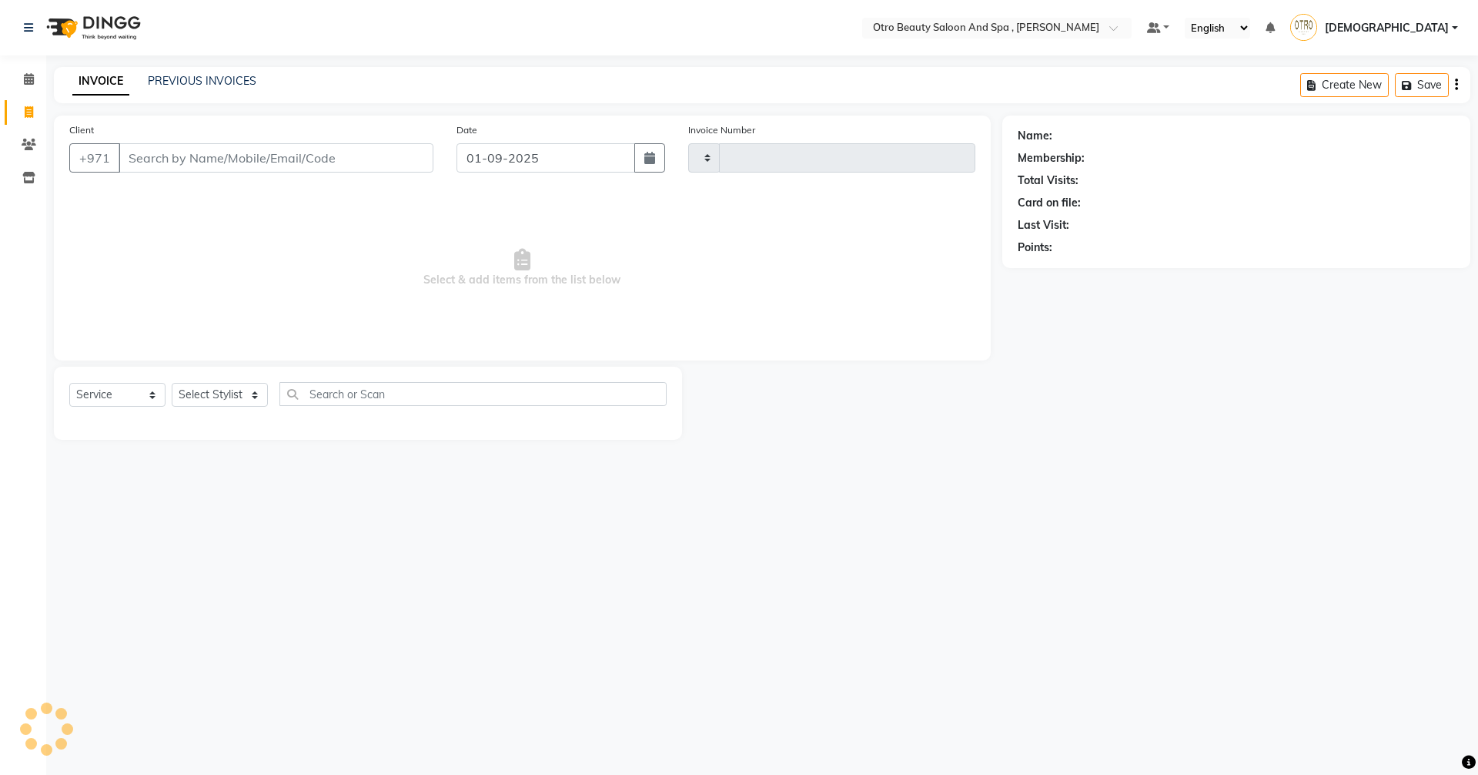
type input "0927"
select select "8622"
type input "501991113"
click at [390, 155] on span "Add Client" at bounding box center [393, 157] width 61 height 15
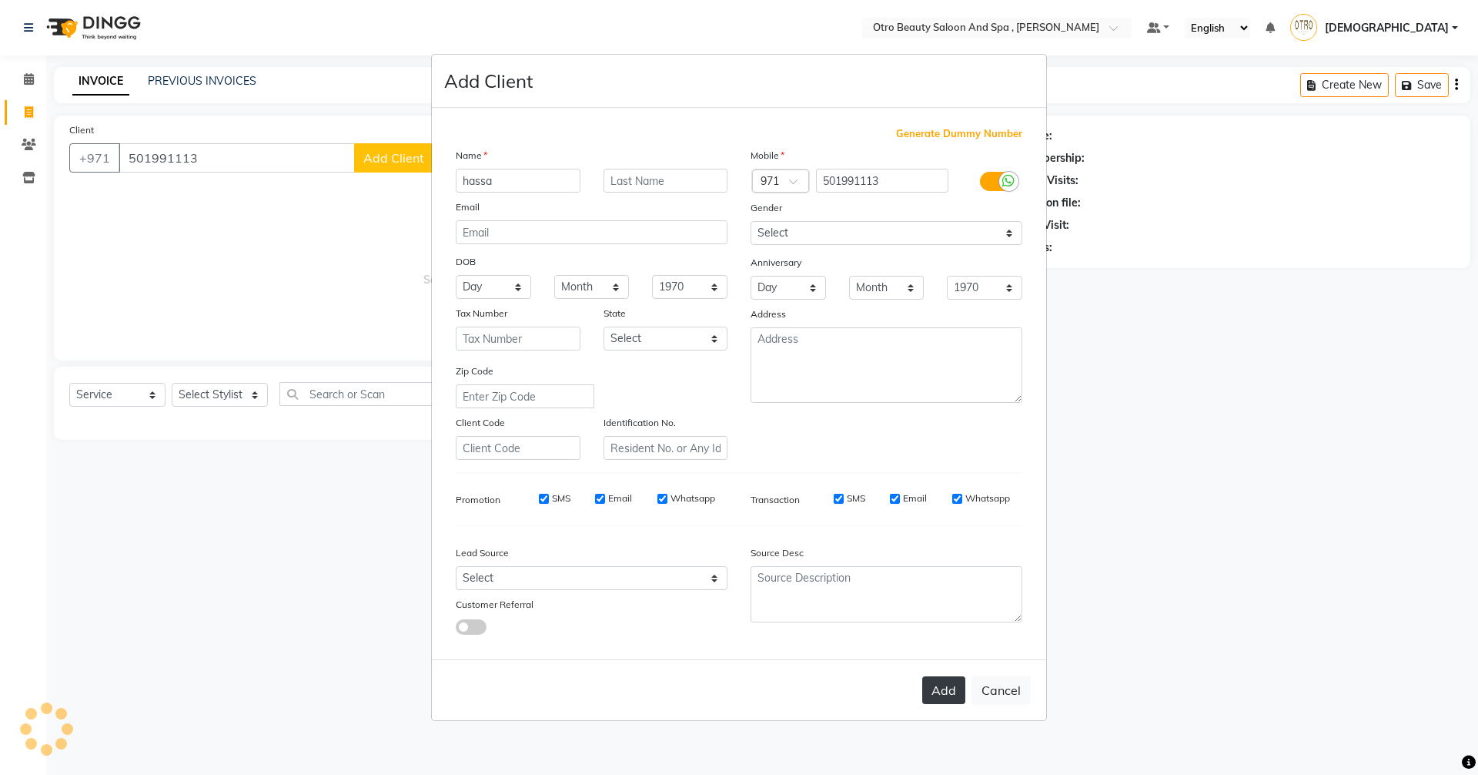
type input "hassa"
click at [937, 688] on button "Add" at bounding box center [943, 690] width 43 height 28
type input "50*****13"
select select
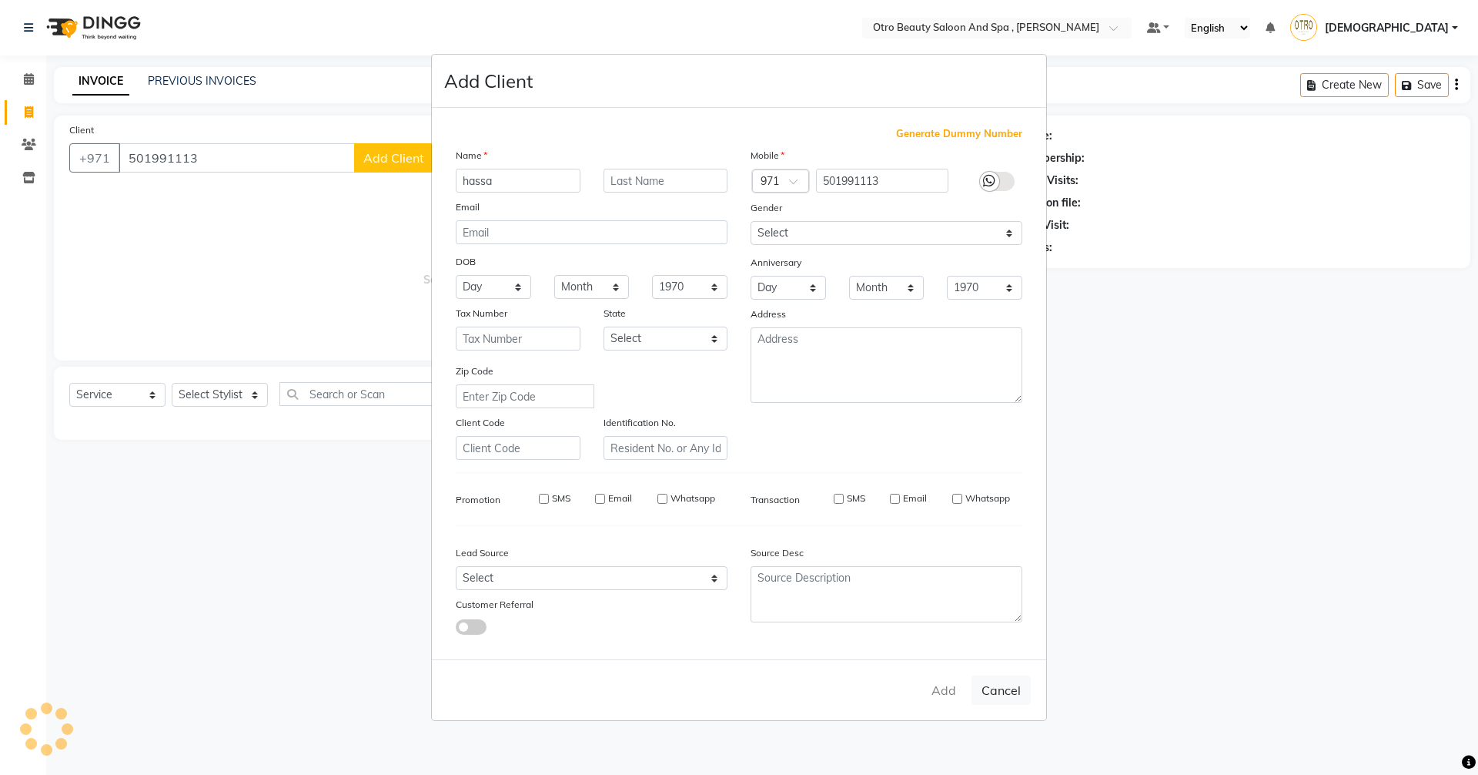
select select
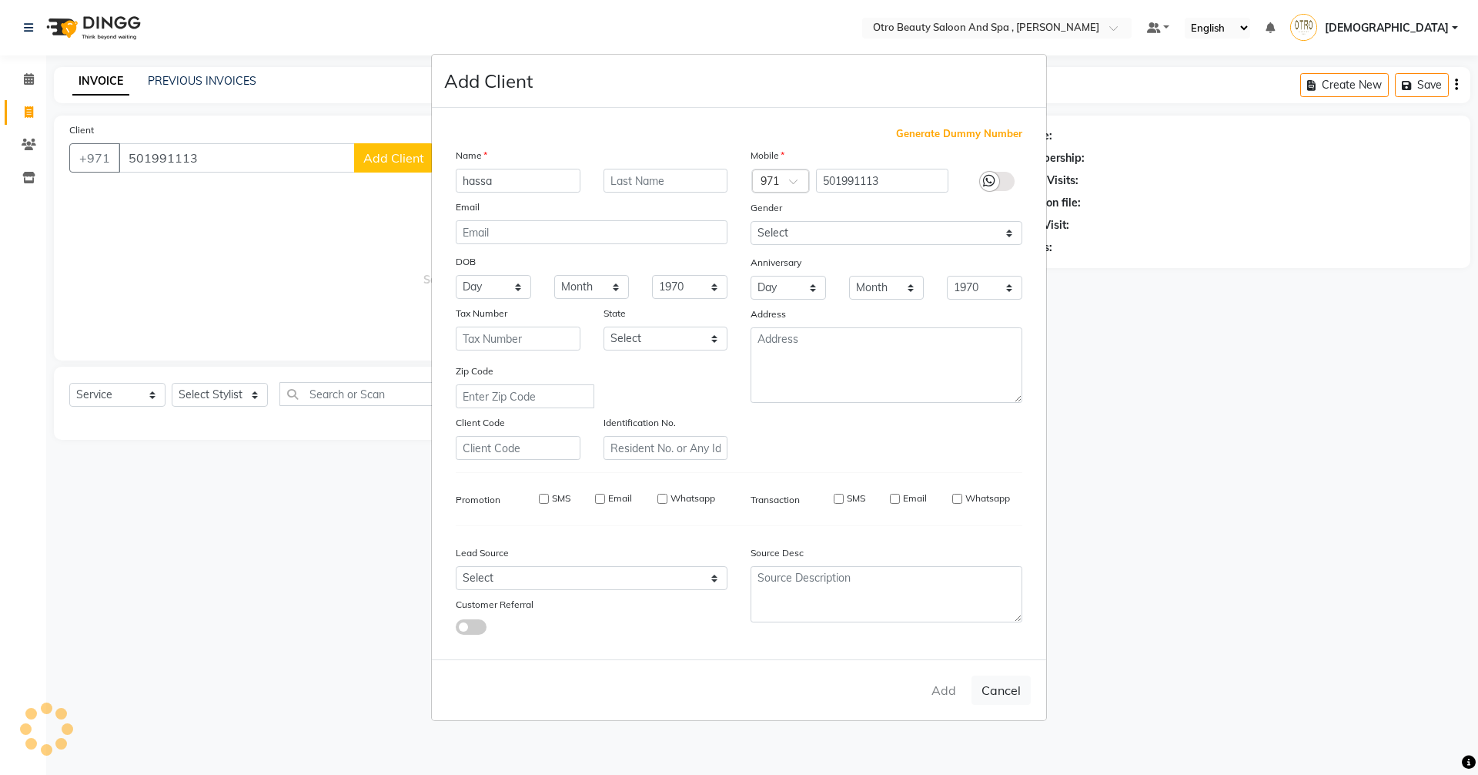
checkbox input "false"
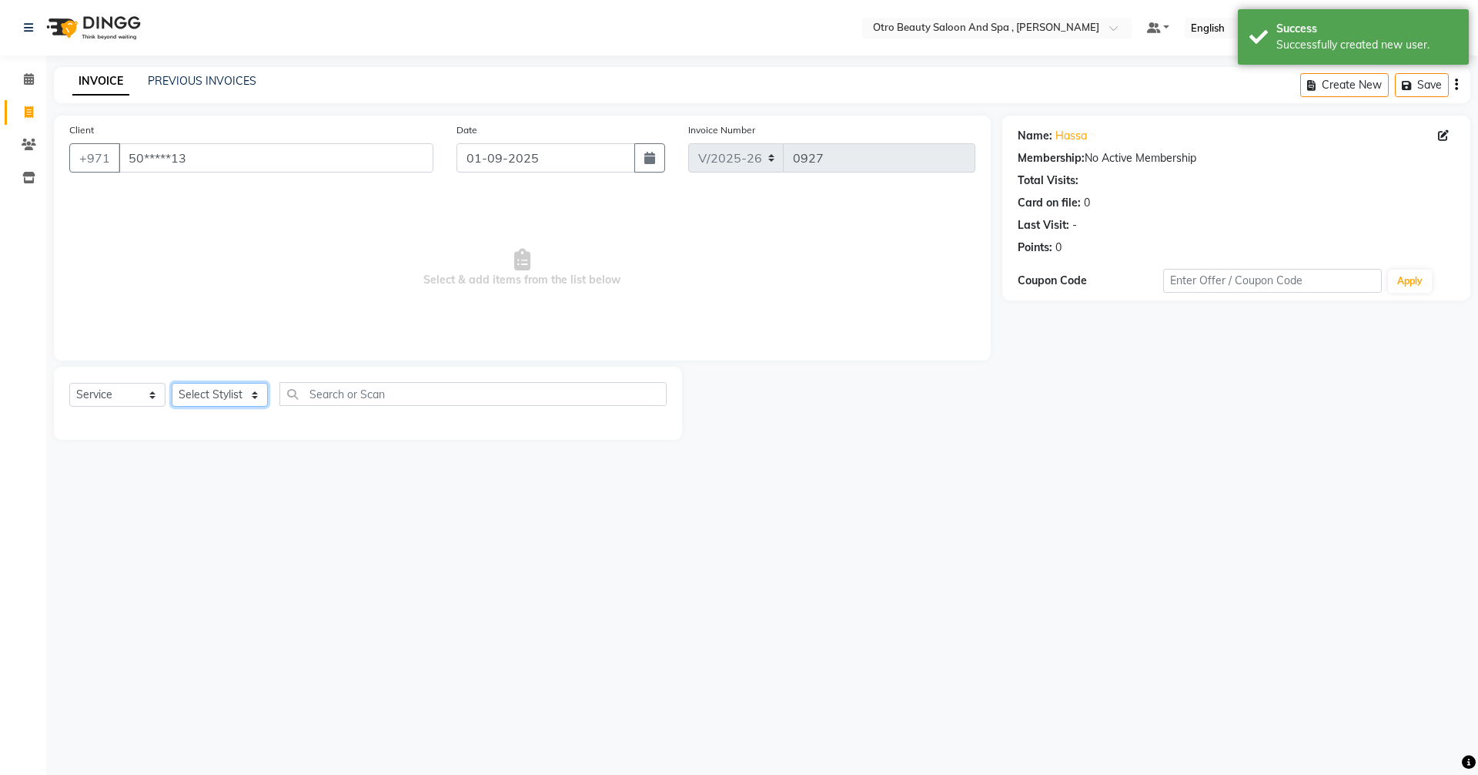
click at [250, 398] on select "Select Stylist [PERSON_NAME] [PERSON_NAME] Hera Karuna [PERSON_NAME] Mamita [PE…" at bounding box center [220, 395] width 96 height 24
select select "86535"
click at [172, 383] on select "Select Stylist [PERSON_NAME] [PERSON_NAME] Hera Karuna [PERSON_NAME] Mamita [PE…" at bounding box center [220, 395] width 96 height 24
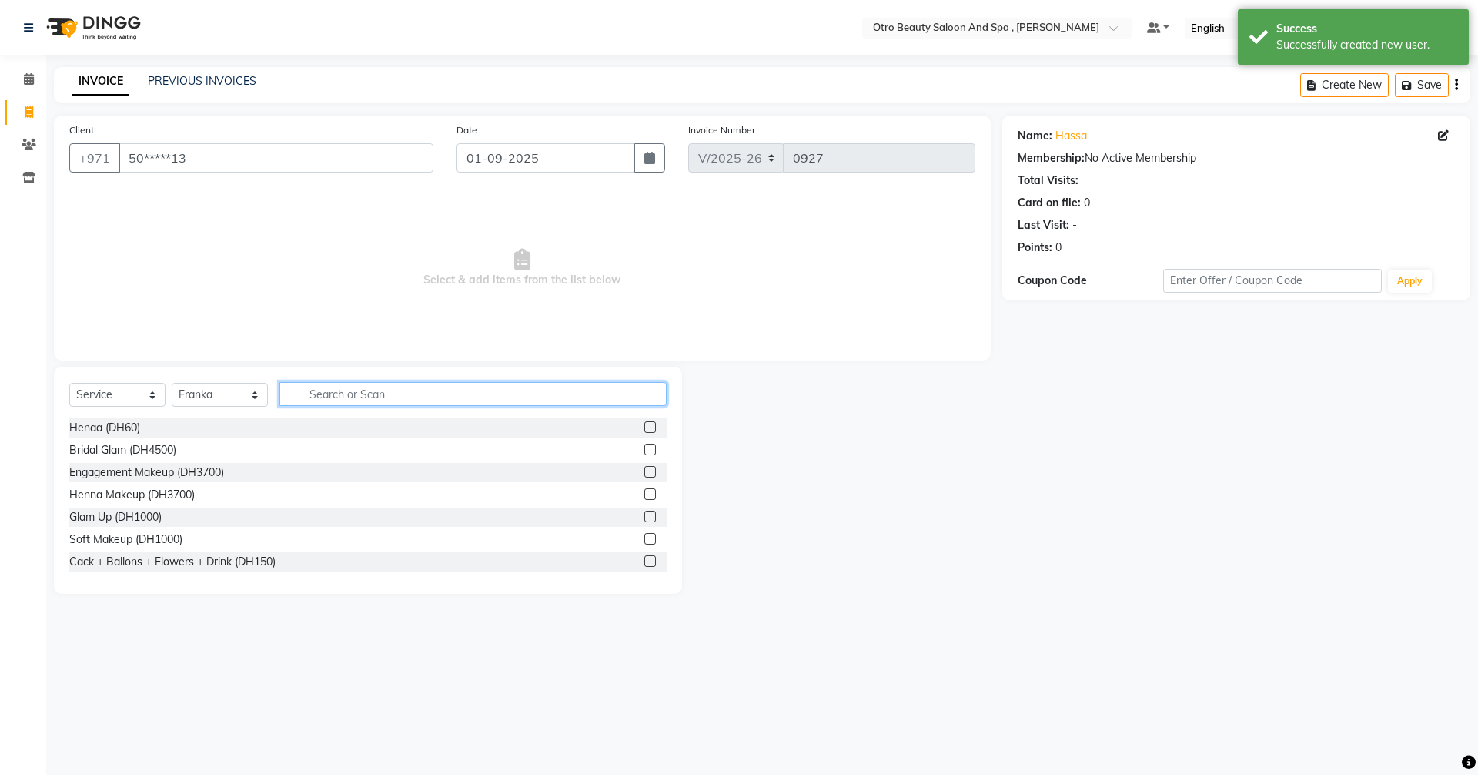
click at [343, 387] on input "text" at bounding box center [473, 394] width 387 height 24
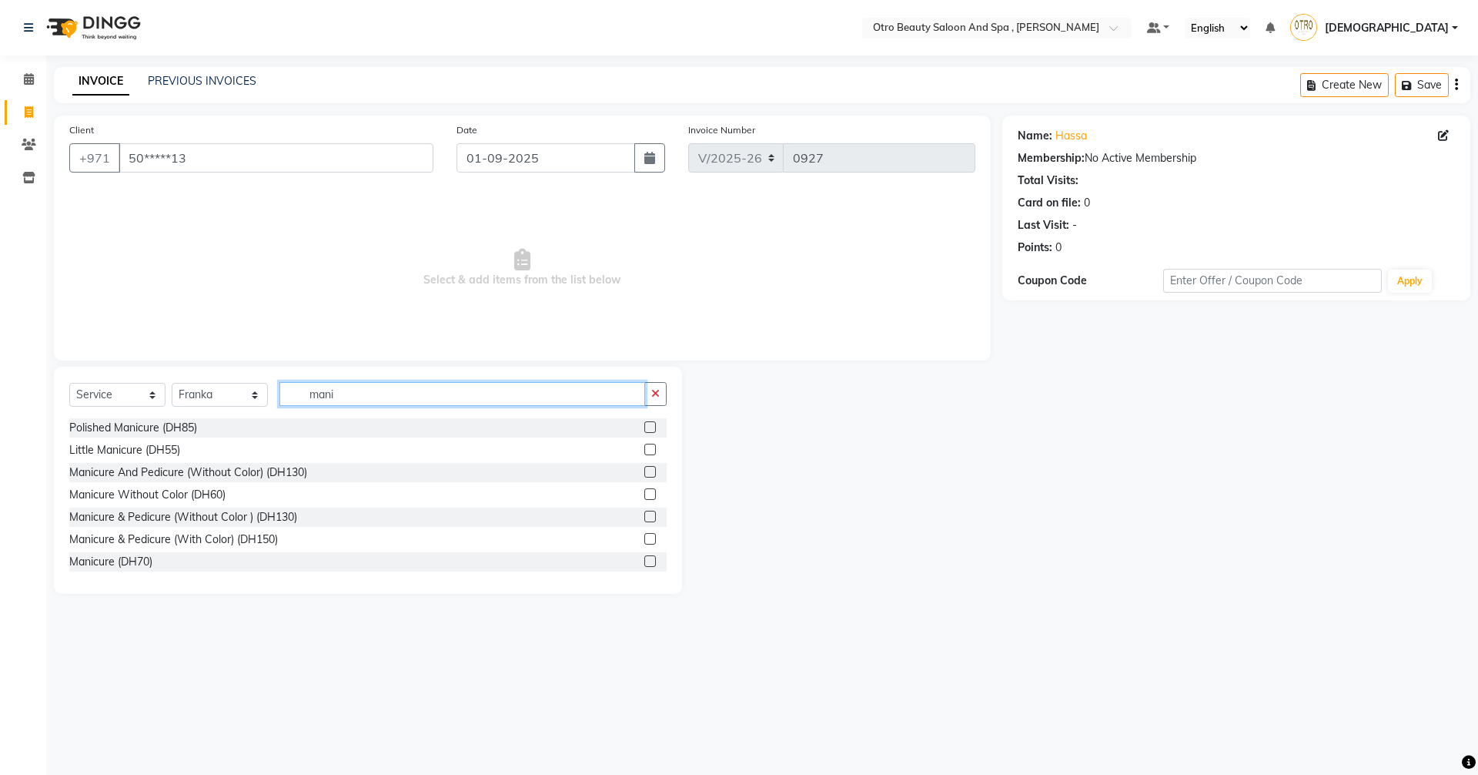
type input "mani"
click at [644, 511] on label at bounding box center [650, 517] width 12 height 12
click at [644, 512] on input "checkbox" at bounding box center [649, 517] width 10 height 10
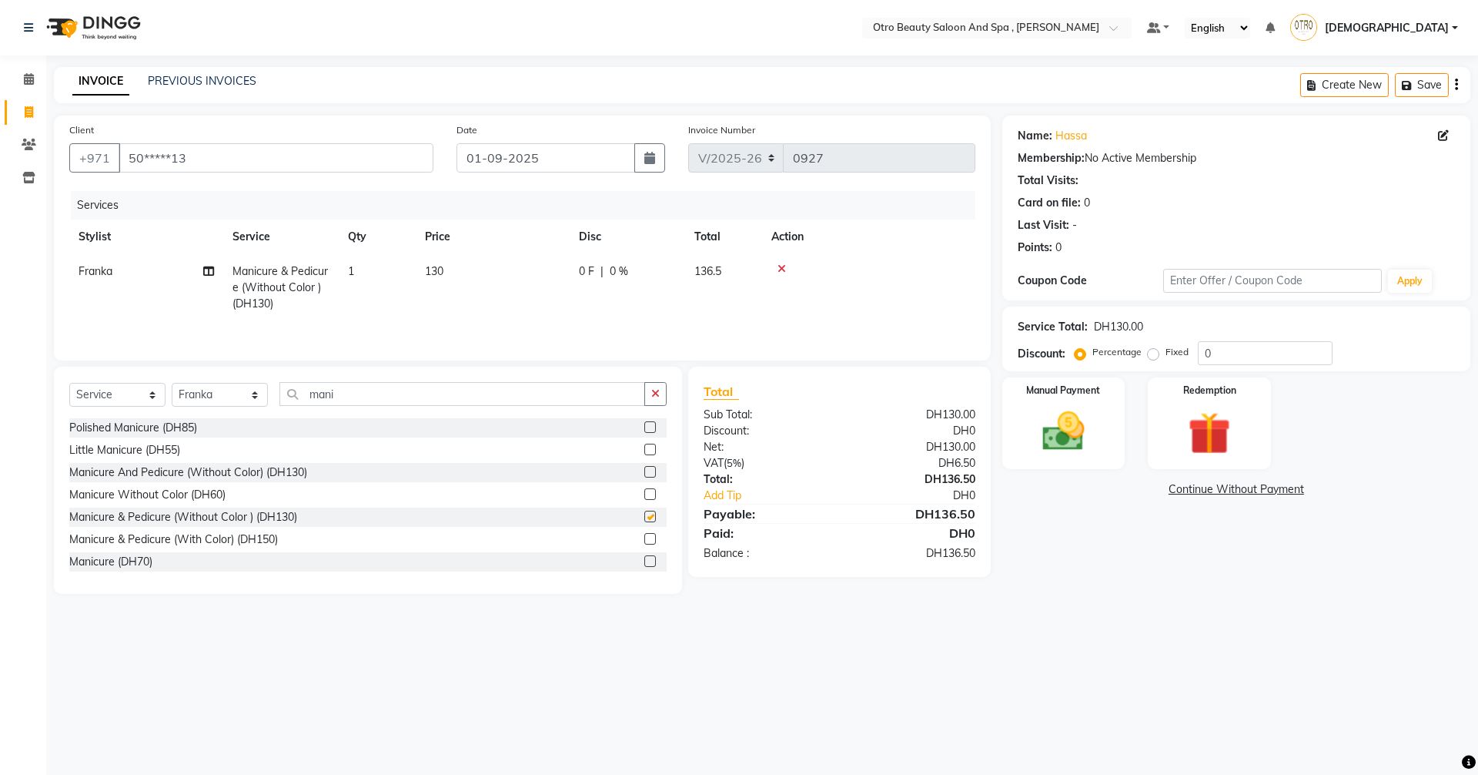
checkbox input "false"
click at [210, 273] on icon at bounding box center [208, 271] width 11 height 11
select select "86535"
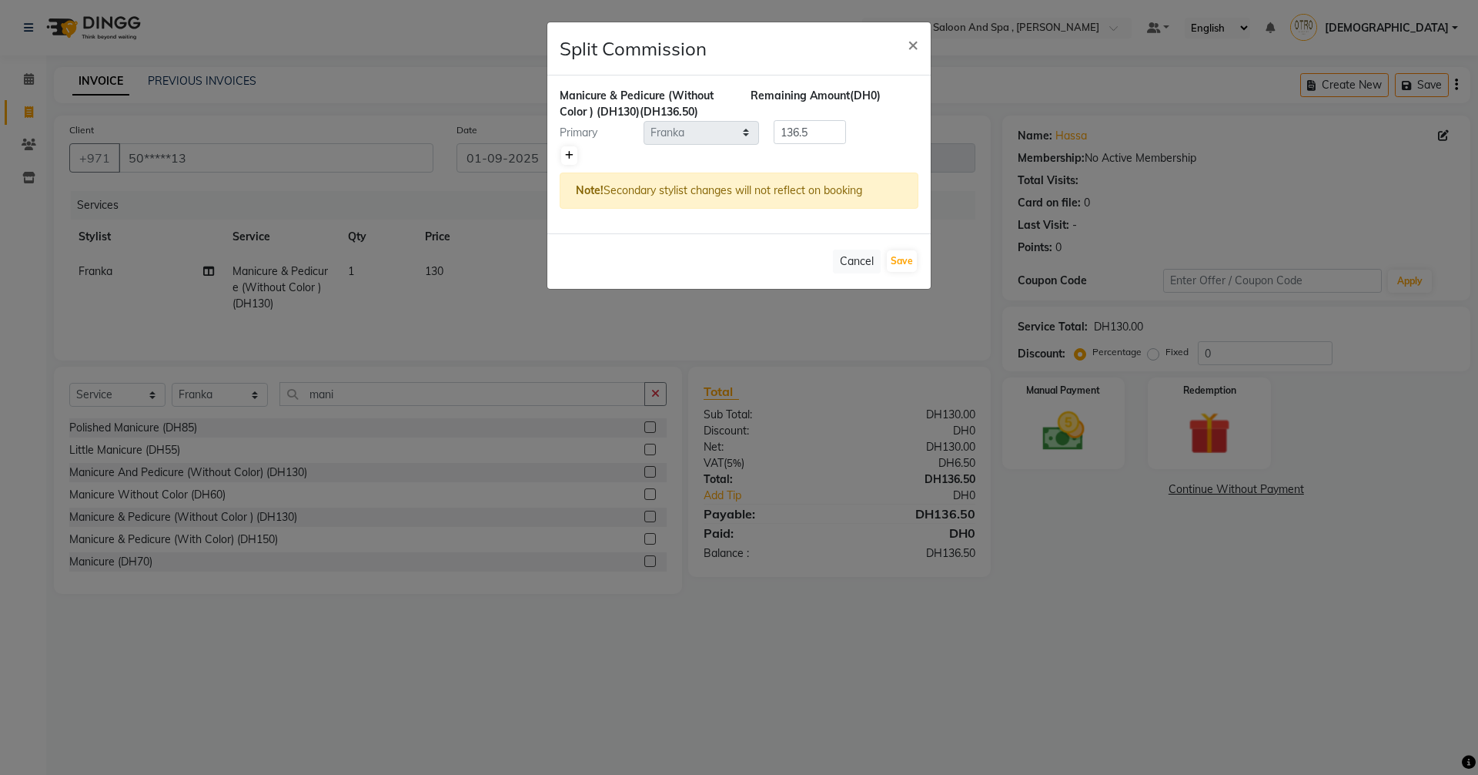
click at [567, 159] on icon at bounding box center [569, 155] width 8 height 9
type input "68.25"
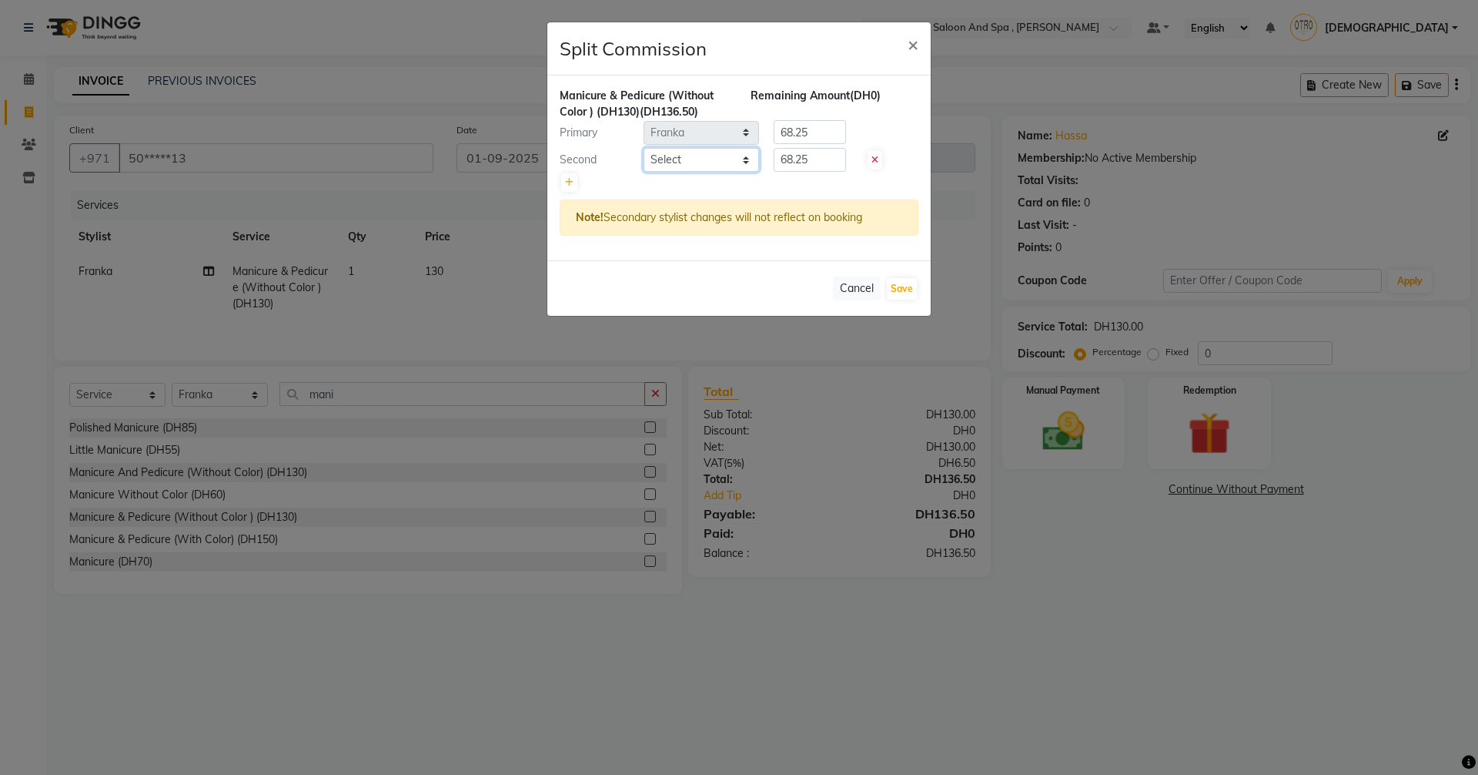
click at [745, 152] on select "Select [PERSON_NAME] [PERSON_NAME] Hera Karuna [PERSON_NAME] Mamita [PERSON_NAM…" at bounding box center [701, 160] width 115 height 24
select select "86539"
click at [644, 148] on select "Select [PERSON_NAME] [PERSON_NAME] Hera Karuna [PERSON_NAME] Mamita [PERSON_NAM…" at bounding box center [701, 160] width 115 height 24
click at [902, 293] on button "Save" at bounding box center [902, 289] width 30 height 22
select select "Select"
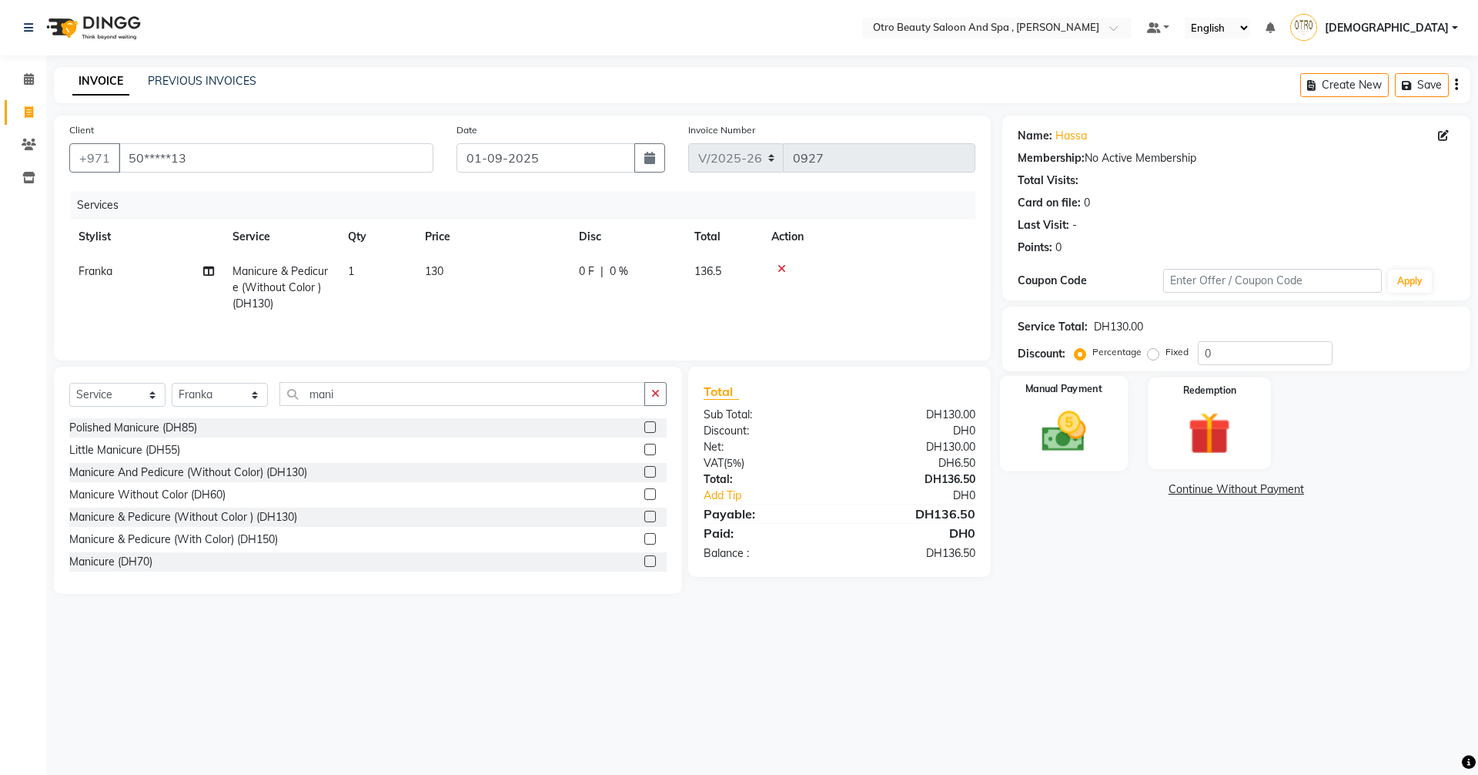
click at [1053, 451] on img at bounding box center [1064, 431] width 72 height 51
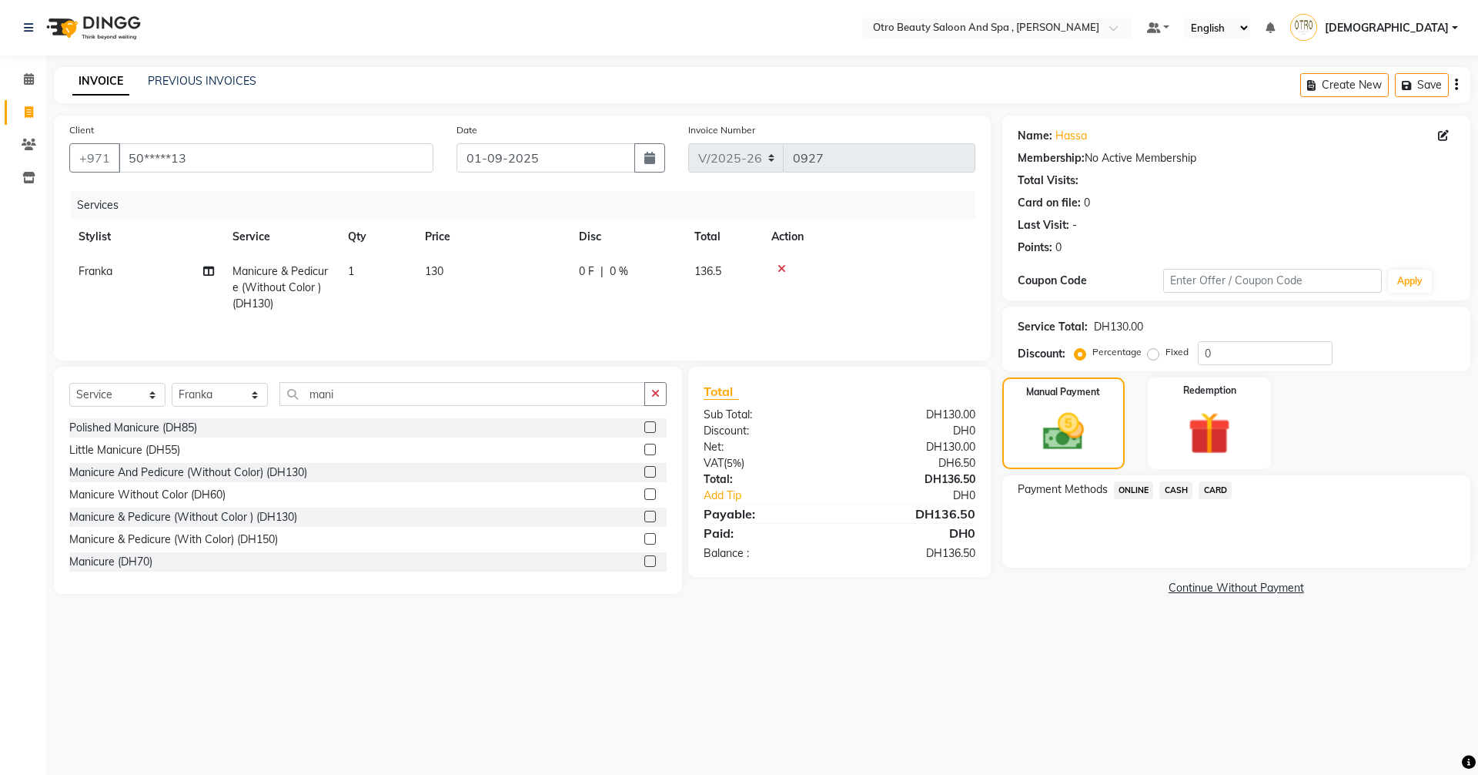
click at [1226, 493] on span "CARD" at bounding box center [1215, 490] width 33 height 18
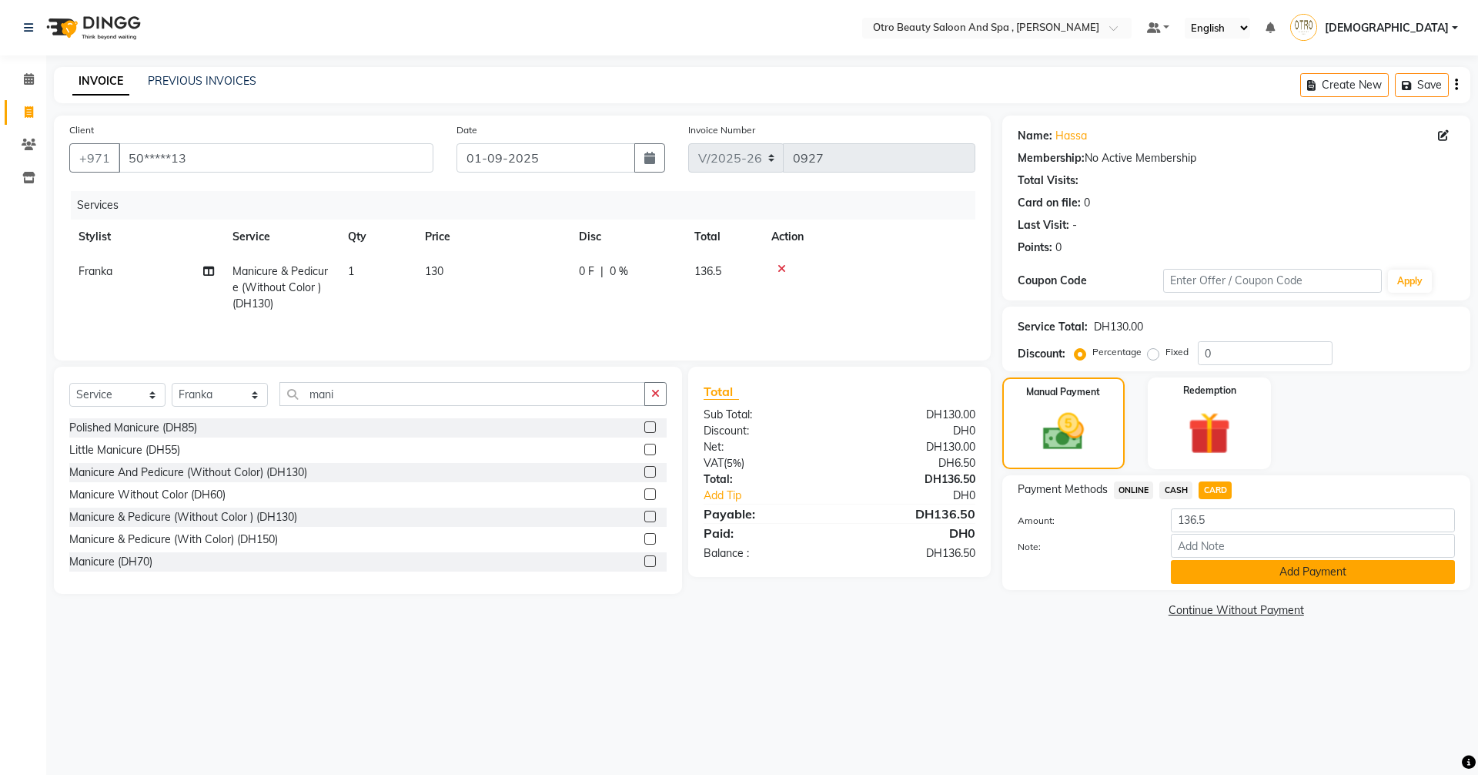
click at [1257, 576] on button "Add Payment" at bounding box center [1313, 572] width 284 height 24
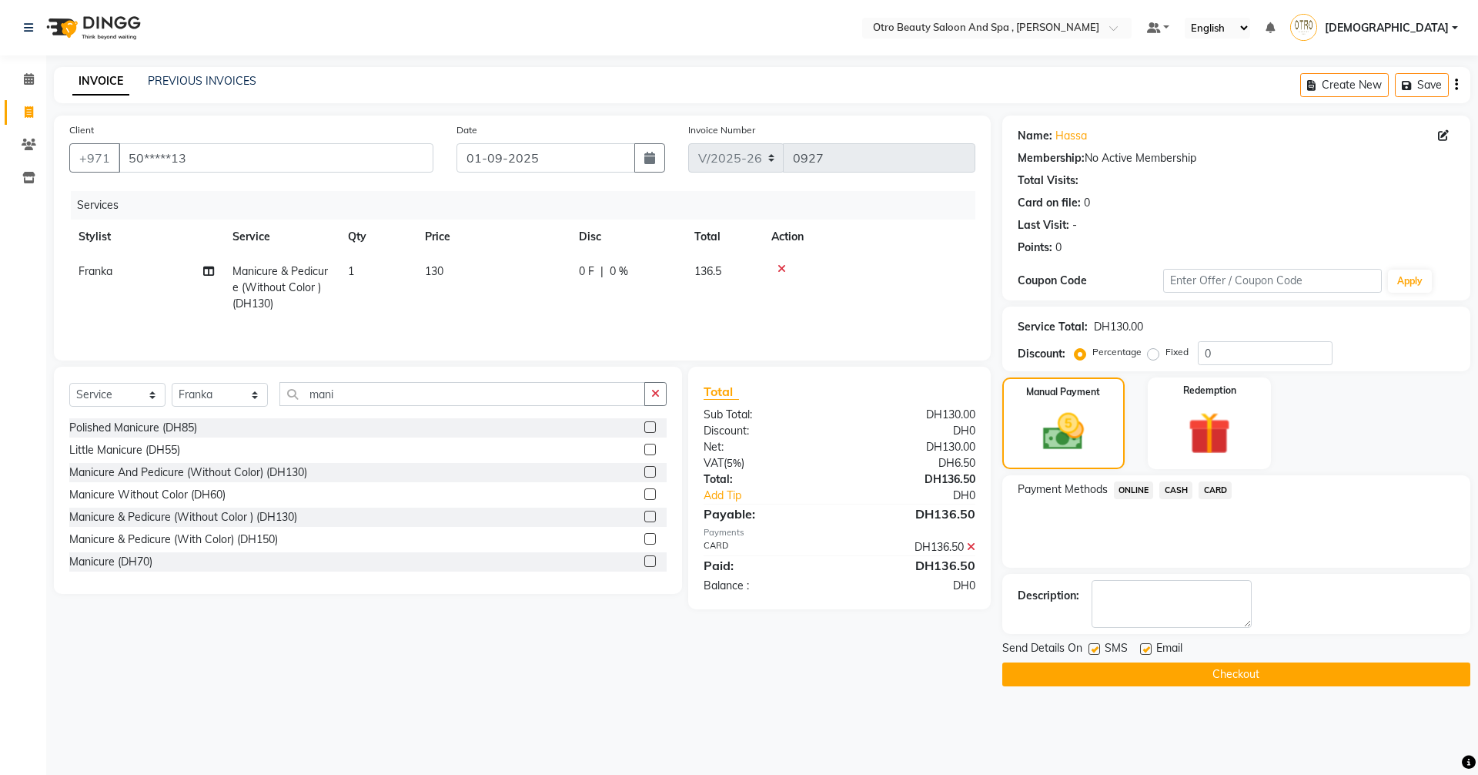
click at [1269, 681] on button "Checkout" at bounding box center [1237, 674] width 468 height 24
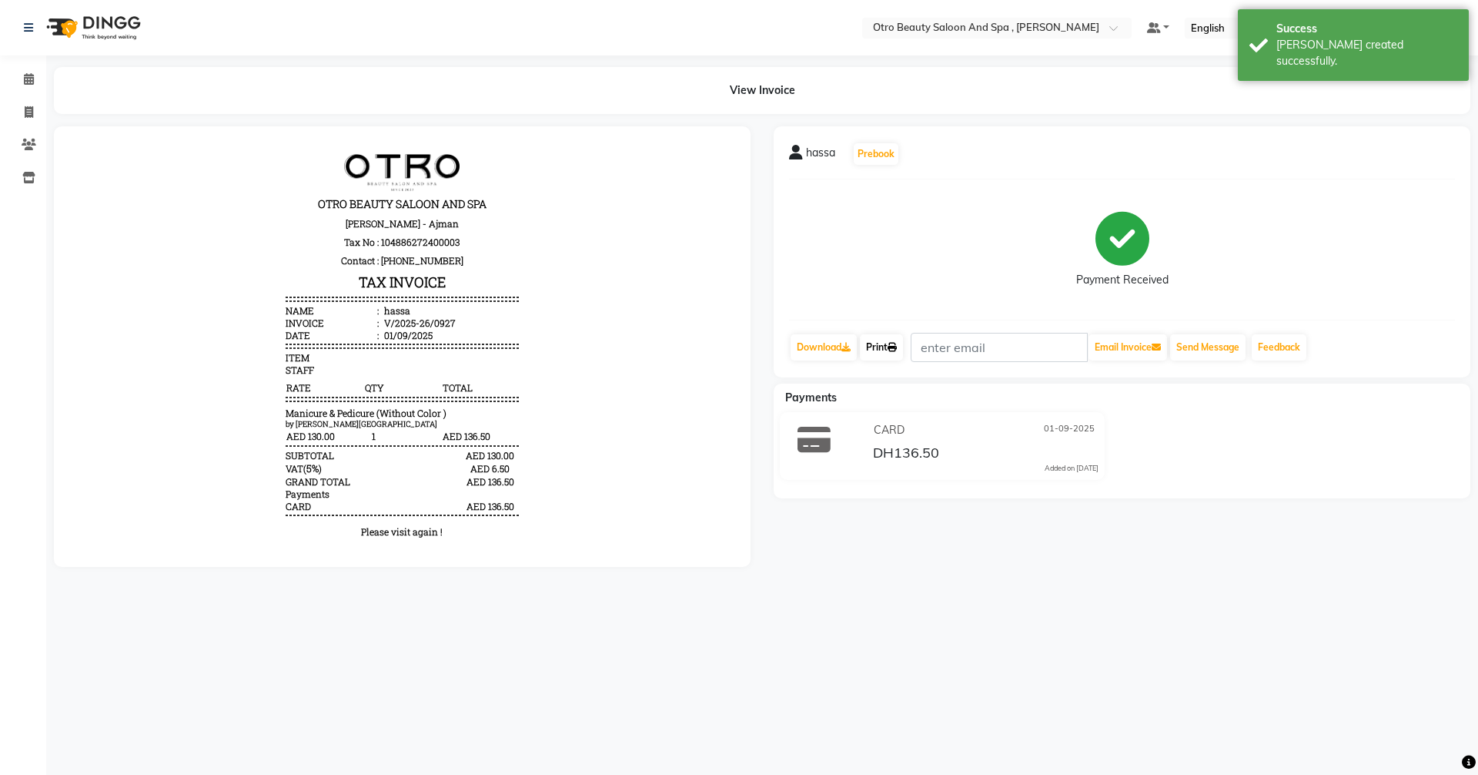
click at [880, 350] on link "Print" at bounding box center [881, 347] width 43 height 26
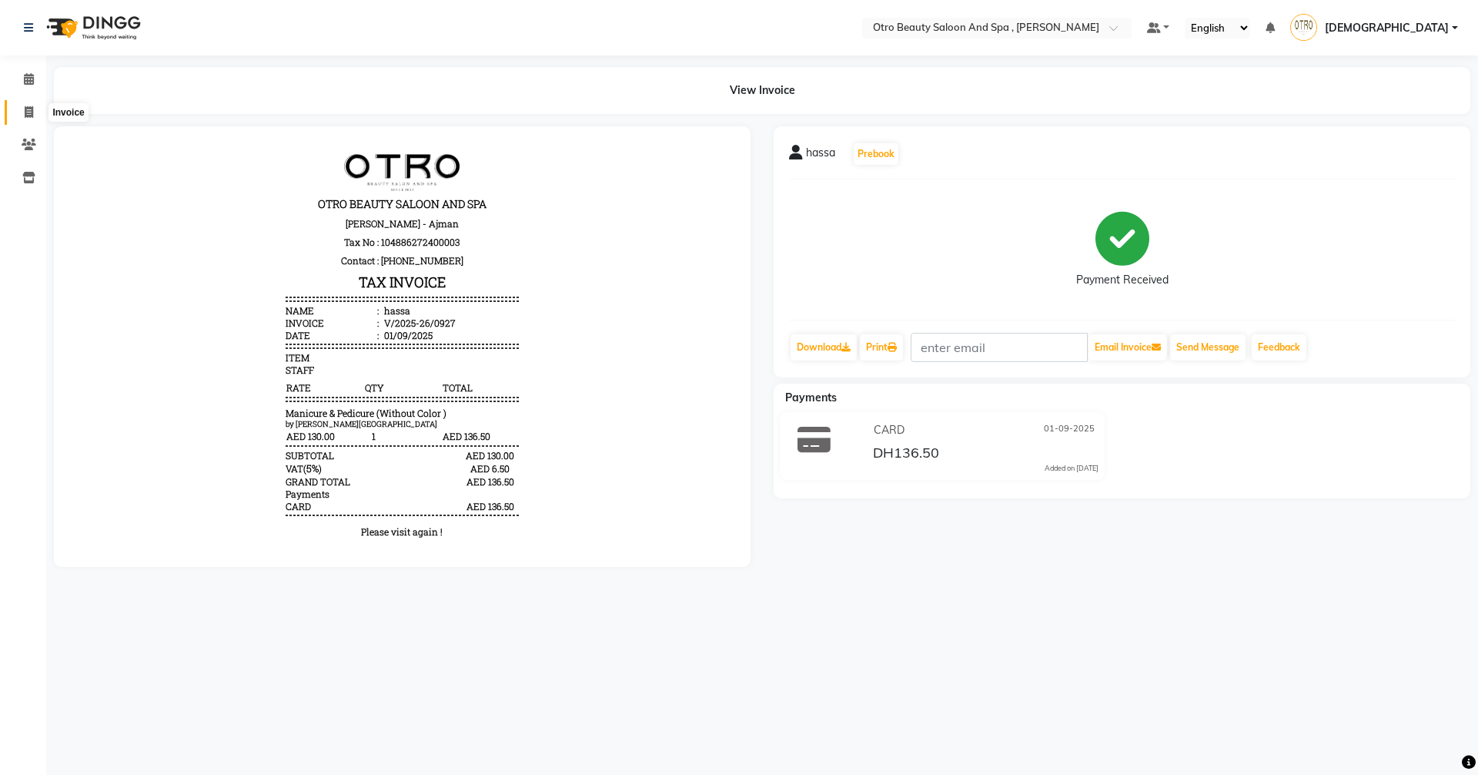
click at [25, 114] on icon at bounding box center [29, 112] width 8 height 12
select select "service"
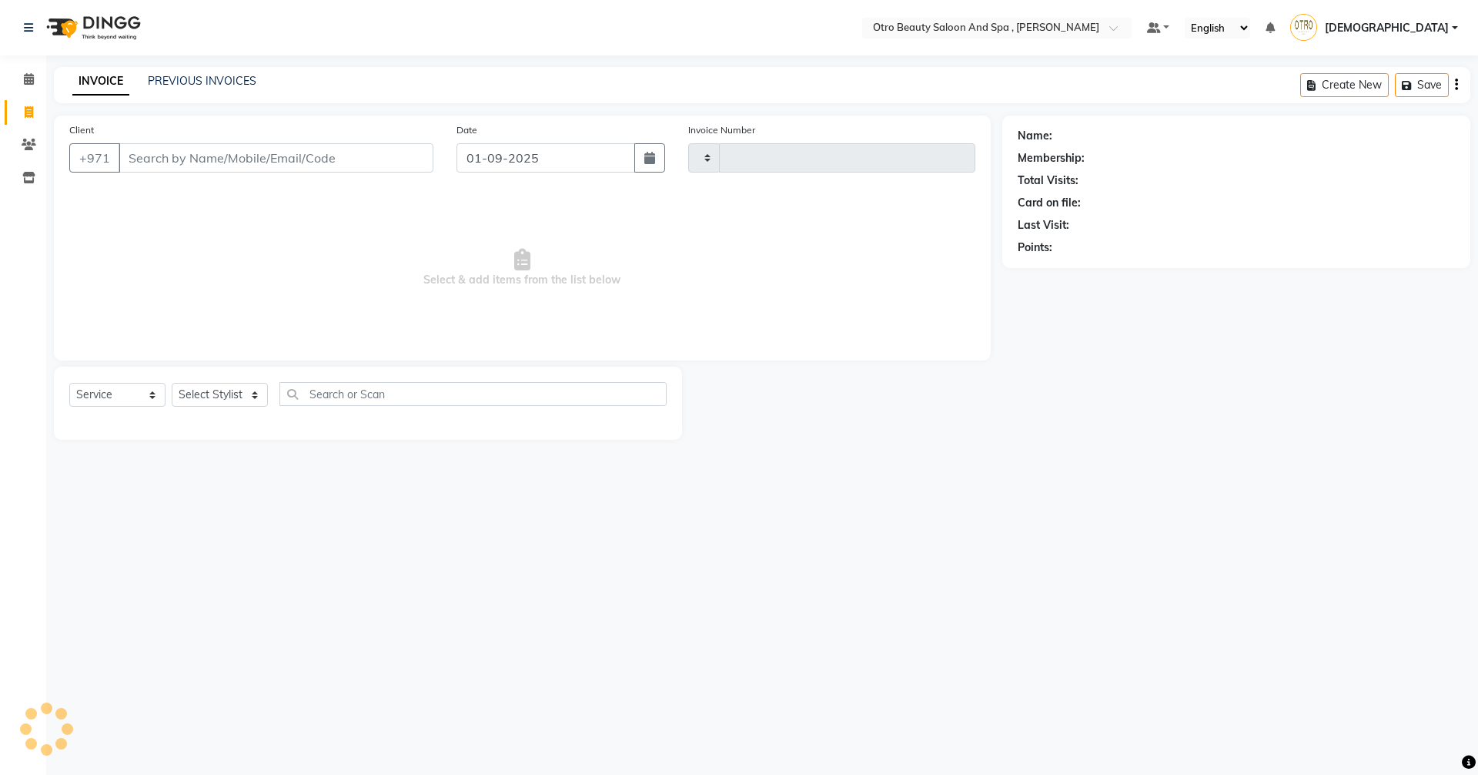
type input "0928"
select select "8622"
